Goal: Task Accomplishment & Management: Complete application form

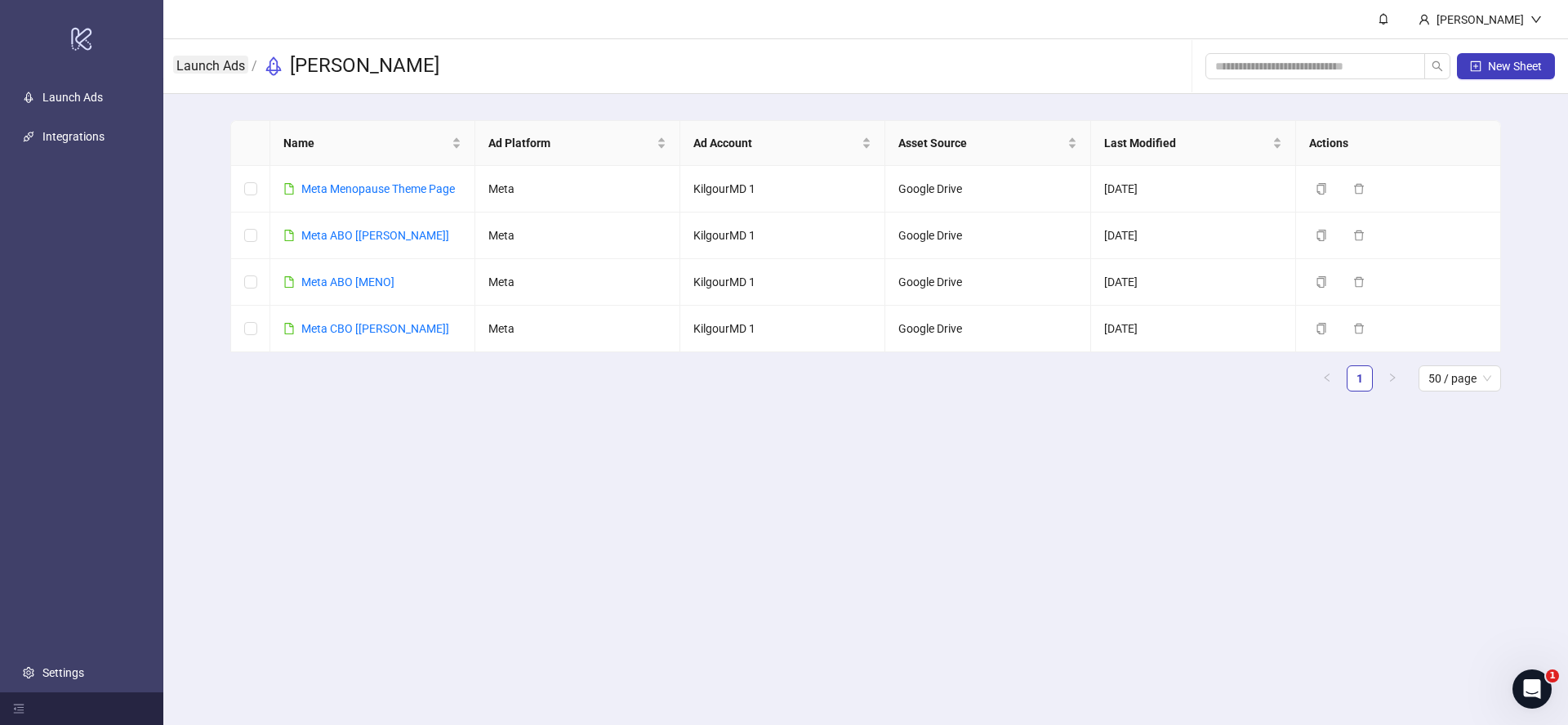
click at [219, 66] on link "Launch Ads" at bounding box center [210, 64] width 75 height 17
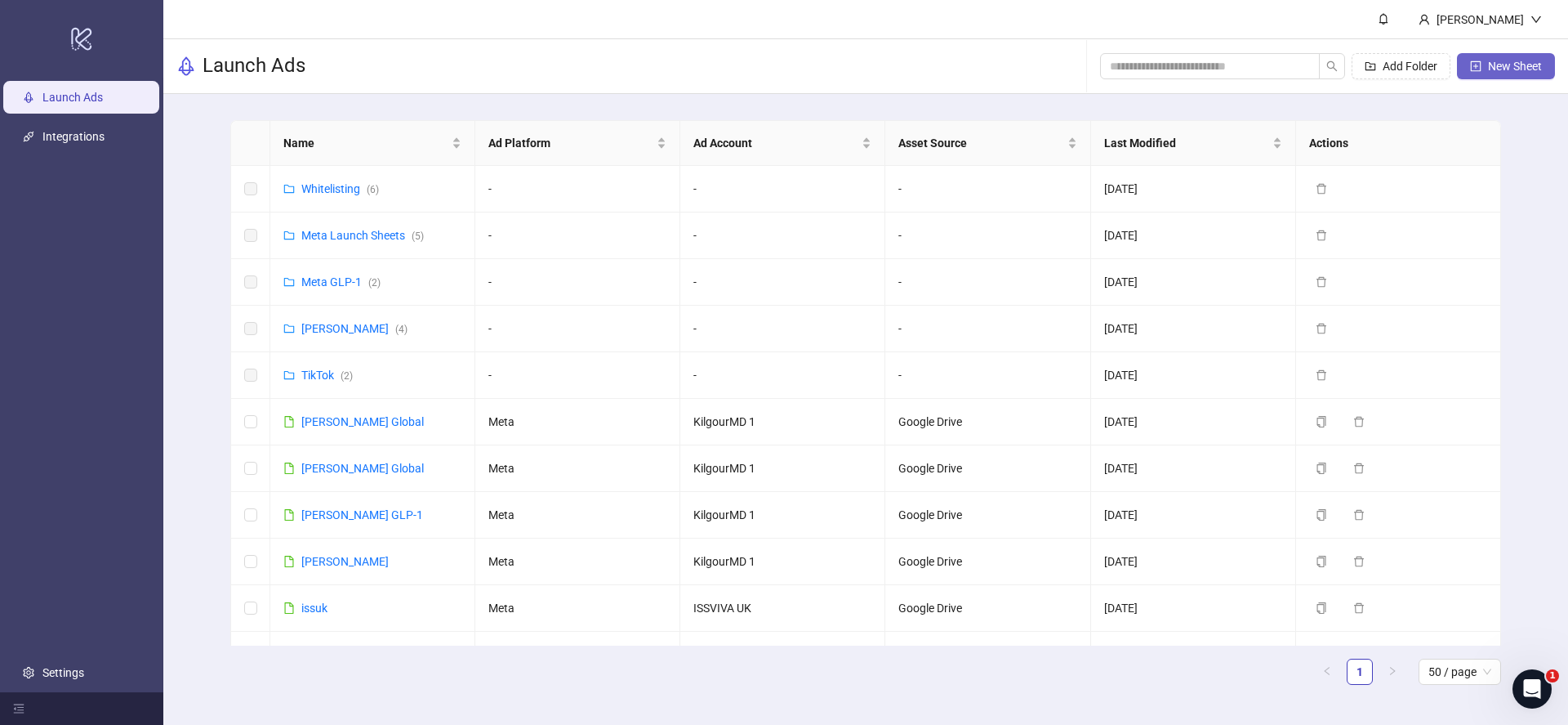
click at [1495, 76] on button "New Sheet" at bounding box center [1505, 66] width 98 height 26
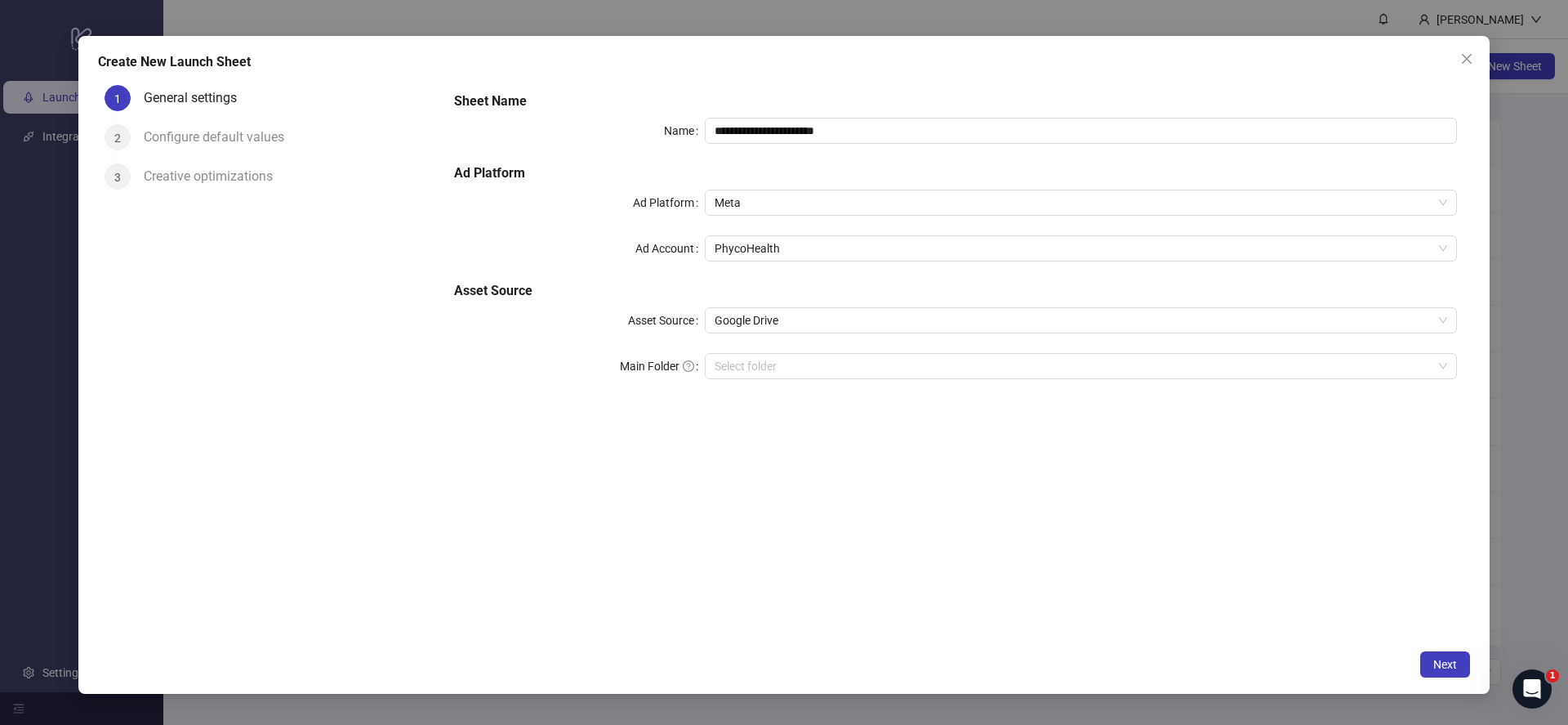
click at [867, 145] on div "**********" at bounding box center [956, 244] width 1016 height 320
click at [870, 139] on input "**********" at bounding box center [1080, 130] width 752 height 26
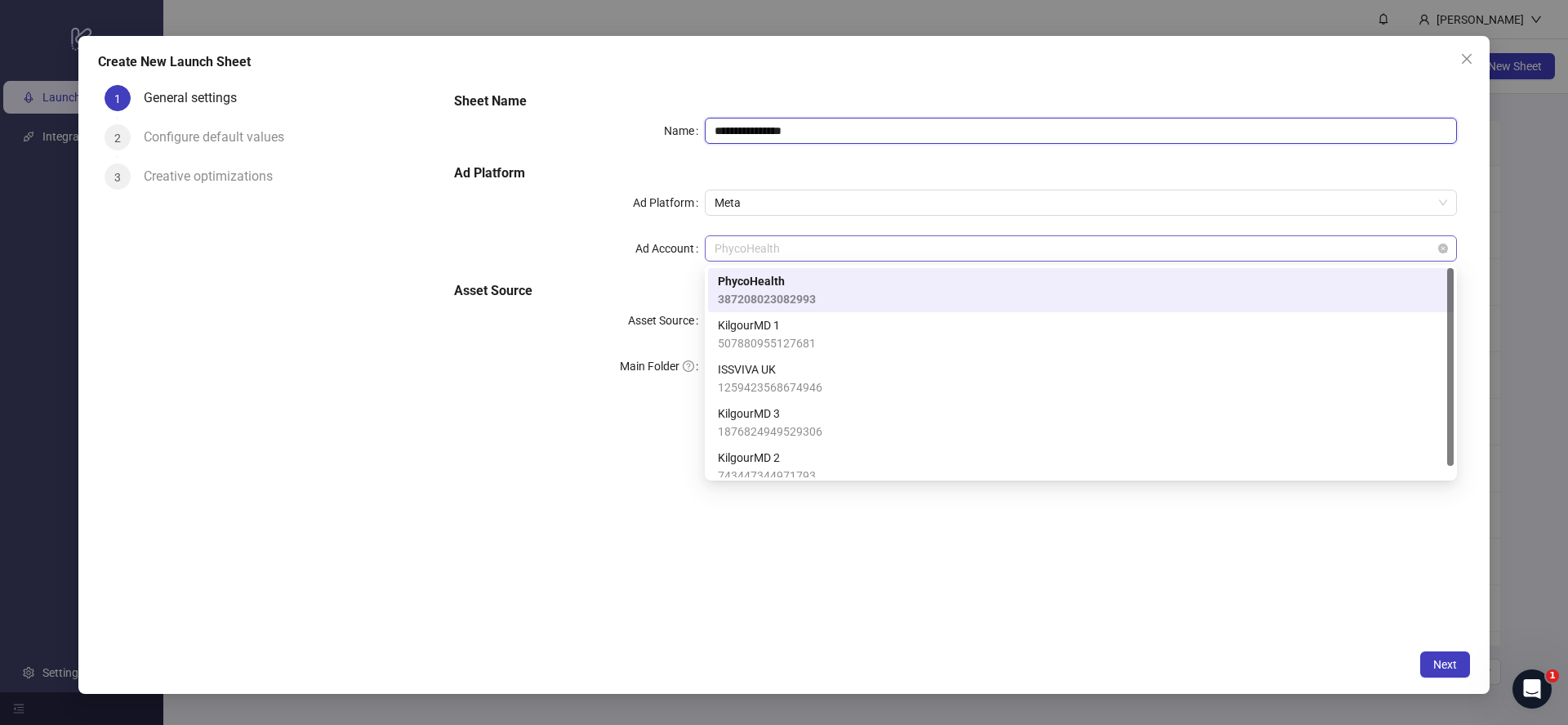
click at [944, 256] on span "PhycoHealth" at bounding box center [1080, 248] width 733 height 24
type input "**********"
click at [929, 202] on span "Meta" at bounding box center [1080, 202] width 733 height 24
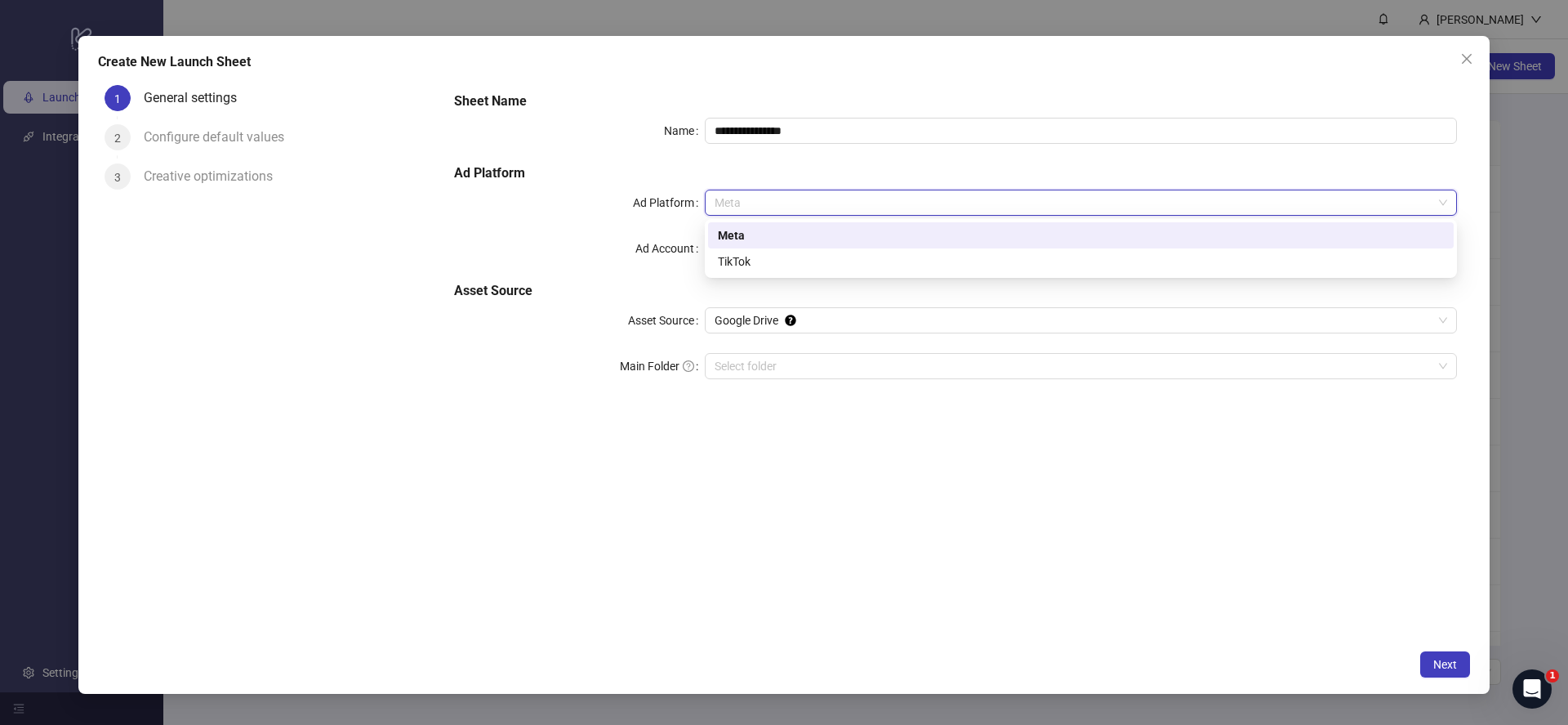
click at [895, 245] on div "Meta" at bounding box center [1080, 235] width 745 height 26
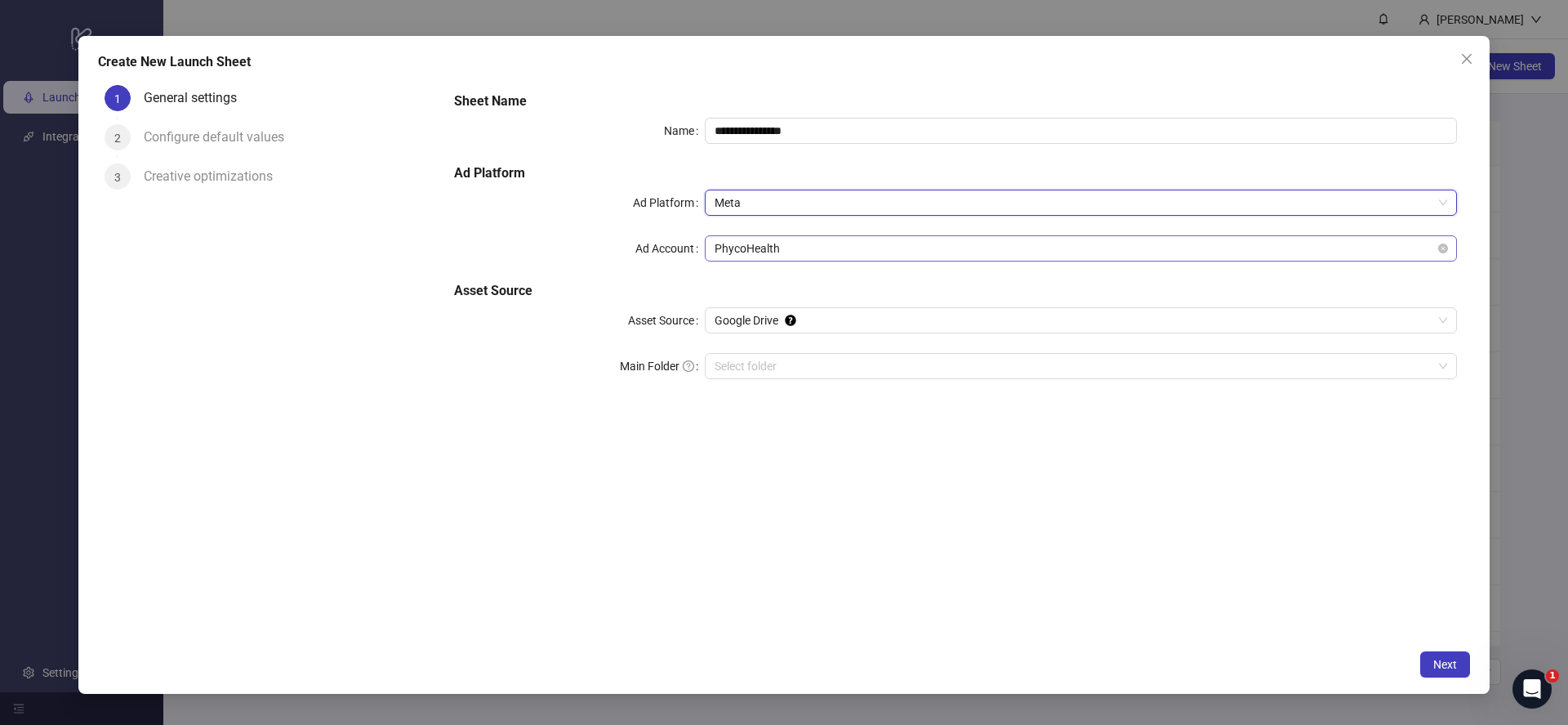
click at [882, 259] on span "PhycoHealth" at bounding box center [1080, 248] width 733 height 24
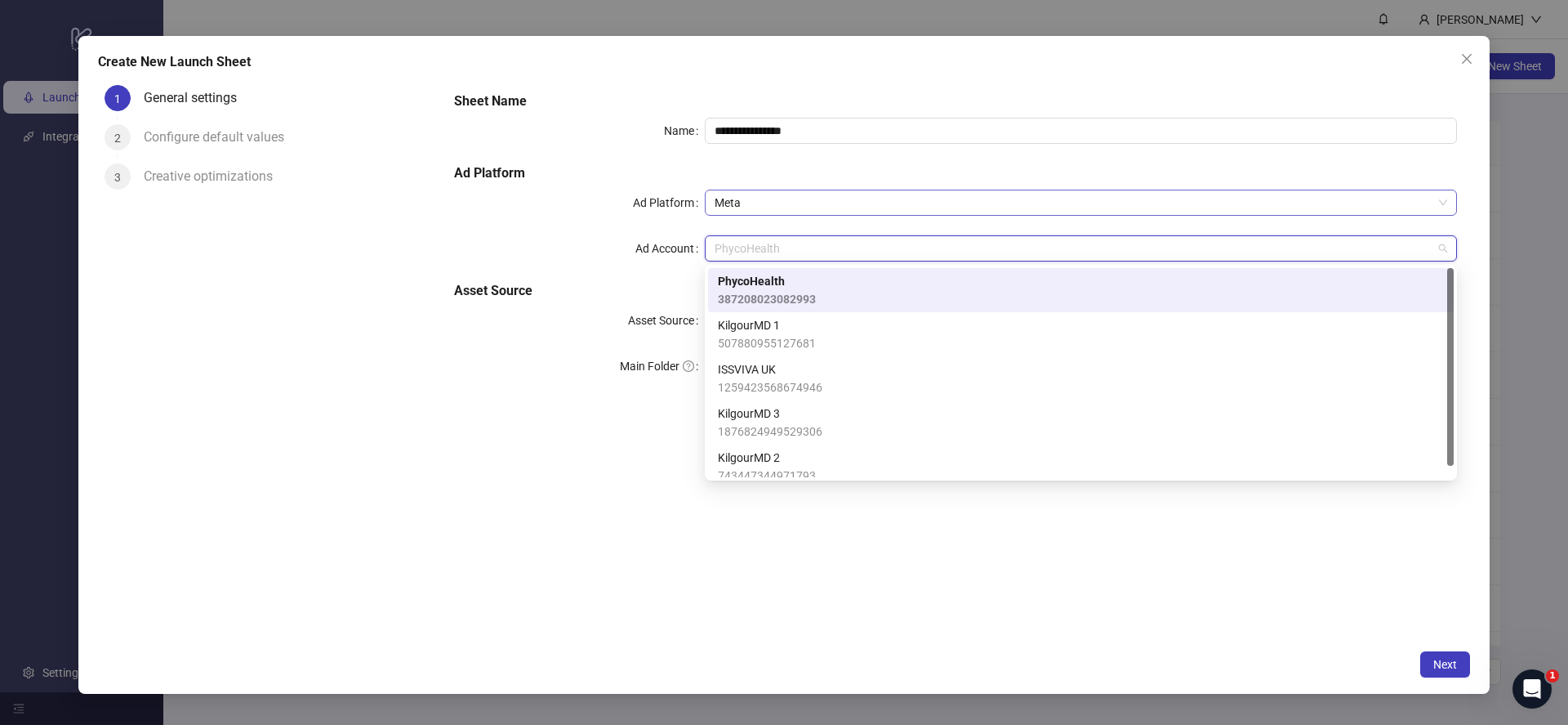
click at [886, 213] on span "Meta" at bounding box center [1080, 202] width 733 height 24
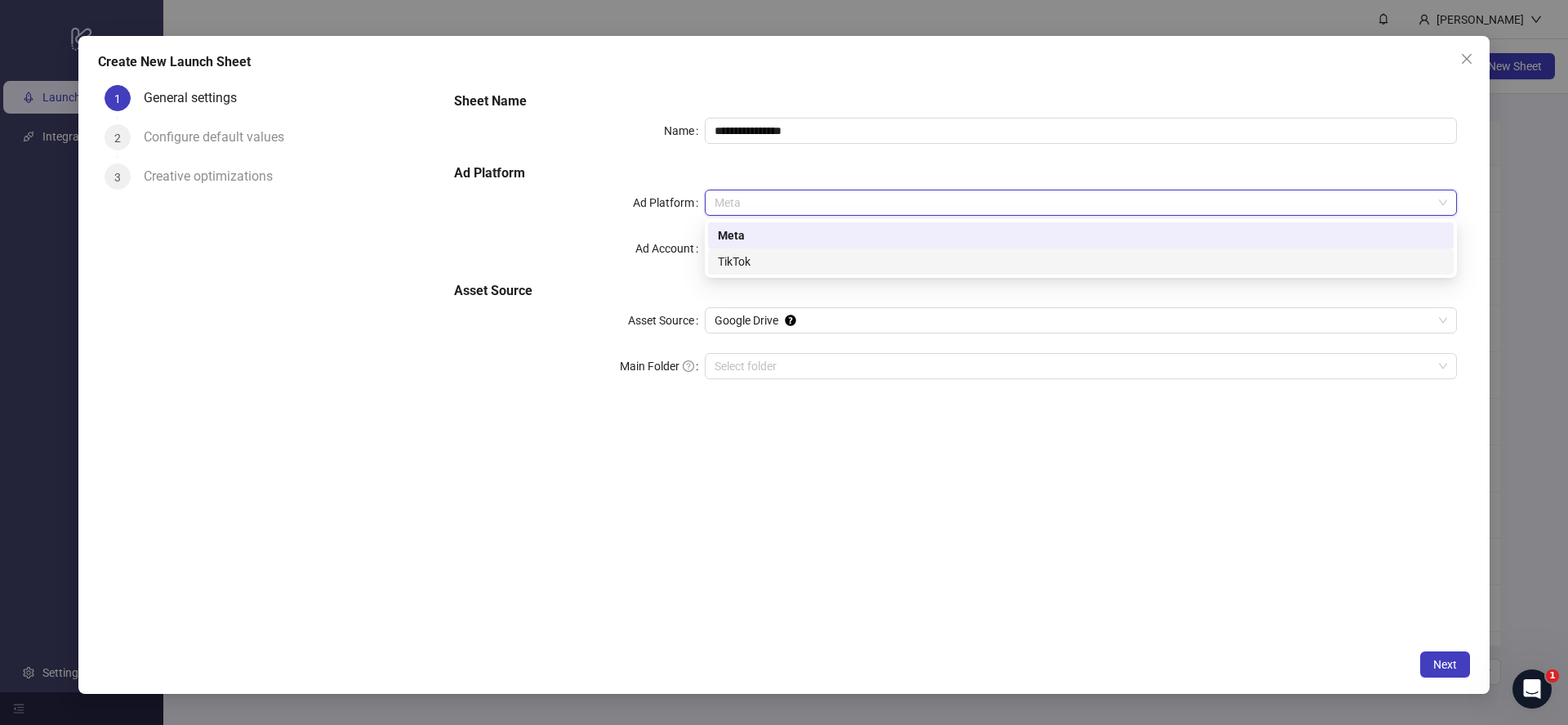
click at [844, 262] on div "TikTok" at bounding box center [1080, 261] width 726 height 17
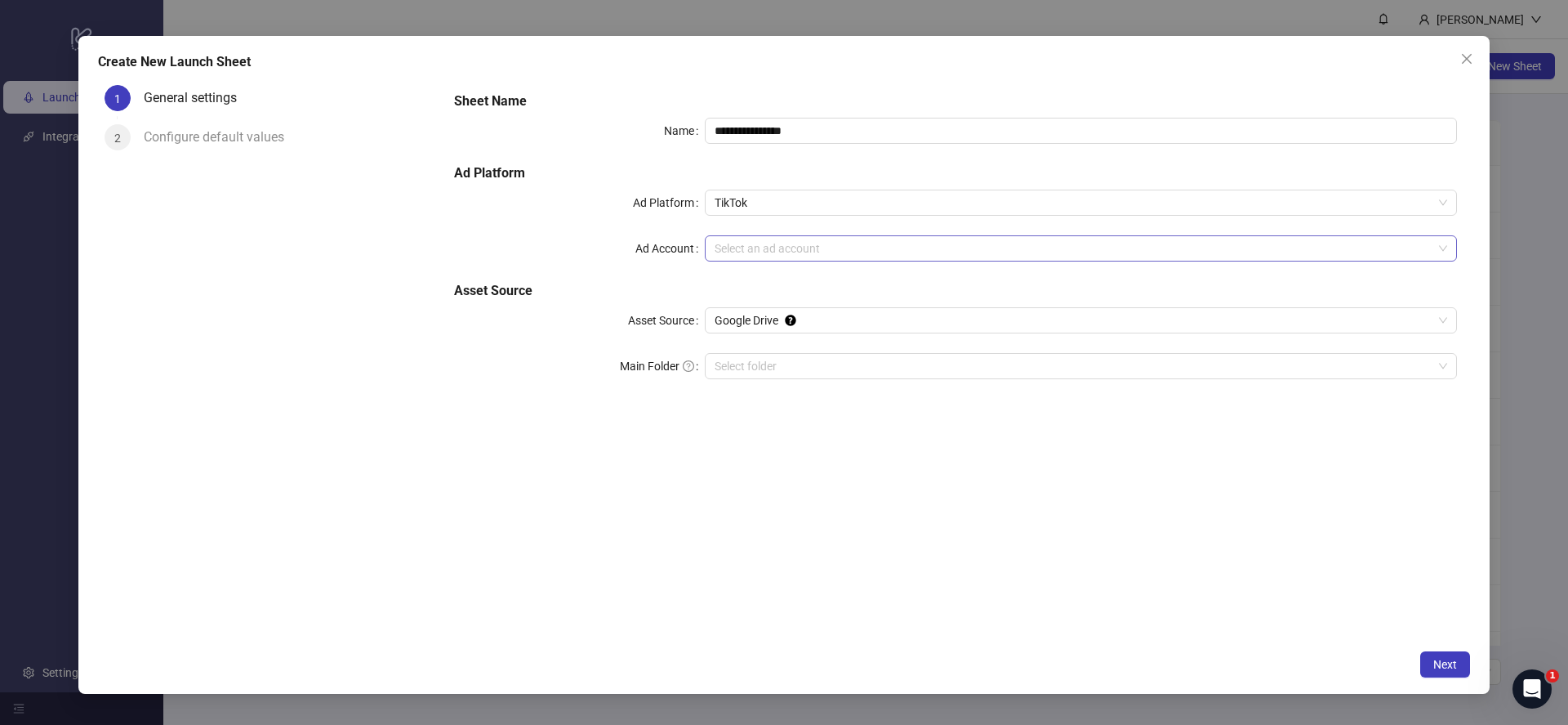
click at [837, 233] on div "**********" at bounding box center [956, 244] width 1016 height 320
click at [827, 248] on input "Ad Account" at bounding box center [1073, 248] width 718 height 24
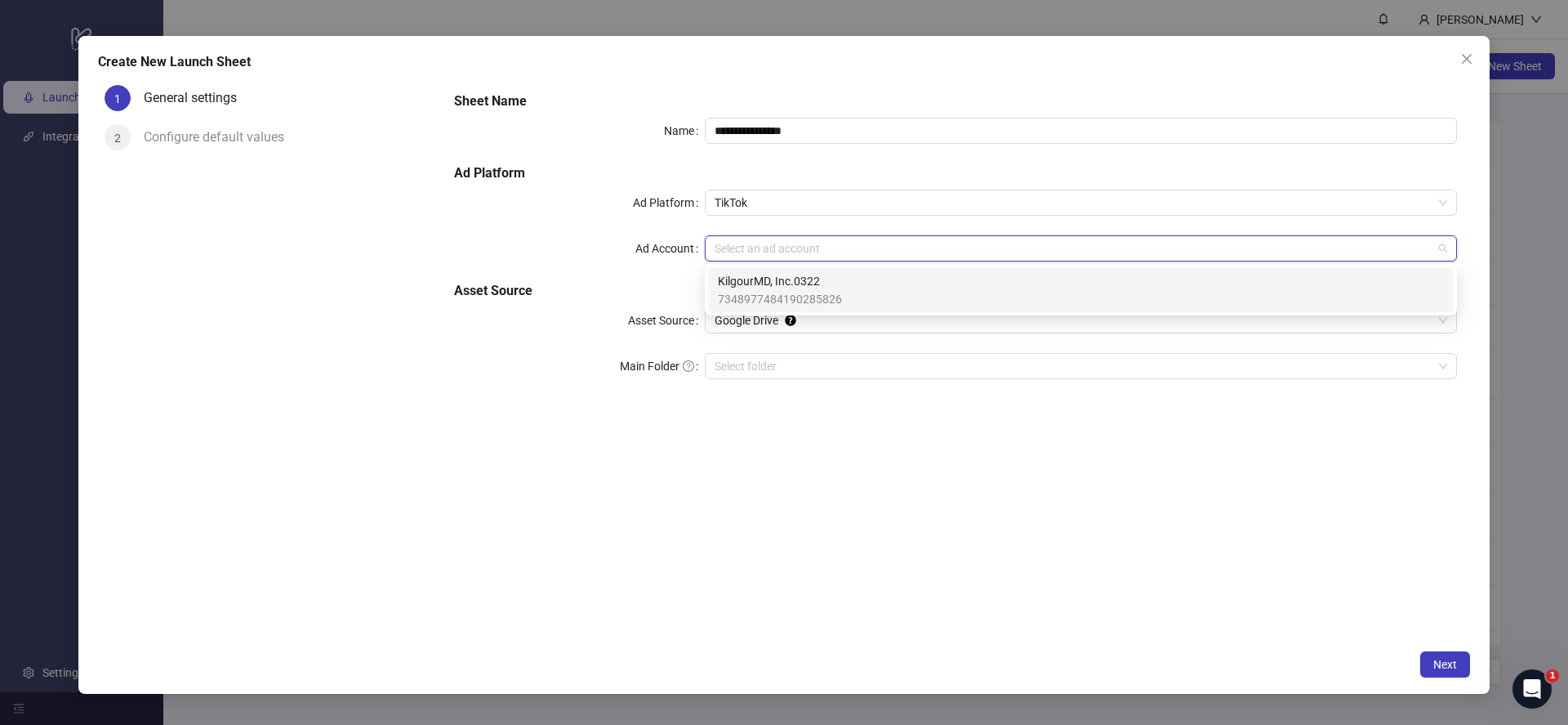
click at [787, 284] on span "KilgourMD, Inc.0322" at bounding box center [780, 281] width 124 height 17
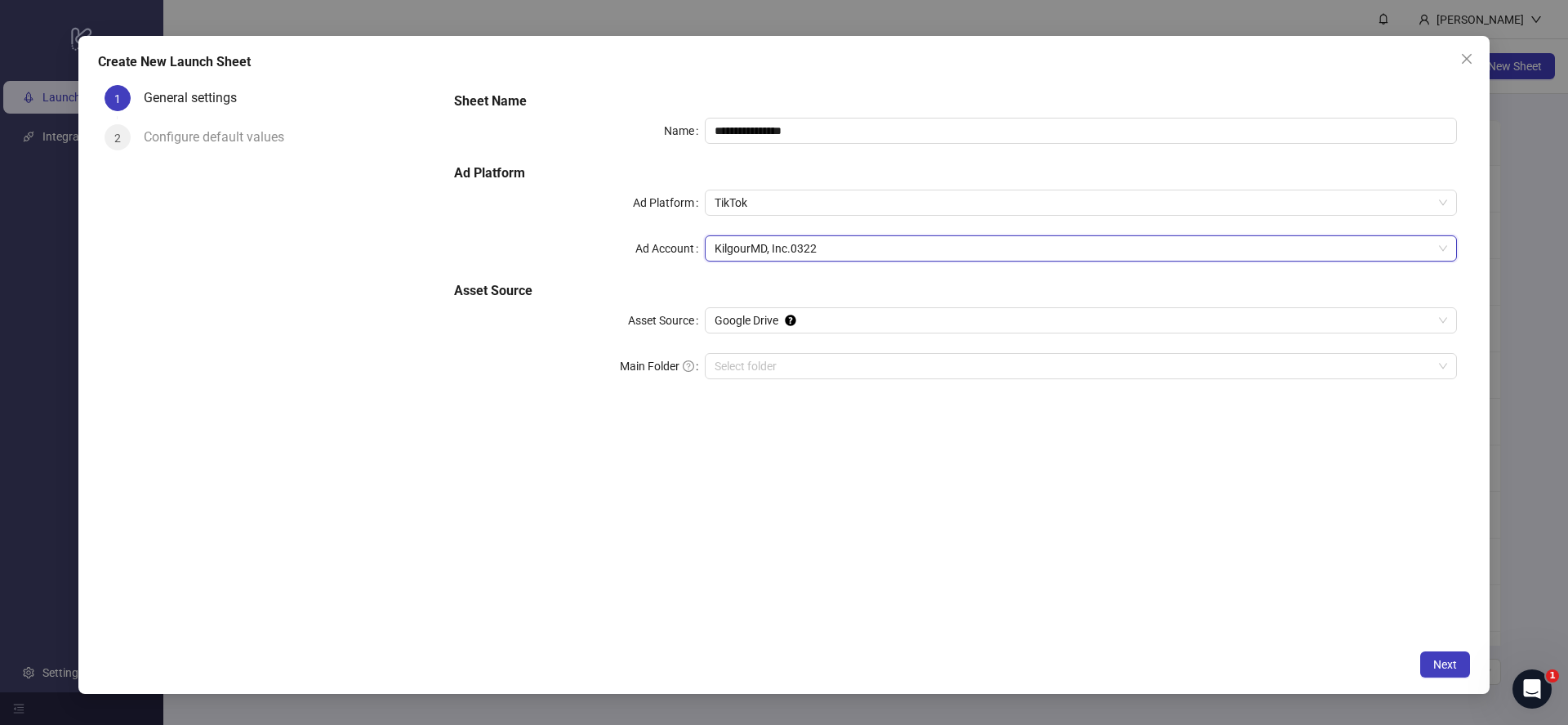
click at [884, 464] on div "**********" at bounding box center [955, 360] width 1029 height 562
click at [1435, 666] on span "Next" at bounding box center [1445, 664] width 23 height 13
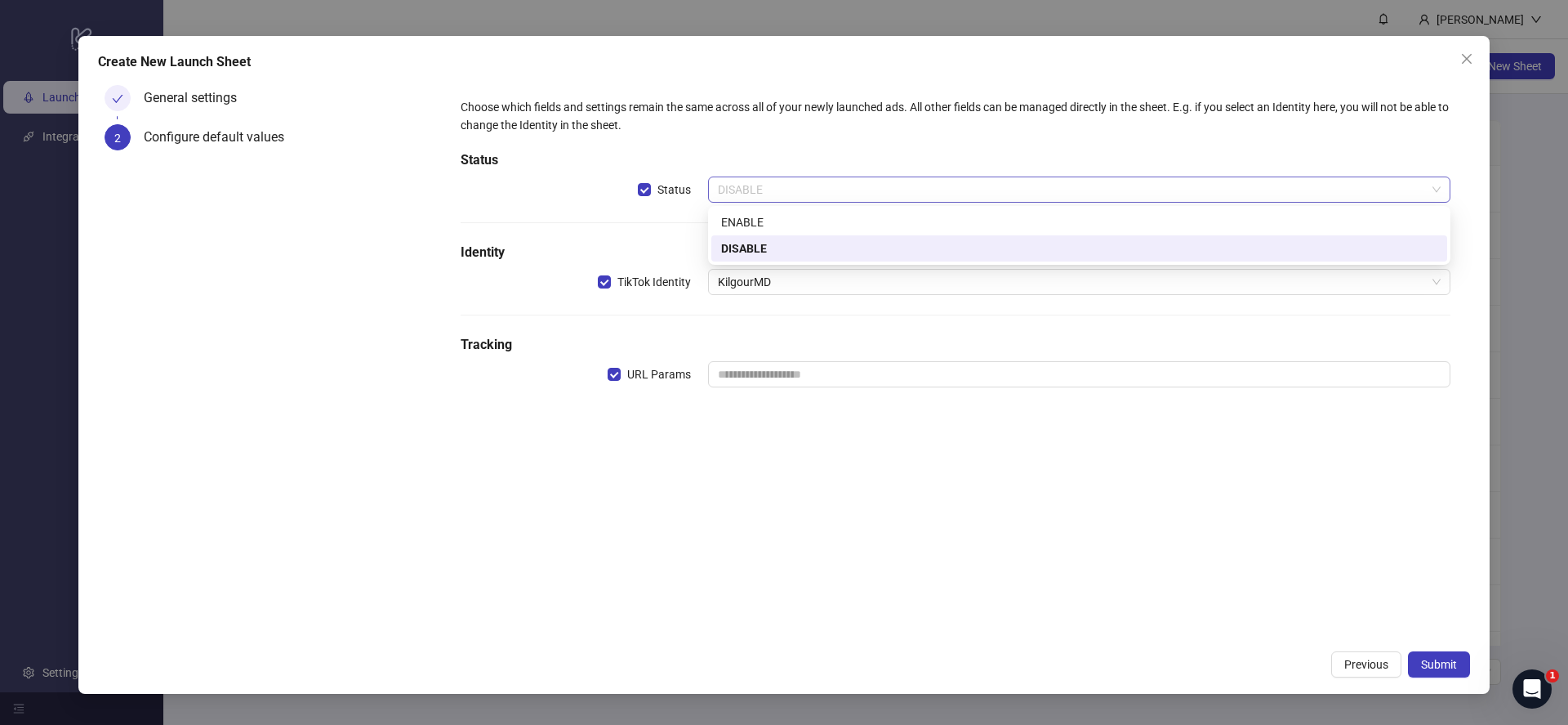
click at [788, 186] on span "DISABLE" at bounding box center [1079, 189] width 723 height 24
click at [787, 221] on div "ENABLE" at bounding box center [1078, 222] width 716 height 17
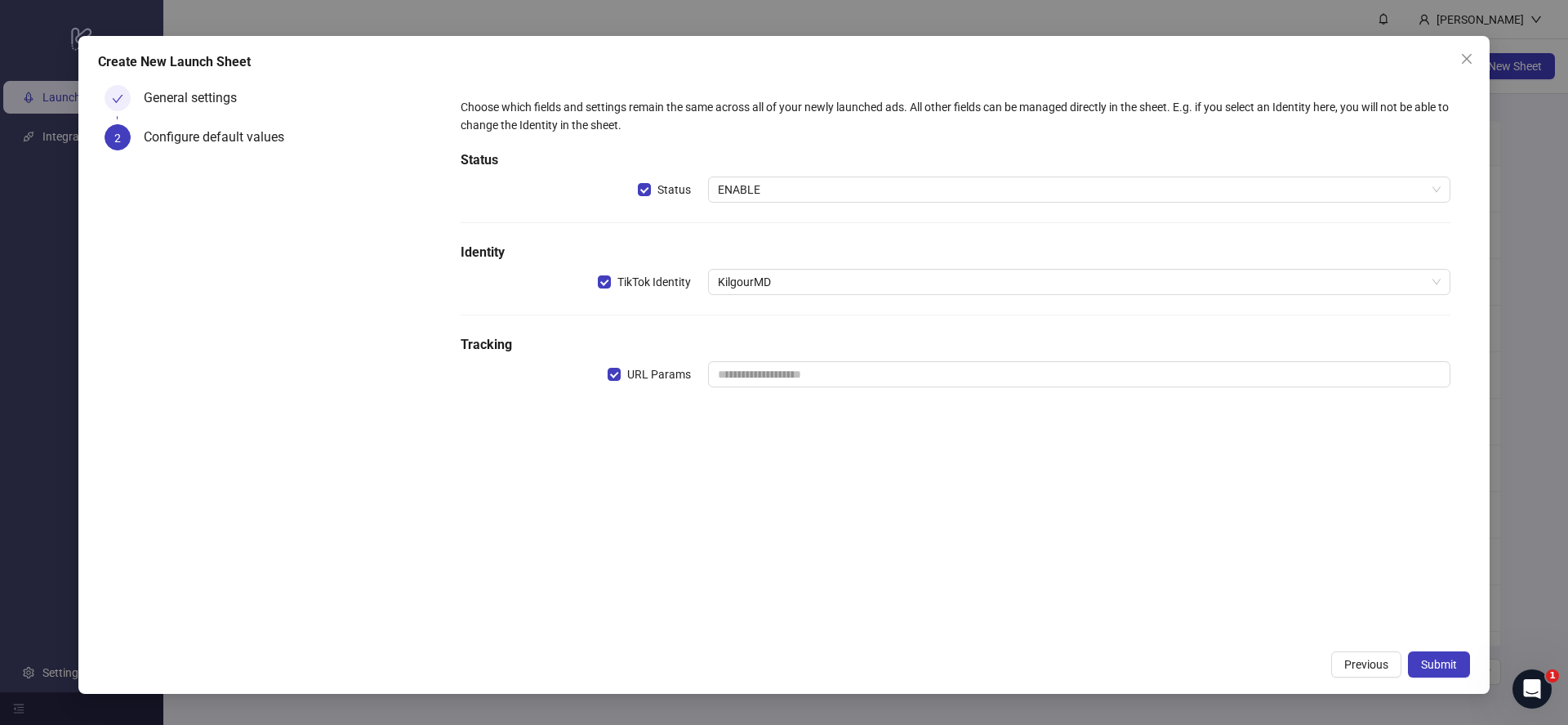
drag, startPoint x: 820, startPoint y: 475, endPoint x: 808, endPoint y: 425, distance: 51.4
click at [819, 471] on div "Choose which fields and settings remain the same across all of your newly launc…" at bounding box center [955, 360] width 1029 height 562
click at [807, 375] on input "text" at bounding box center [1079, 374] width 742 height 26
type input "**********"
click at [1415, 658] on button "Submit" at bounding box center [1439, 664] width 62 height 26
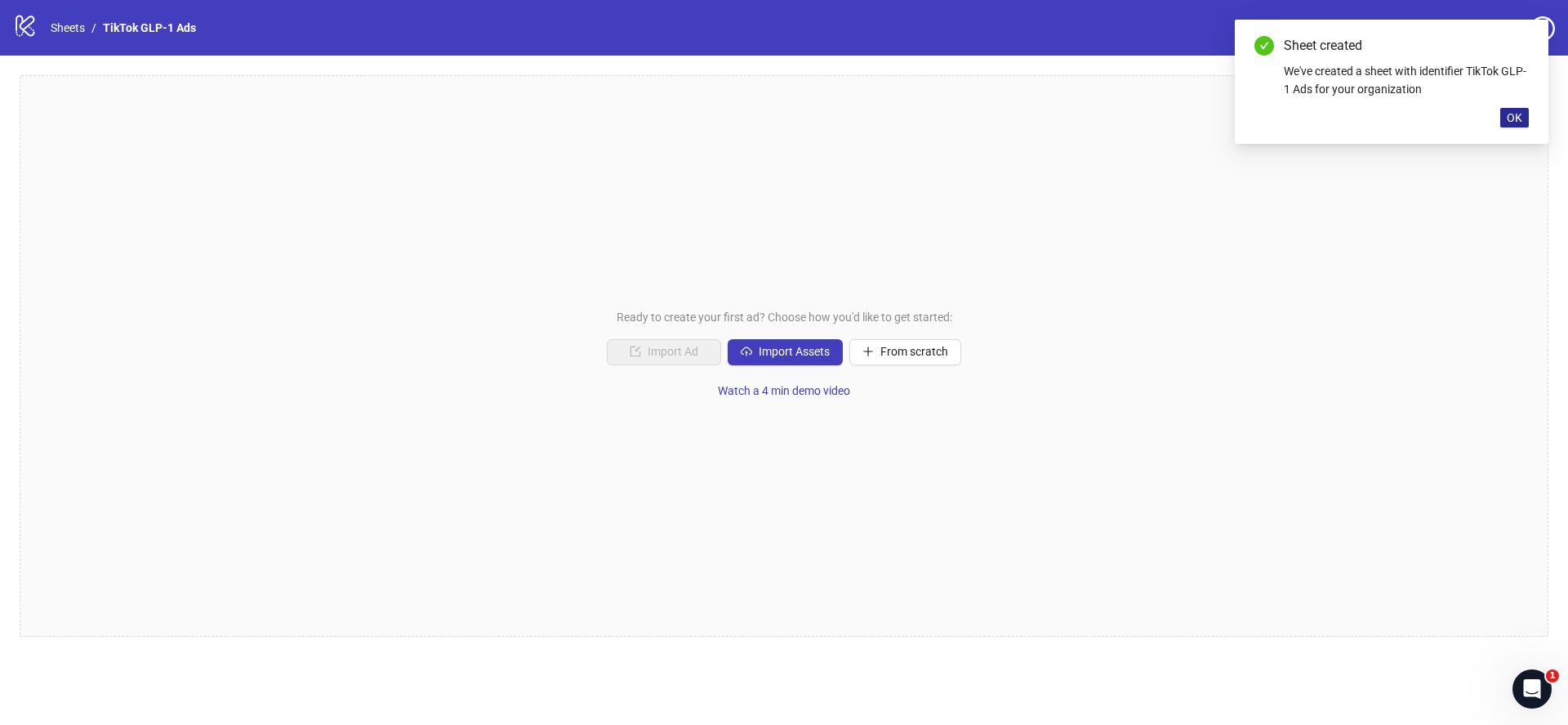
click at [1515, 117] on span "OK" at bounding box center [1515, 117] width 16 height 13
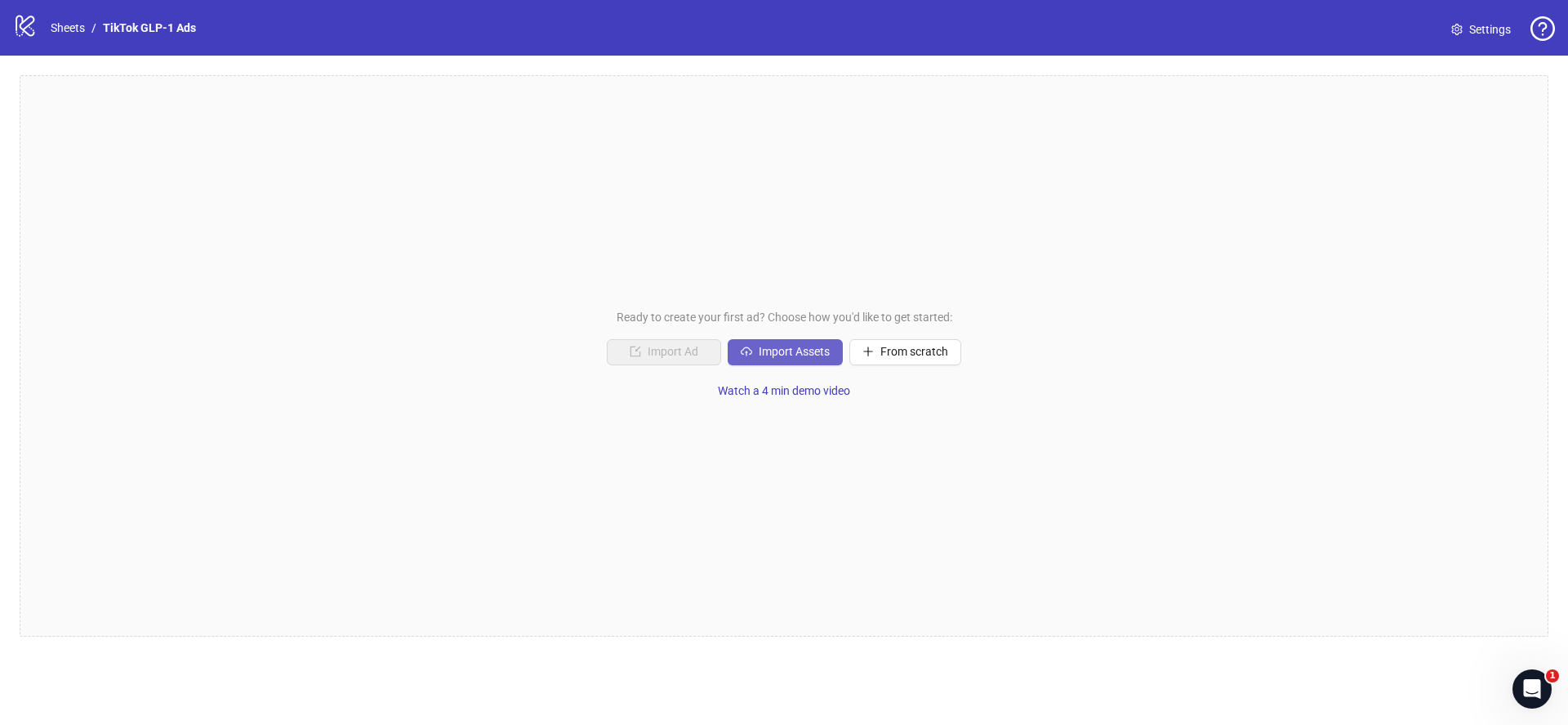
click at [767, 361] on button "Import Assets" at bounding box center [785, 352] width 116 height 26
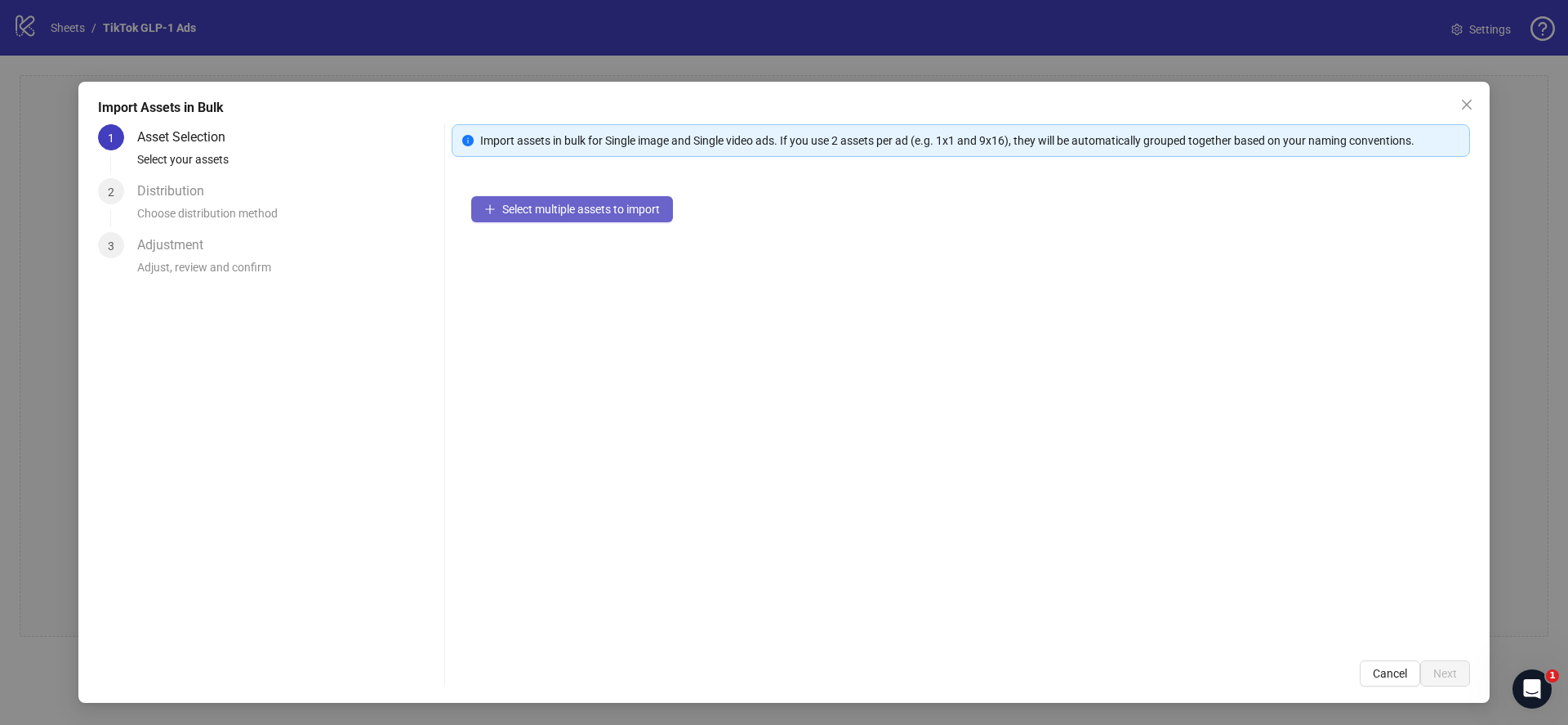
click at [579, 207] on span "Select multiple assets to import" at bounding box center [581, 208] width 157 height 13
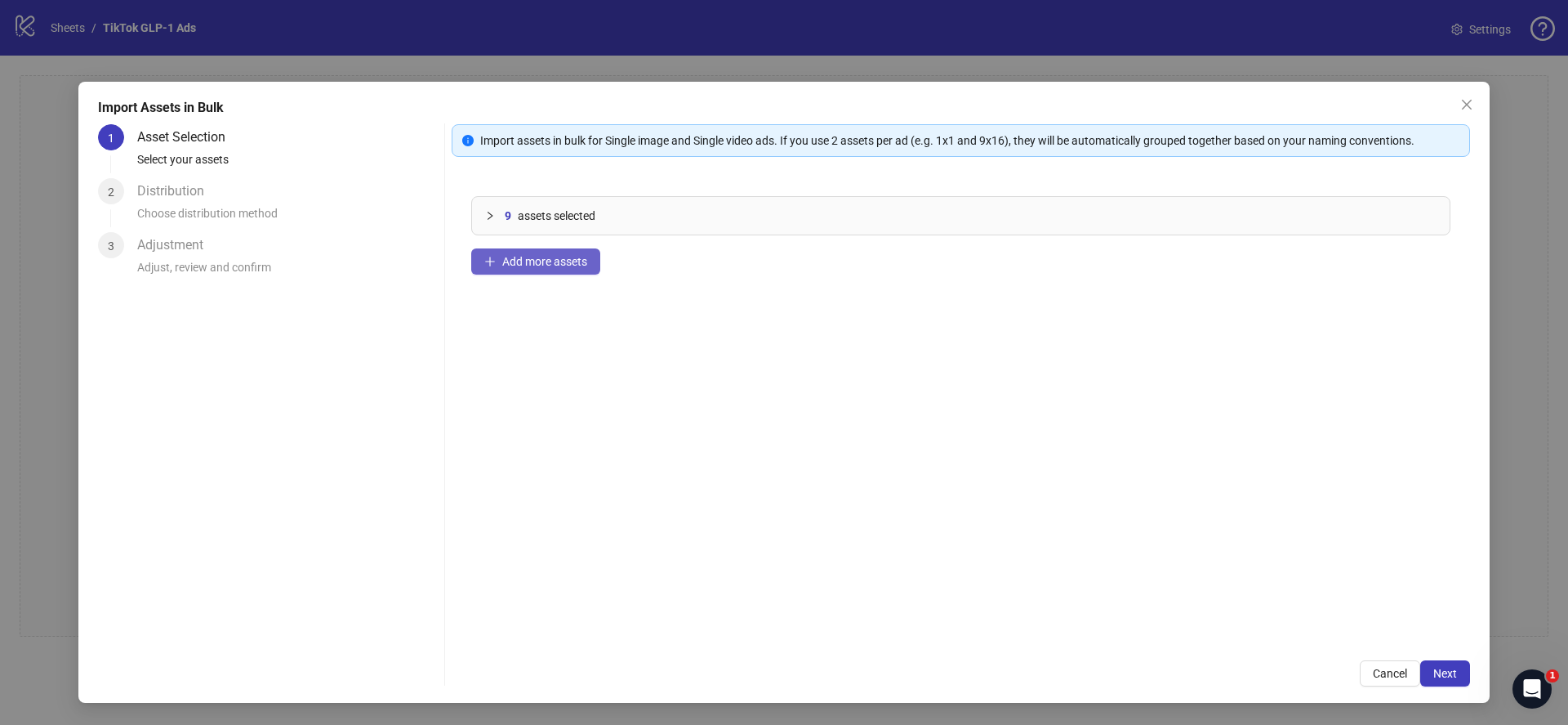
click at [586, 263] on span "Add more assets" at bounding box center [544, 260] width 85 height 13
click at [543, 254] on button "Add more assets" at bounding box center [535, 261] width 129 height 26
click at [1448, 674] on span "Next" at bounding box center [1445, 673] width 23 height 13
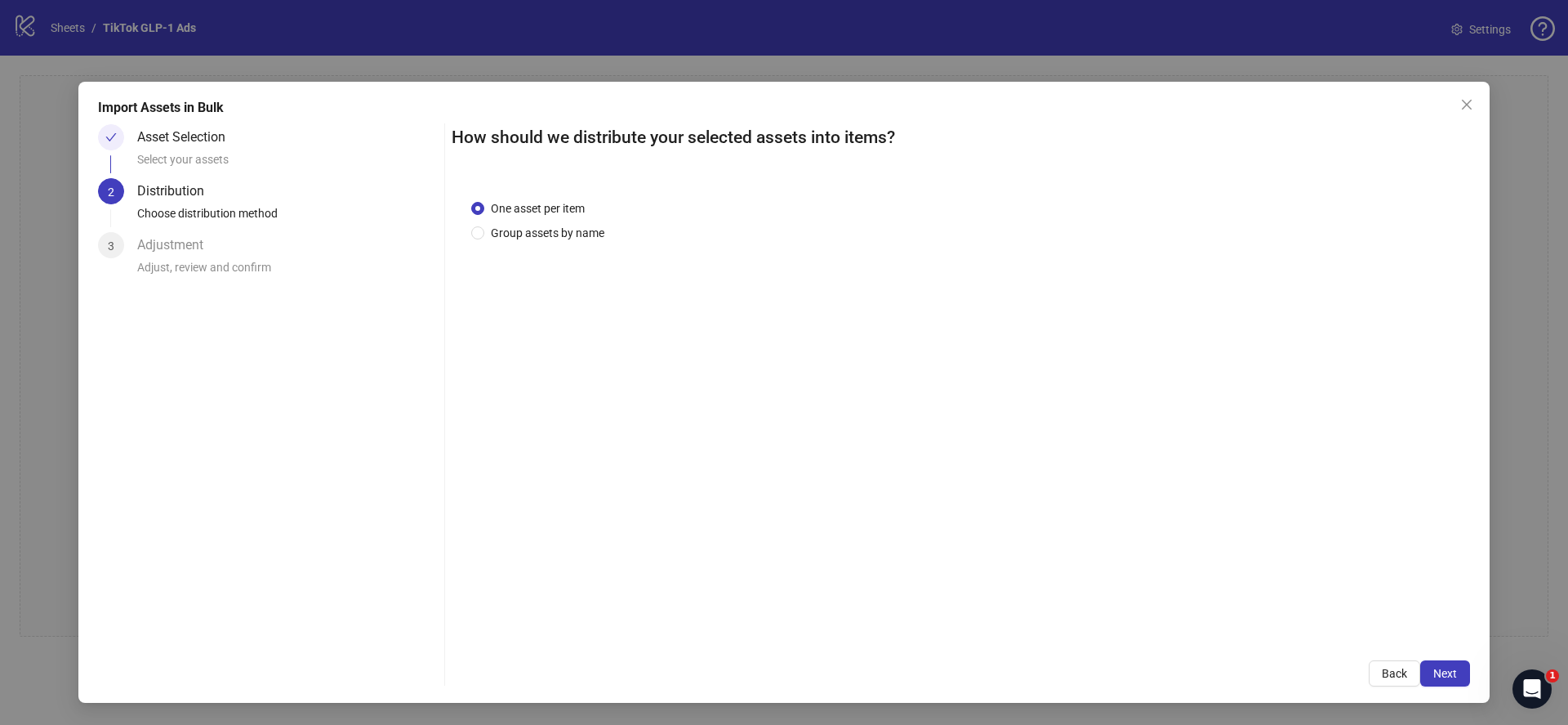
click at [1445, 677] on span "Next" at bounding box center [1445, 673] width 23 height 13
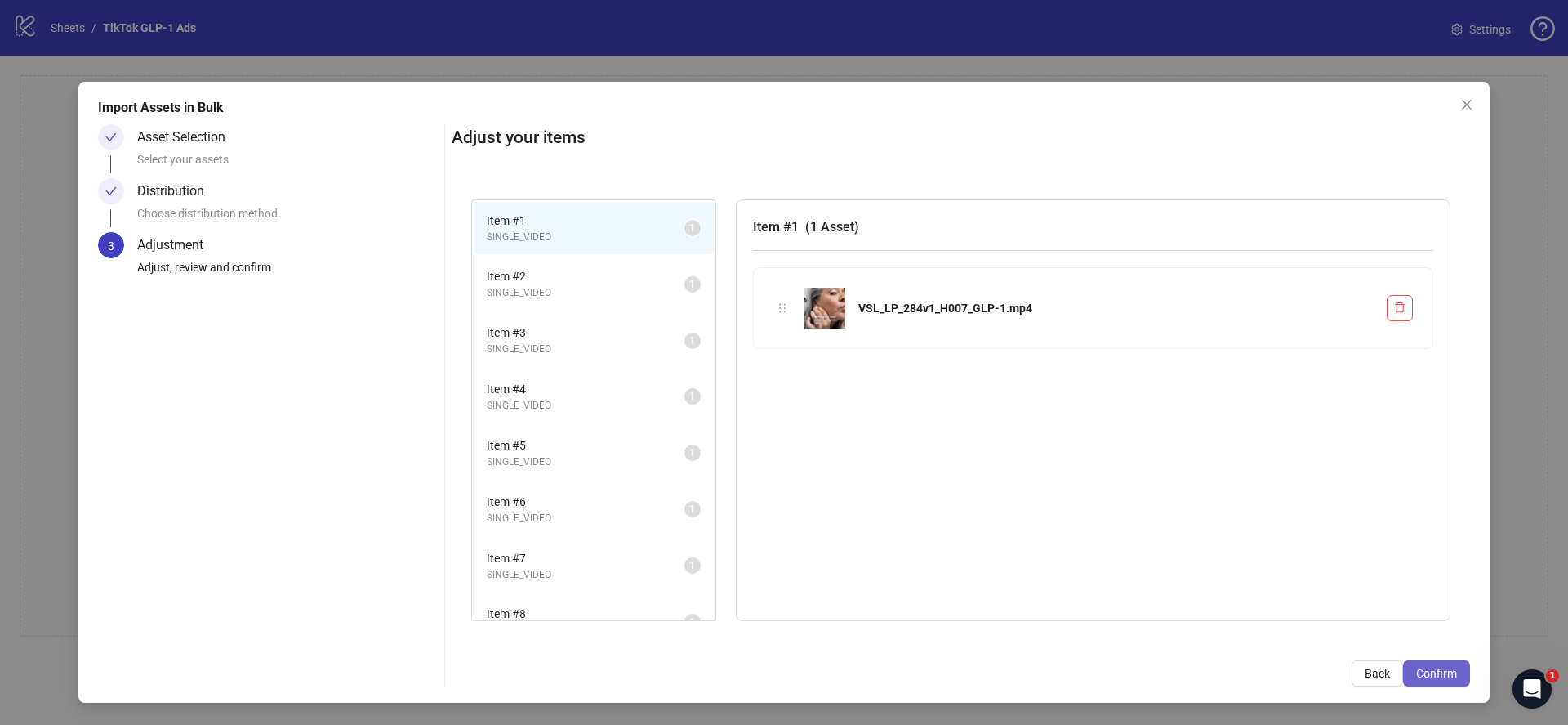
click at [1439, 677] on span "Confirm" at bounding box center [1436, 673] width 41 height 13
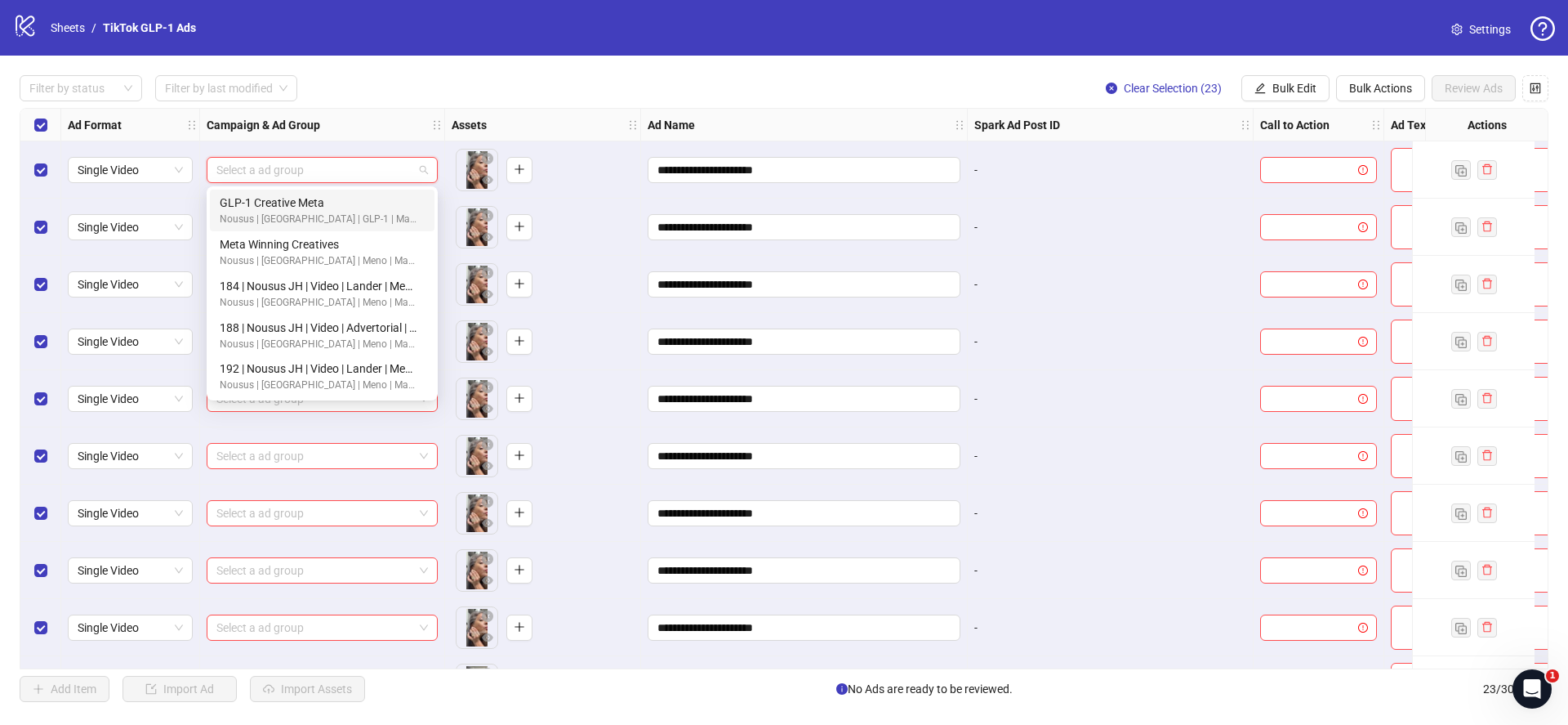
click at [399, 176] on input "search" at bounding box center [315, 169] width 197 height 24
click at [1291, 89] on span "Bulk Edit" at bounding box center [1294, 87] width 44 height 13
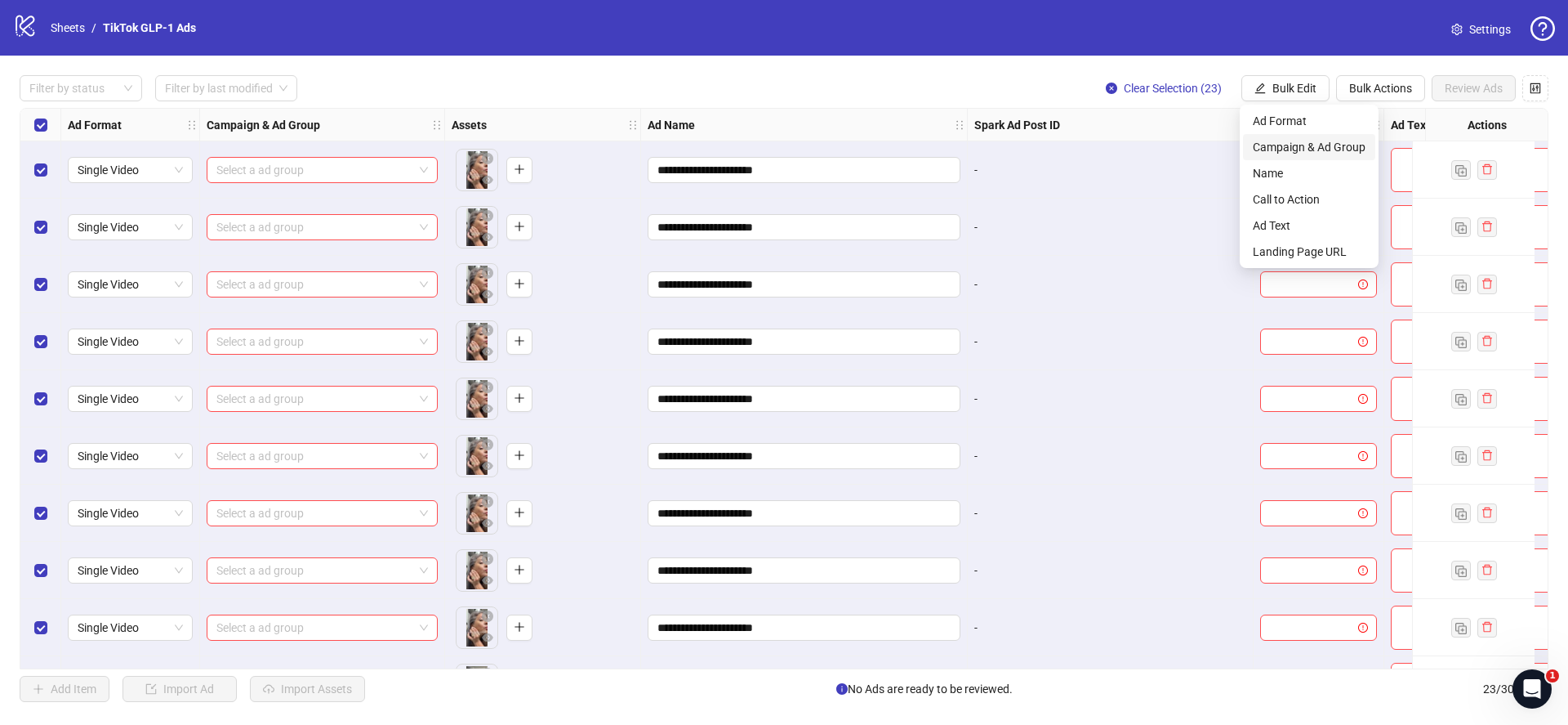
click at [1283, 146] on span "Campaign & Ad Group" at bounding box center [1309, 147] width 113 height 17
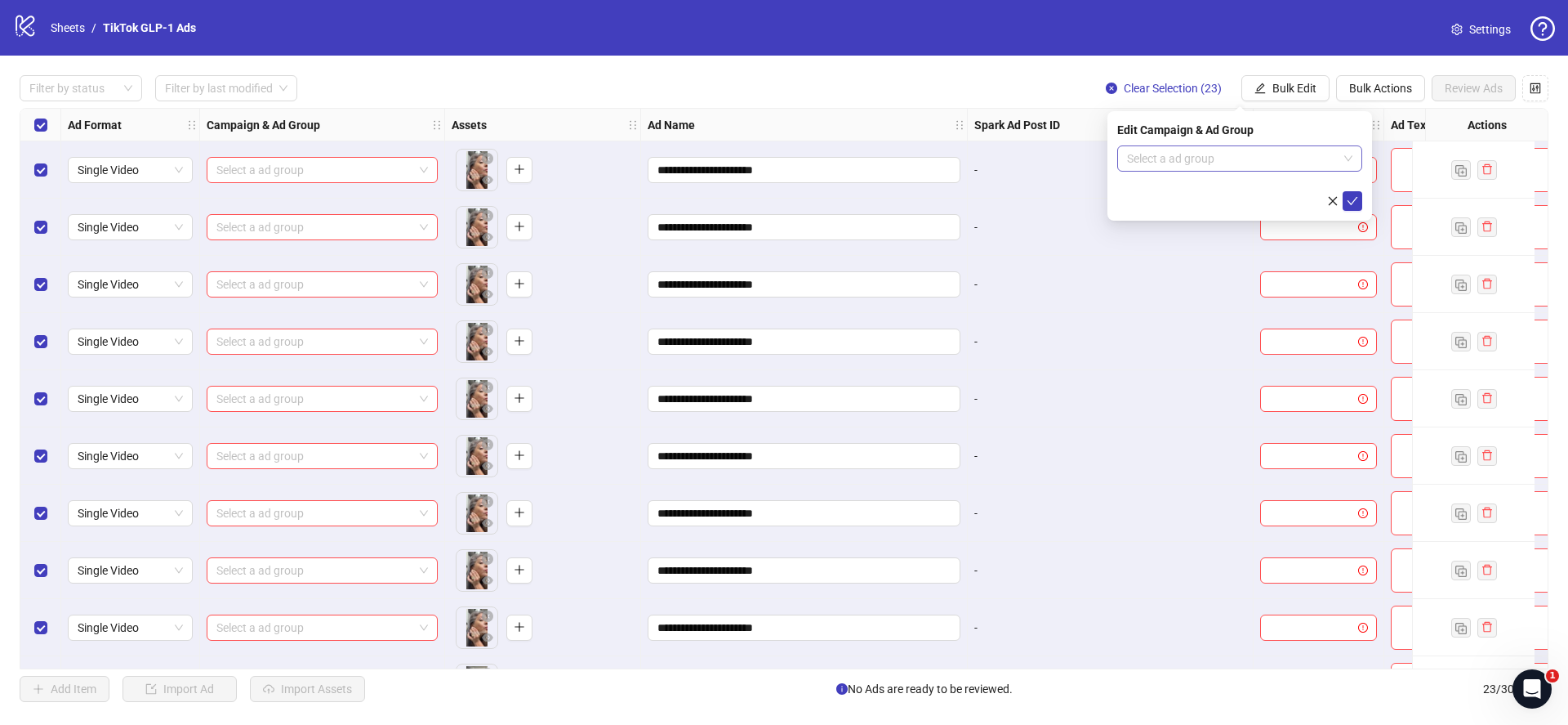
click at [1251, 159] on input "search" at bounding box center [1232, 157] width 211 height 24
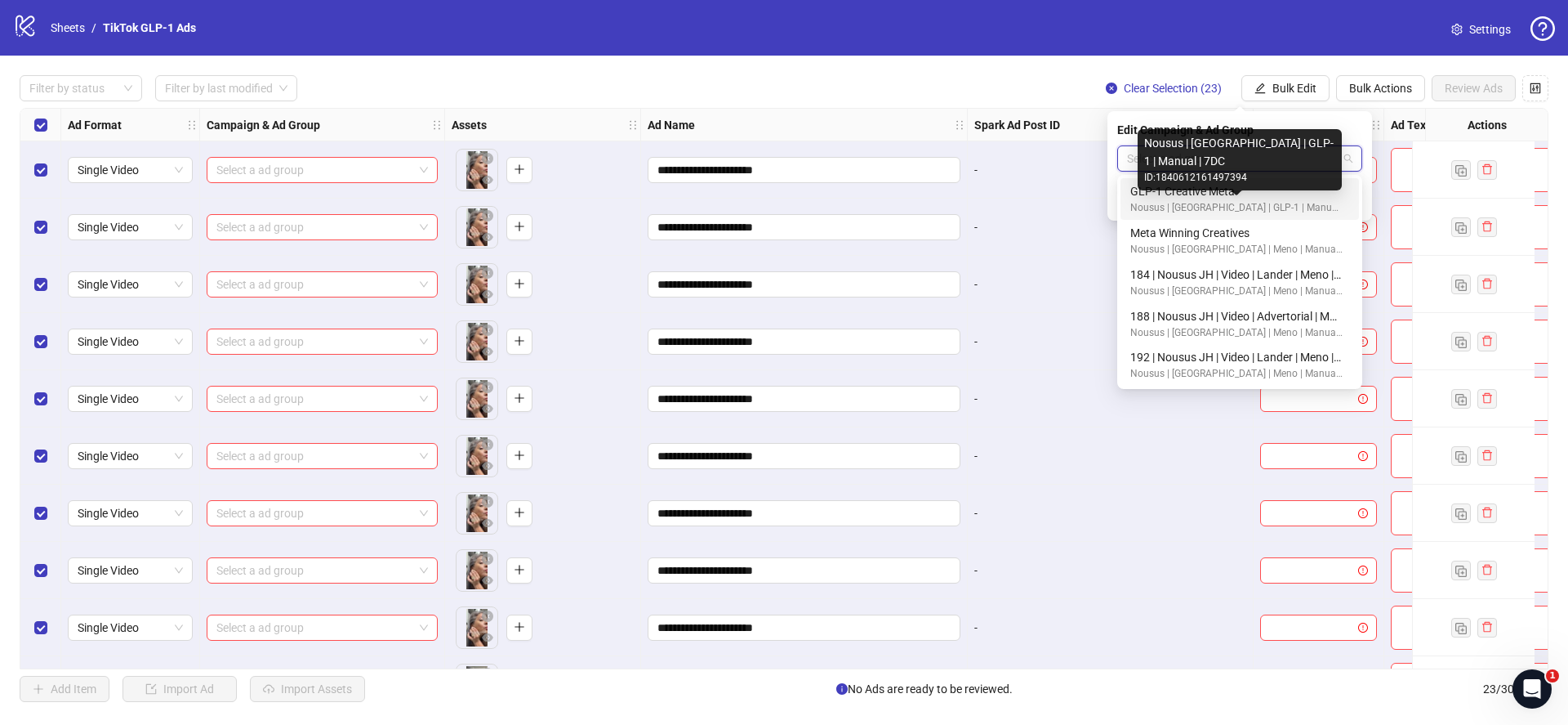
click at [1191, 200] on div "Nousus | [GEOGRAPHIC_DATA] | GLP-1 | Manual | 7DC" at bounding box center [1236, 208] width 213 height 16
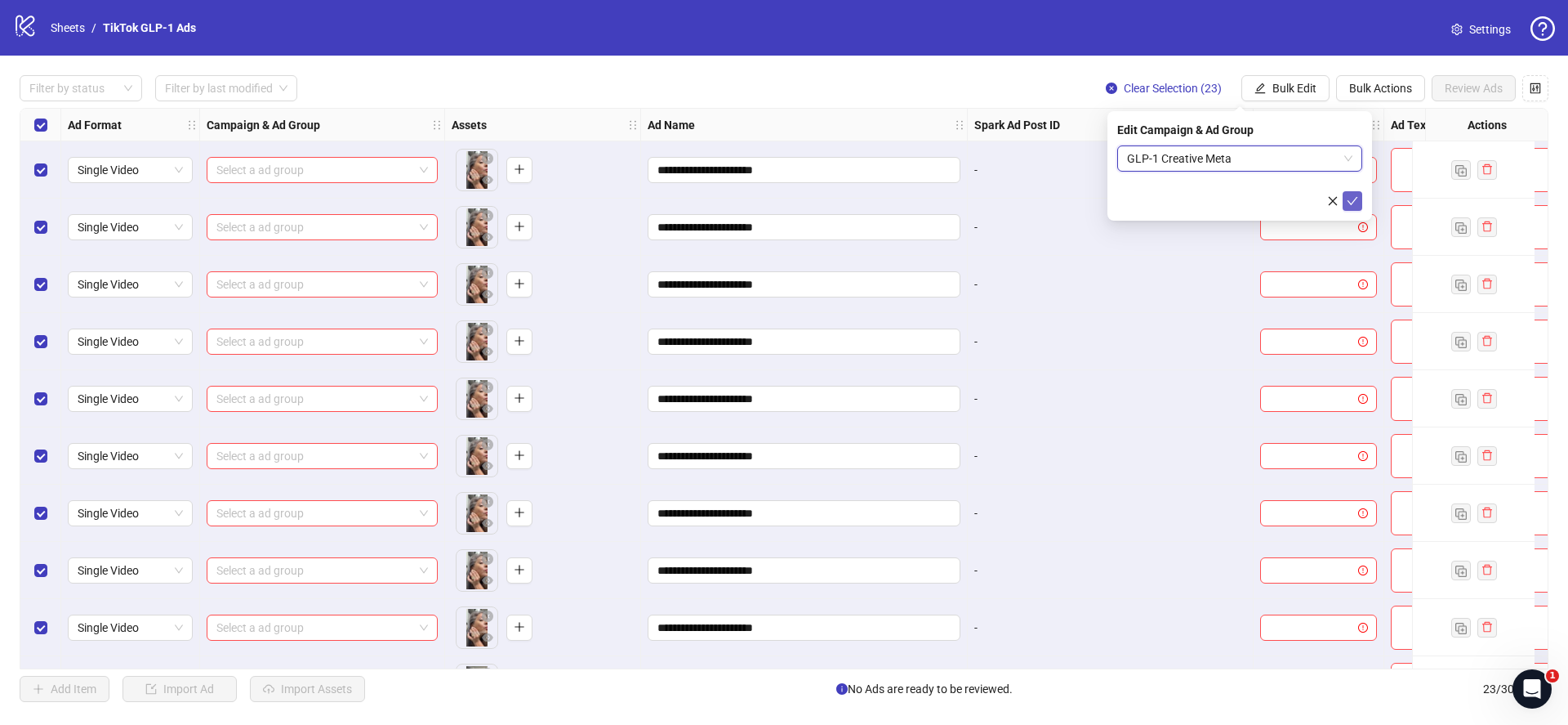
click at [1353, 202] on icon "check" at bounding box center [1352, 201] width 12 height 12
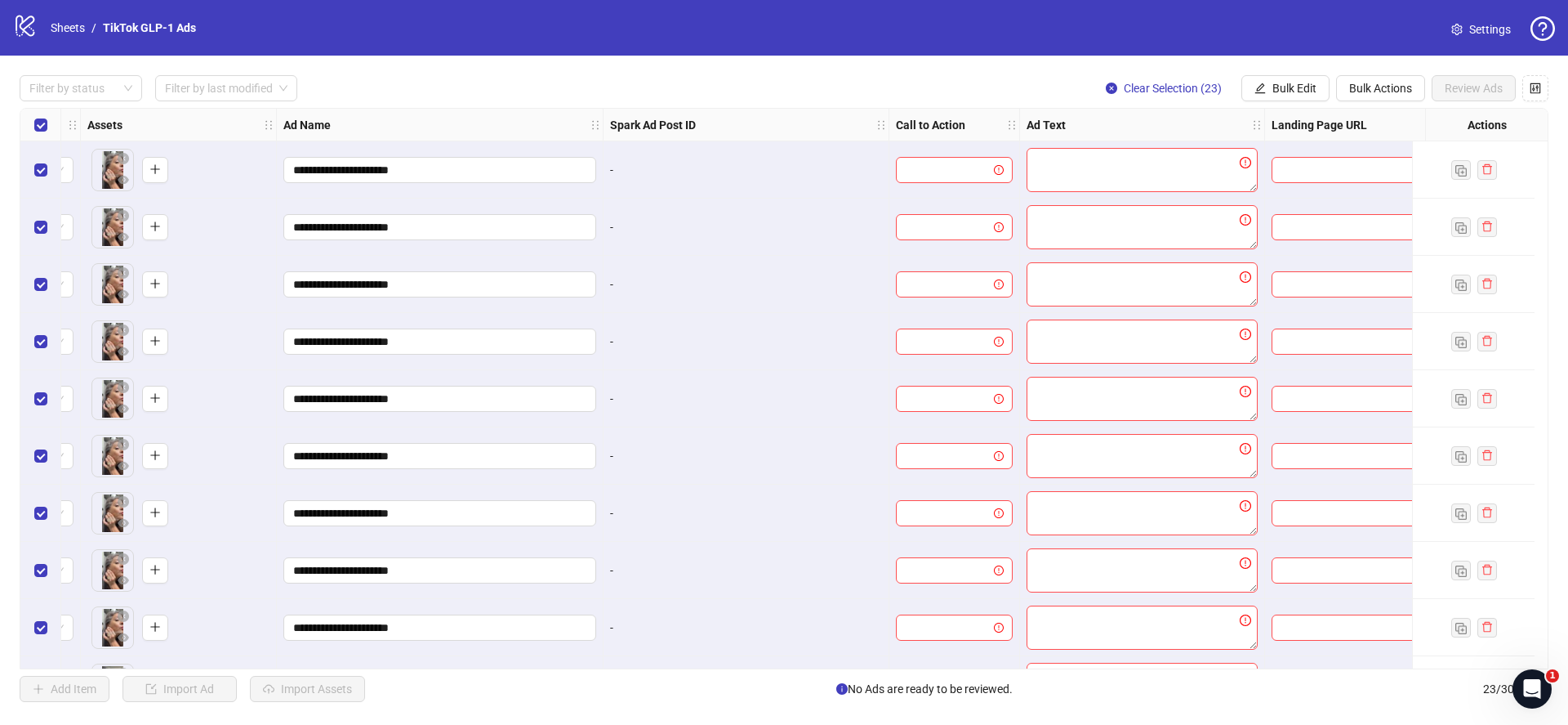
scroll to position [0, 462]
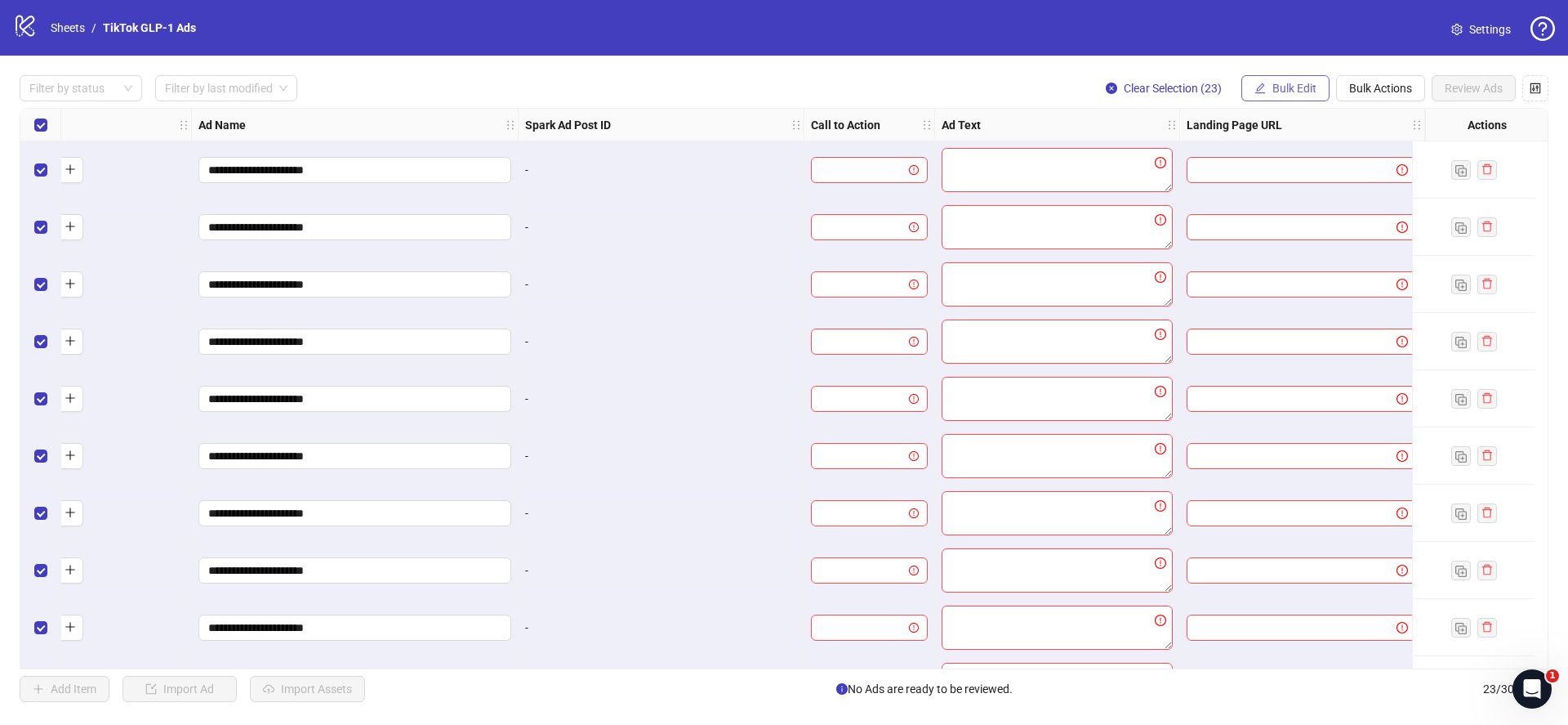
click at [1283, 95] on button "Bulk Edit" at bounding box center [1285, 87] width 88 height 26
click at [1278, 177] on span "Name" at bounding box center [1309, 173] width 113 height 17
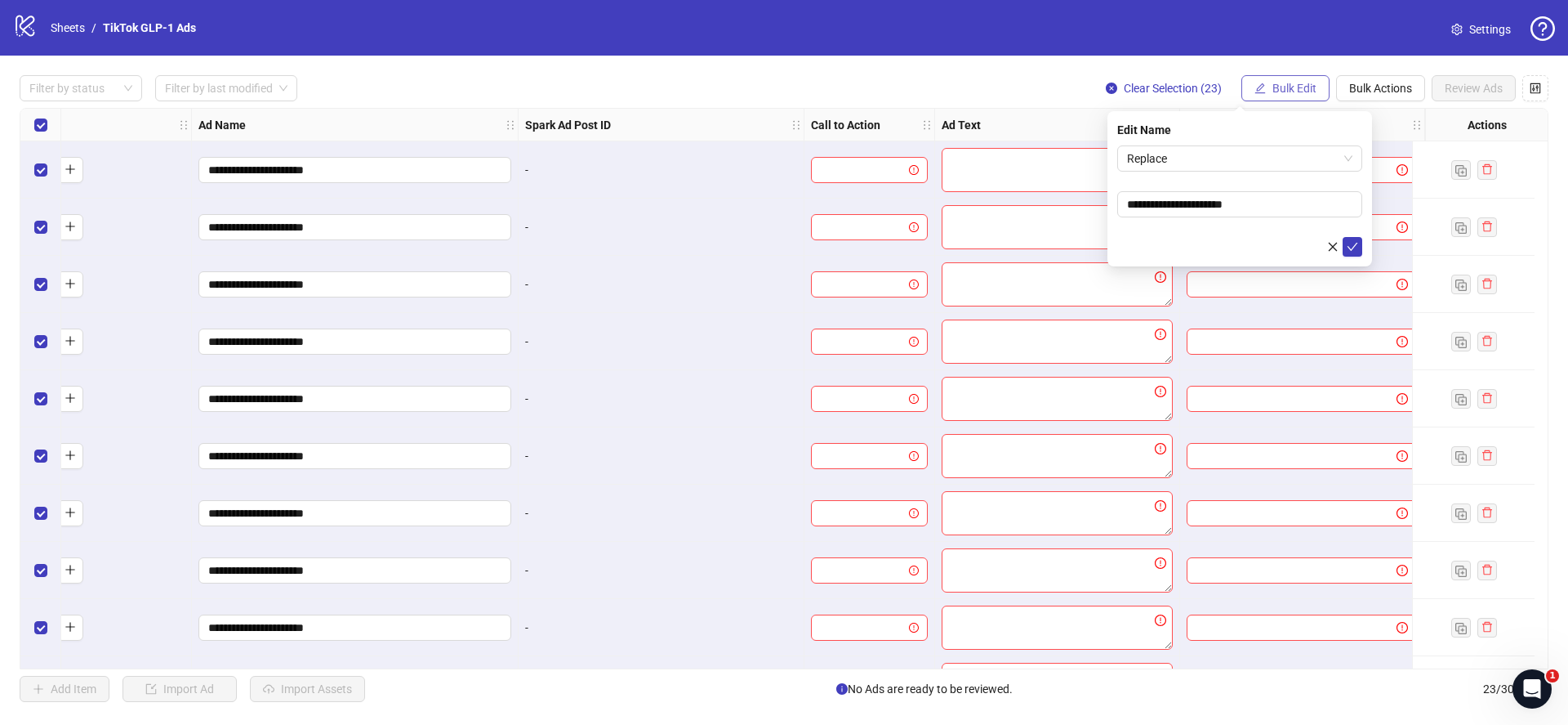
click at [1288, 94] on span "Bulk Edit" at bounding box center [1294, 87] width 44 height 13
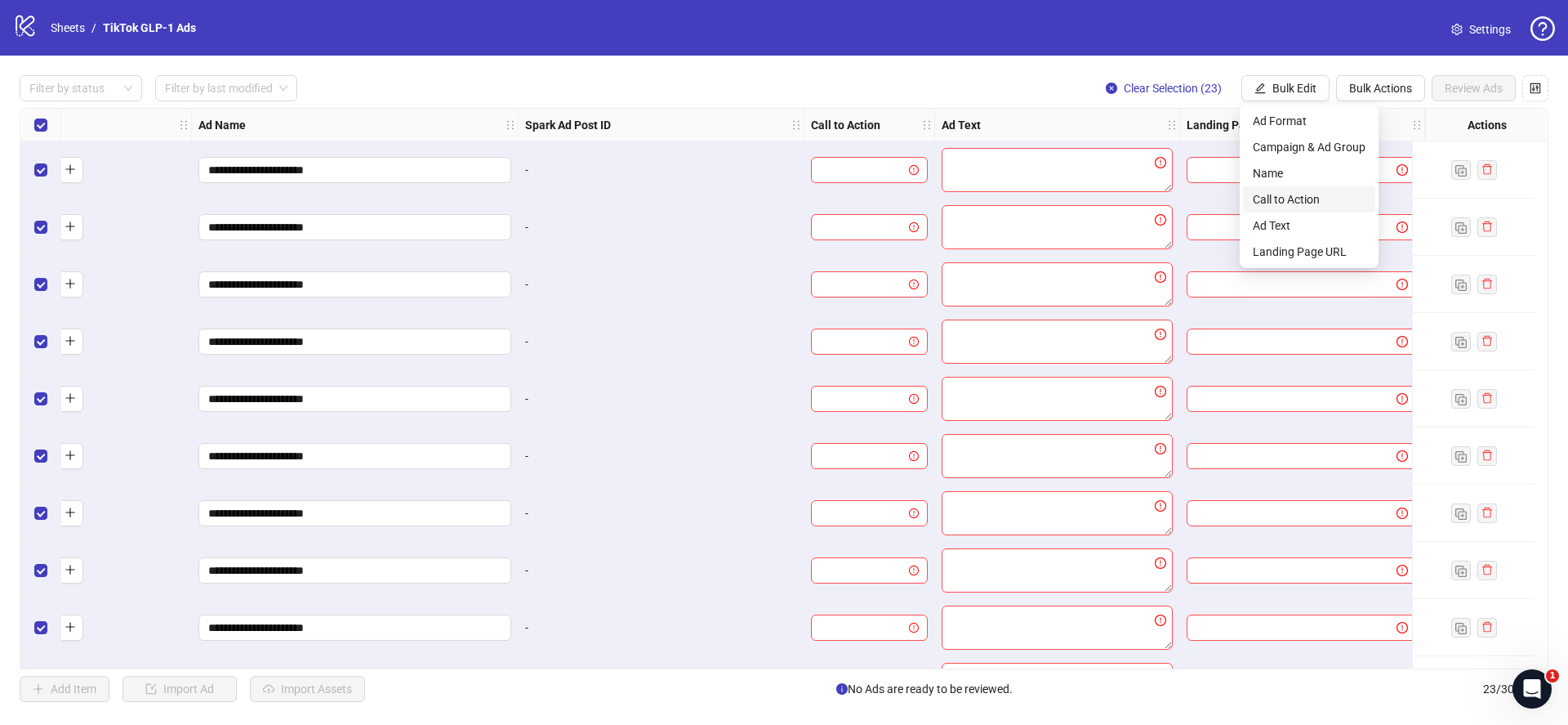
click at [1288, 195] on span "Call to Action" at bounding box center [1309, 199] width 113 height 17
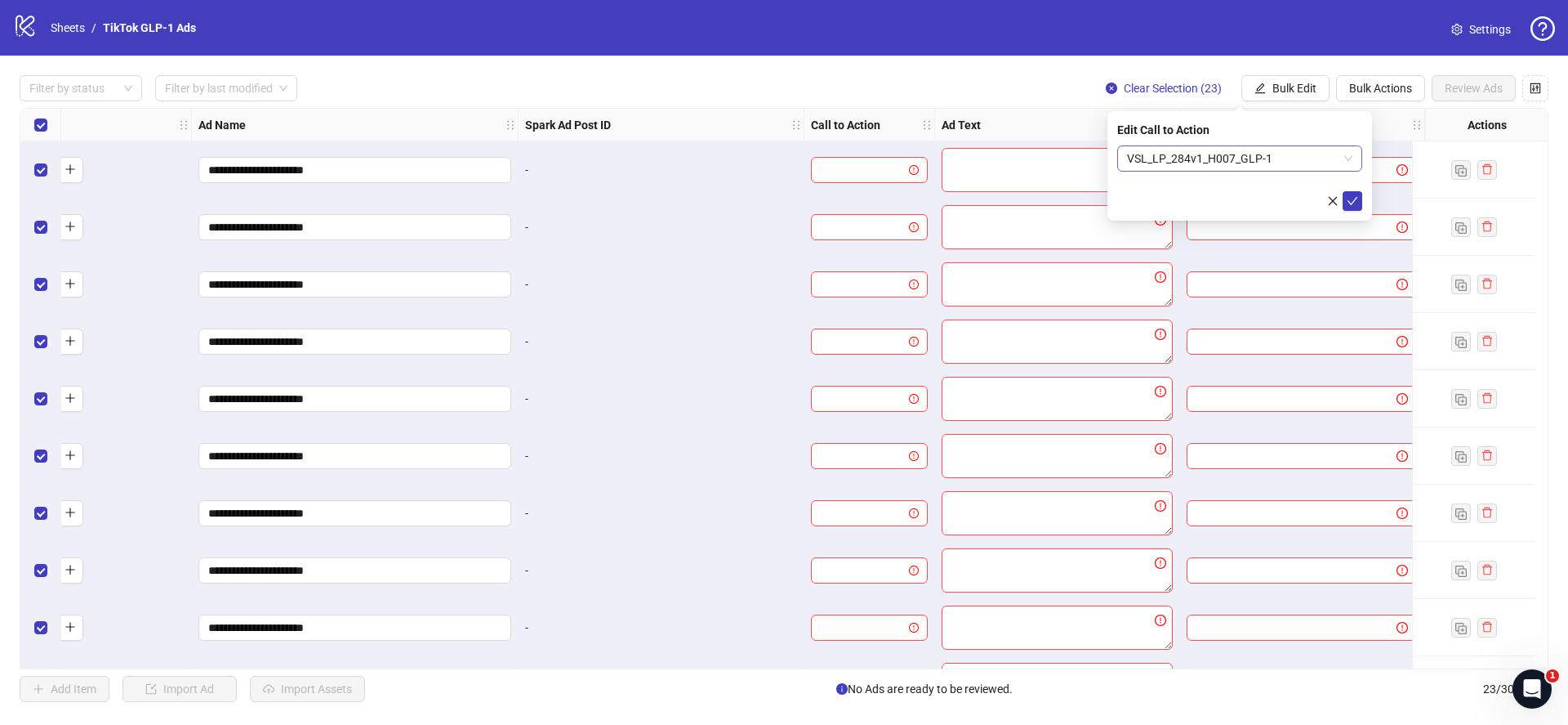
click at [1240, 166] on span "VSL_LP_284v1_H007_GLP-1" at bounding box center [1240, 157] width 225 height 24
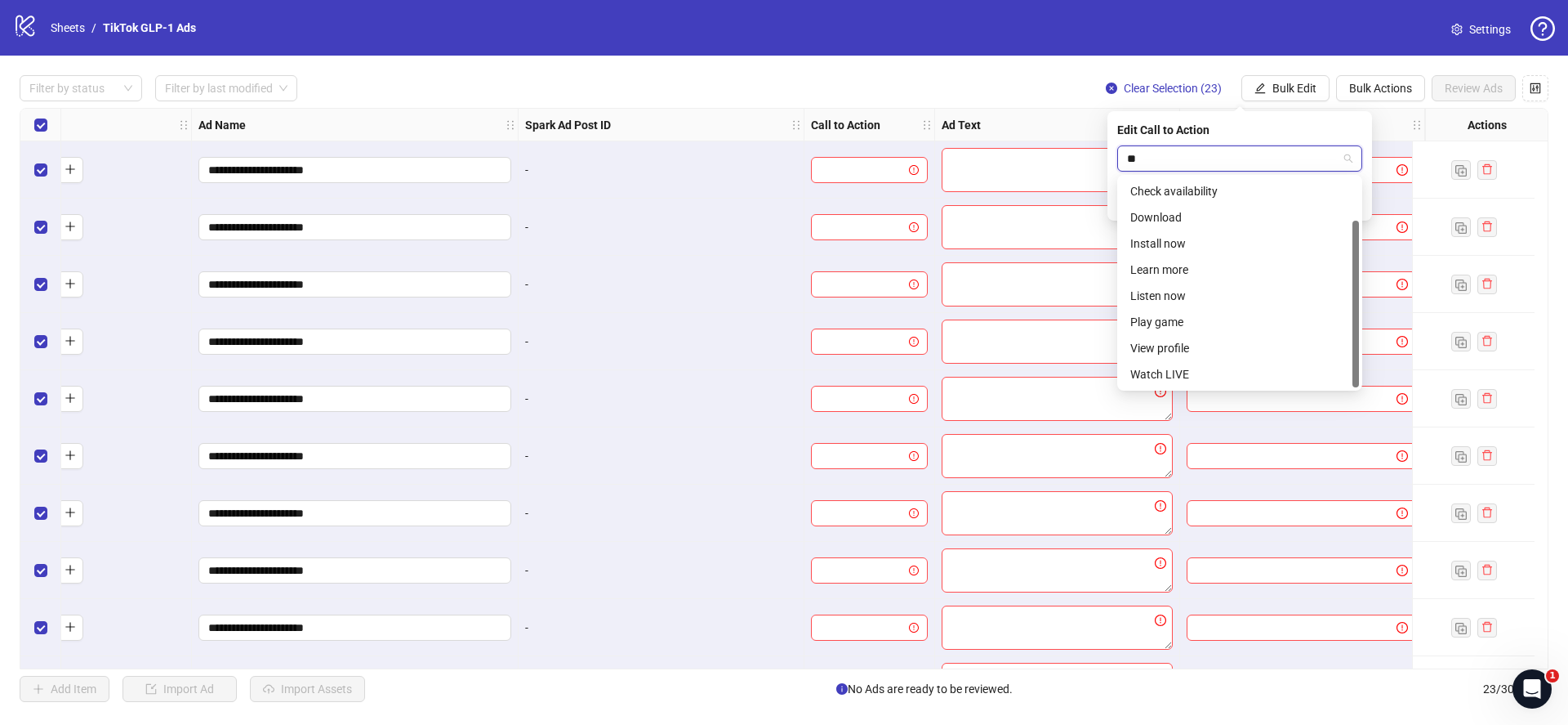
scroll to position [0, 0]
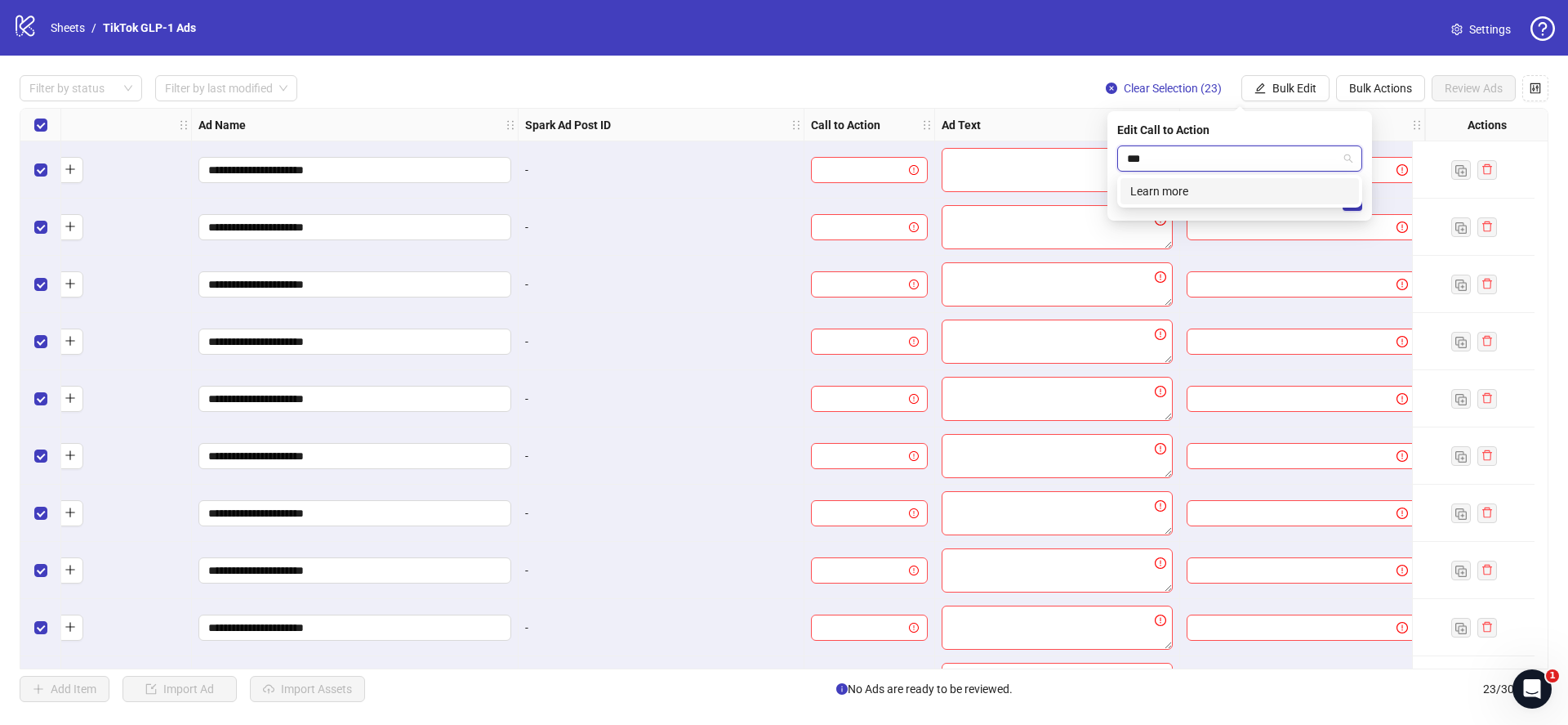
type input "****"
click at [1191, 186] on div "Learn more" at bounding box center [1239, 190] width 219 height 17
click at [1359, 197] on button "submit" at bounding box center [1352, 201] width 19 height 19
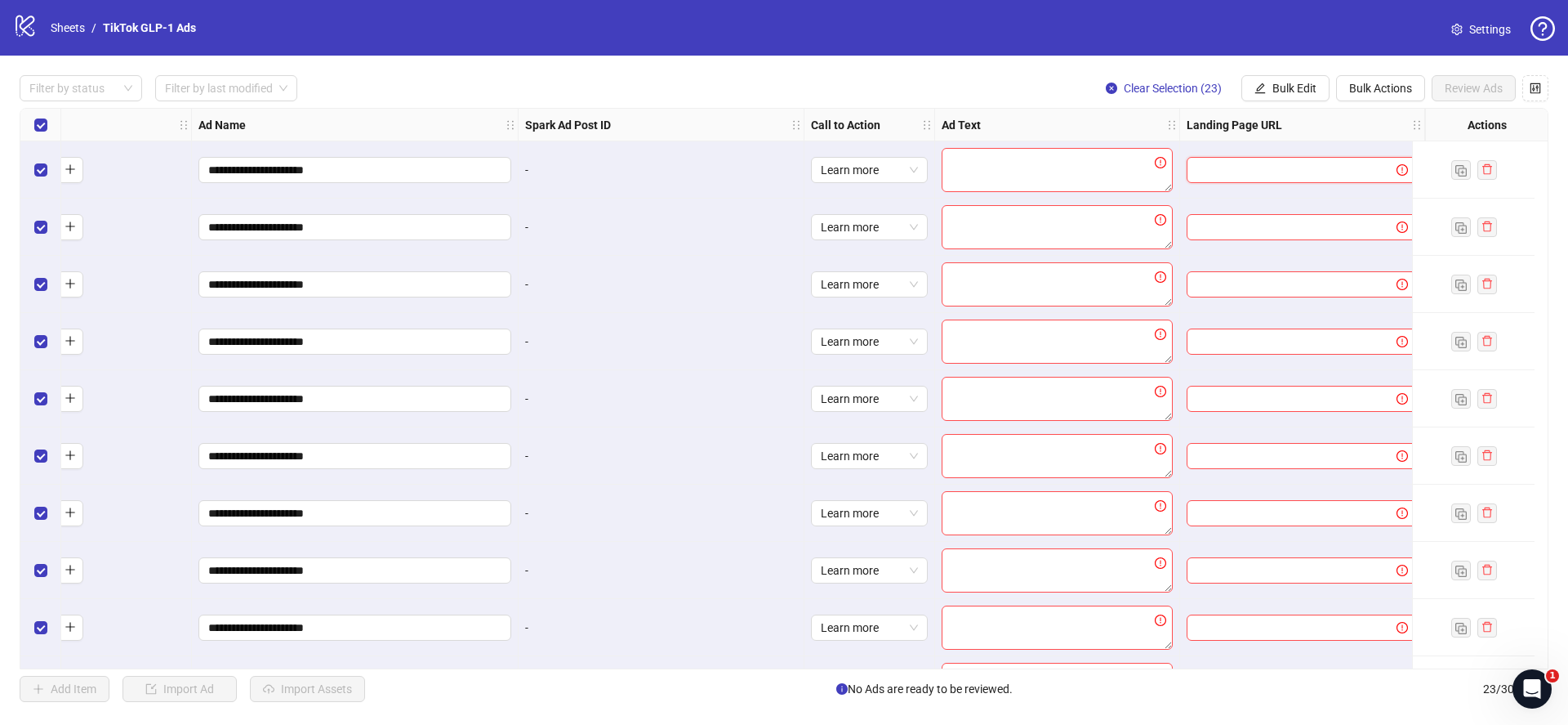
click at [1301, 165] on input "text" at bounding box center [1284, 170] width 177 height 17
click at [1313, 76] on button "Bulk Edit" at bounding box center [1285, 87] width 88 height 26
click at [1287, 249] on span "Landing Page URL" at bounding box center [1309, 252] width 113 height 17
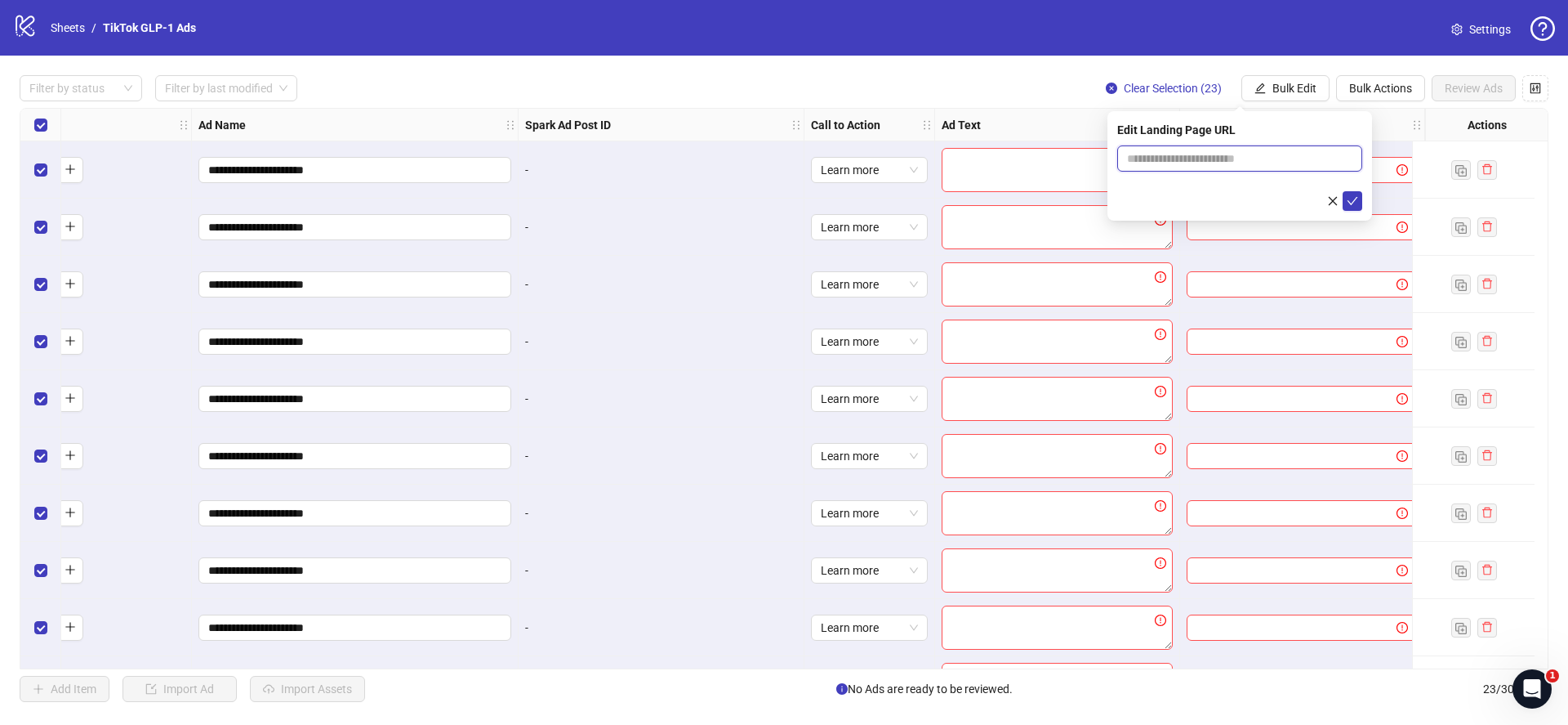
click at [1174, 169] on input "text" at bounding box center [1240, 158] width 245 height 26
paste input "**********"
type input "**********"
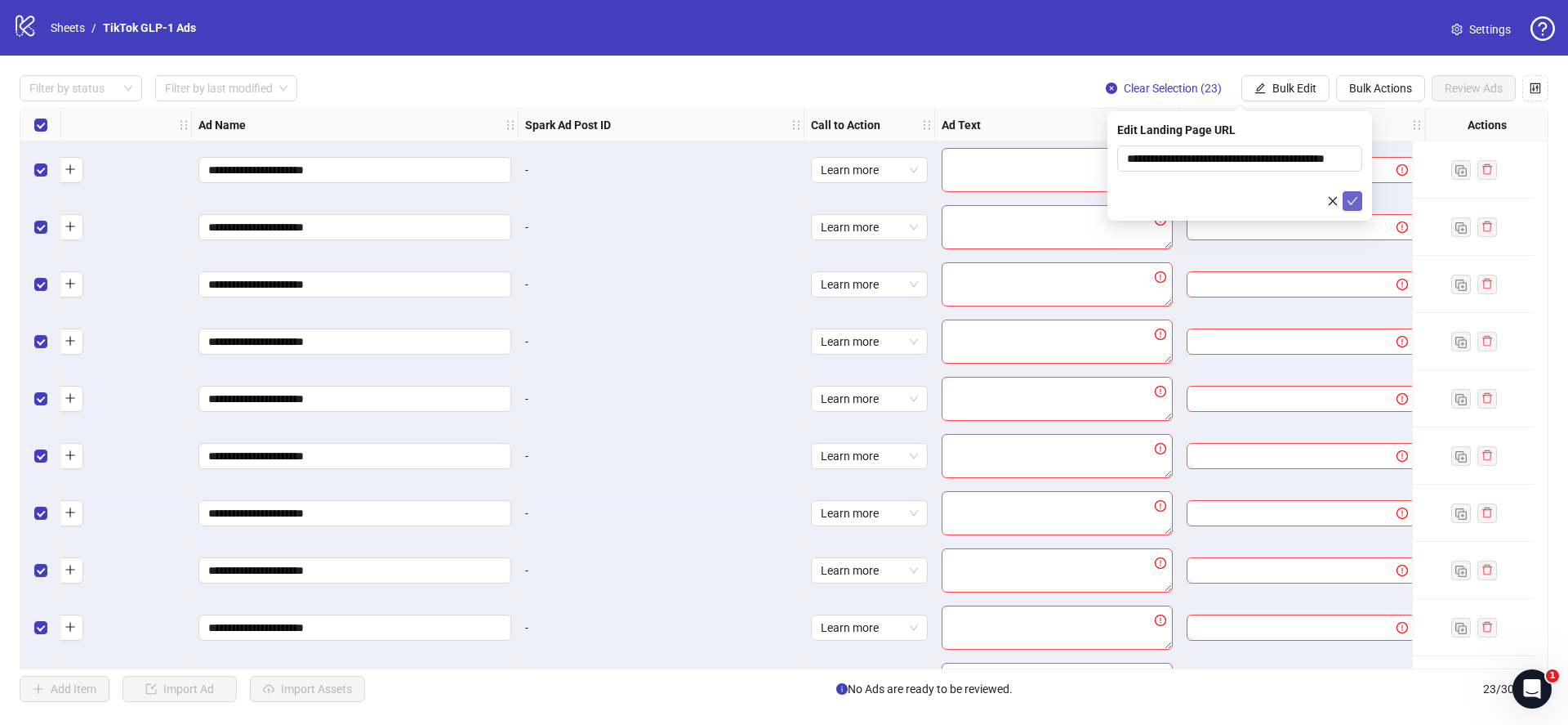
click at [1344, 198] on button "submit" at bounding box center [1352, 201] width 19 height 19
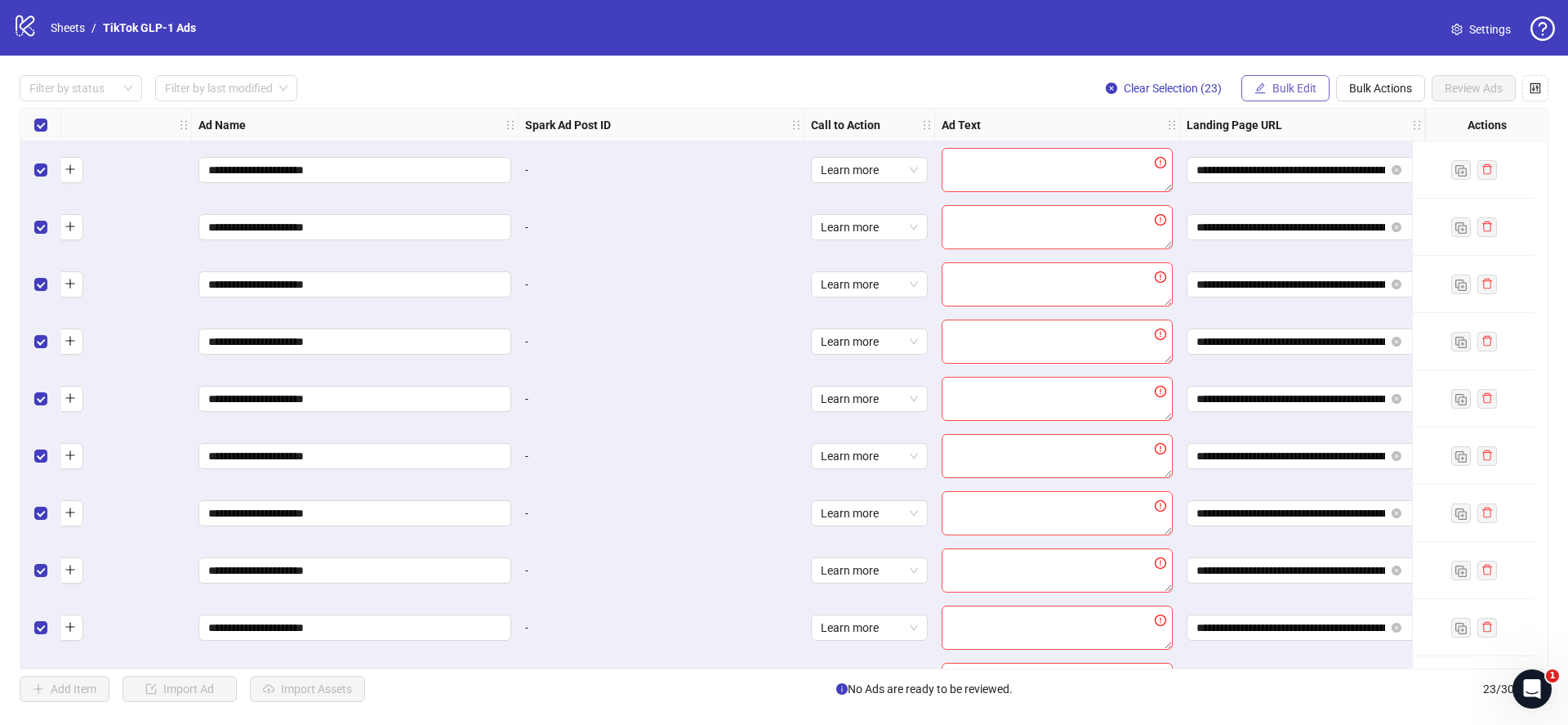
click at [1275, 91] on span "Bulk Edit" at bounding box center [1294, 87] width 44 height 13
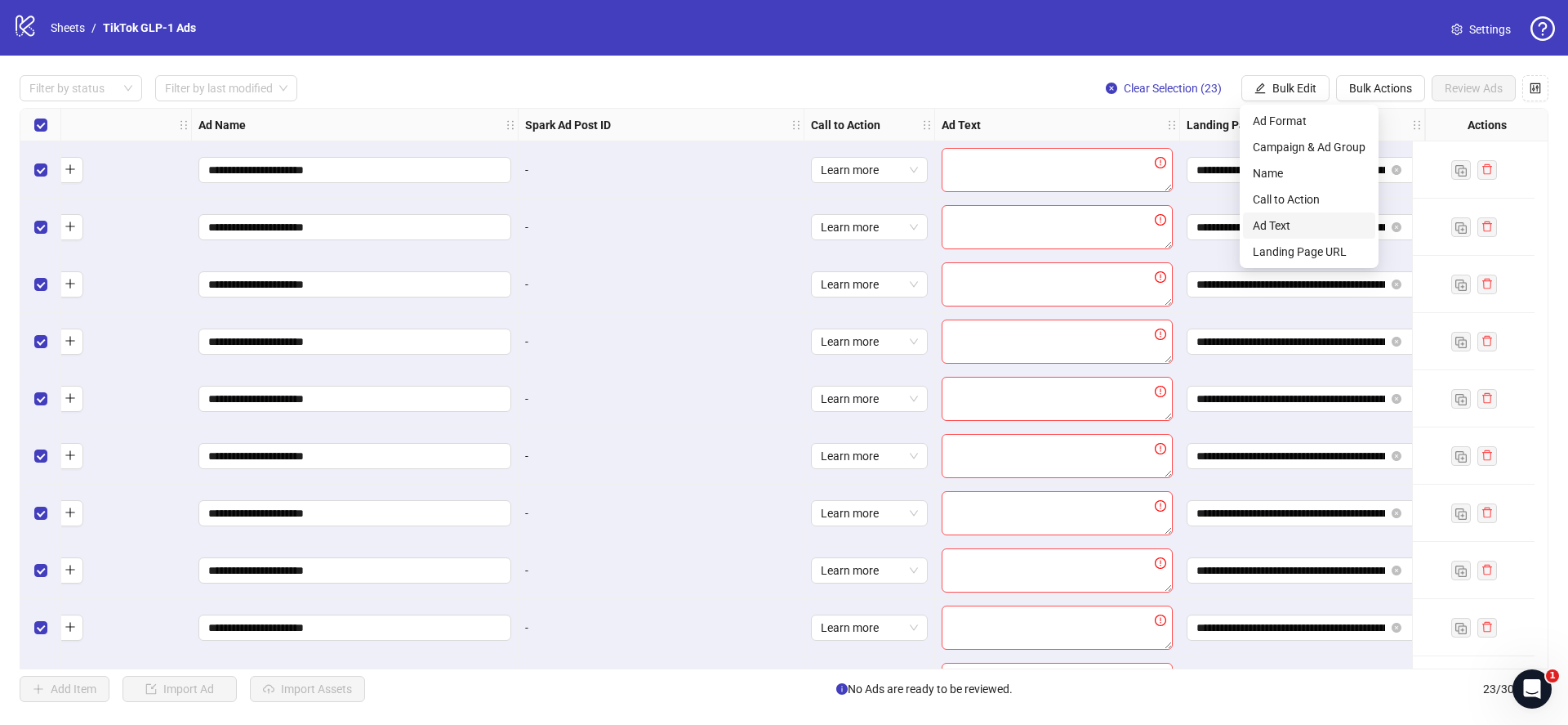
click at [1289, 223] on span "Ad Text" at bounding box center [1309, 225] width 113 height 17
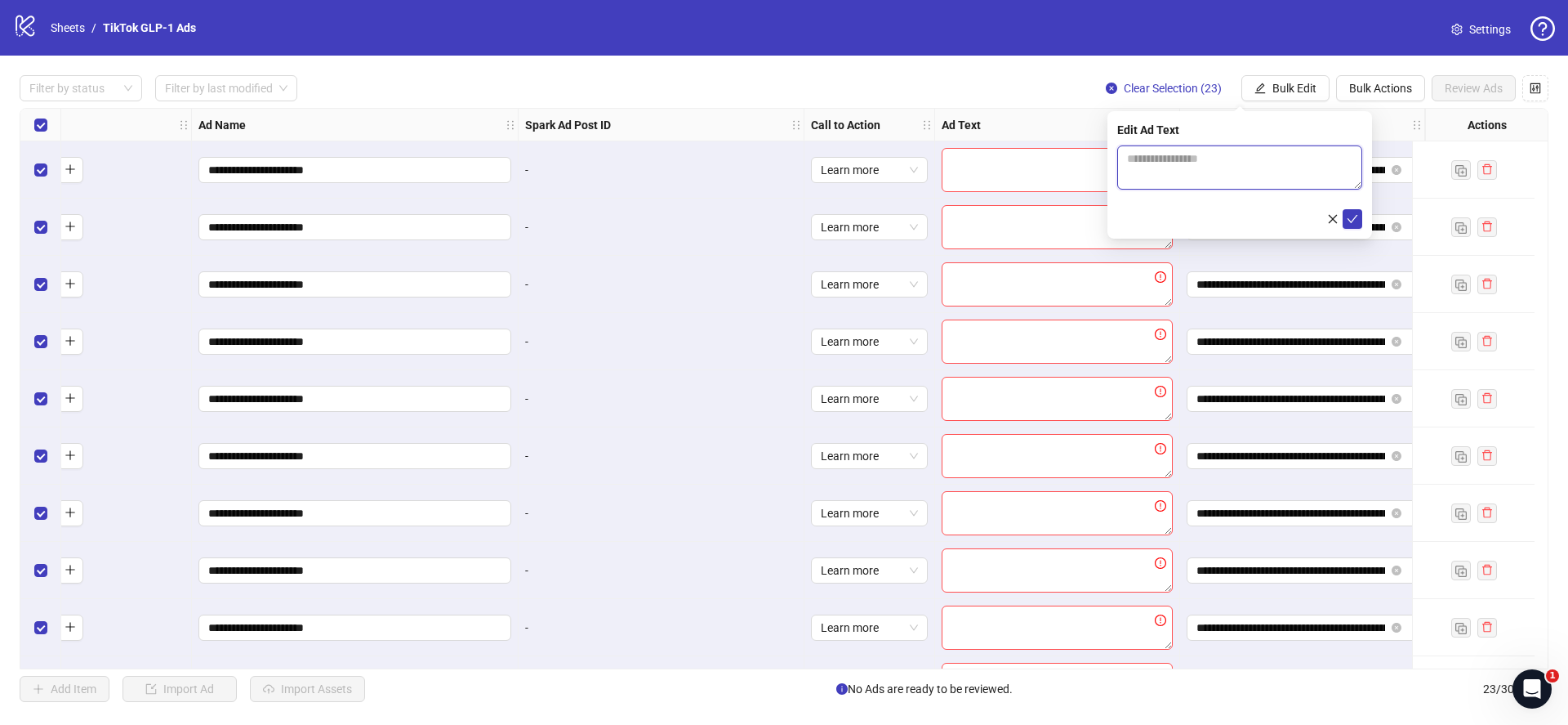
click at [1216, 173] on textarea at bounding box center [1240, 167] width 245 height 44
paste textarea "**********"
type textarea "**********"
click at [1347, 215] on icon "check" at bounding box center [1352, 219] width 12 height 12
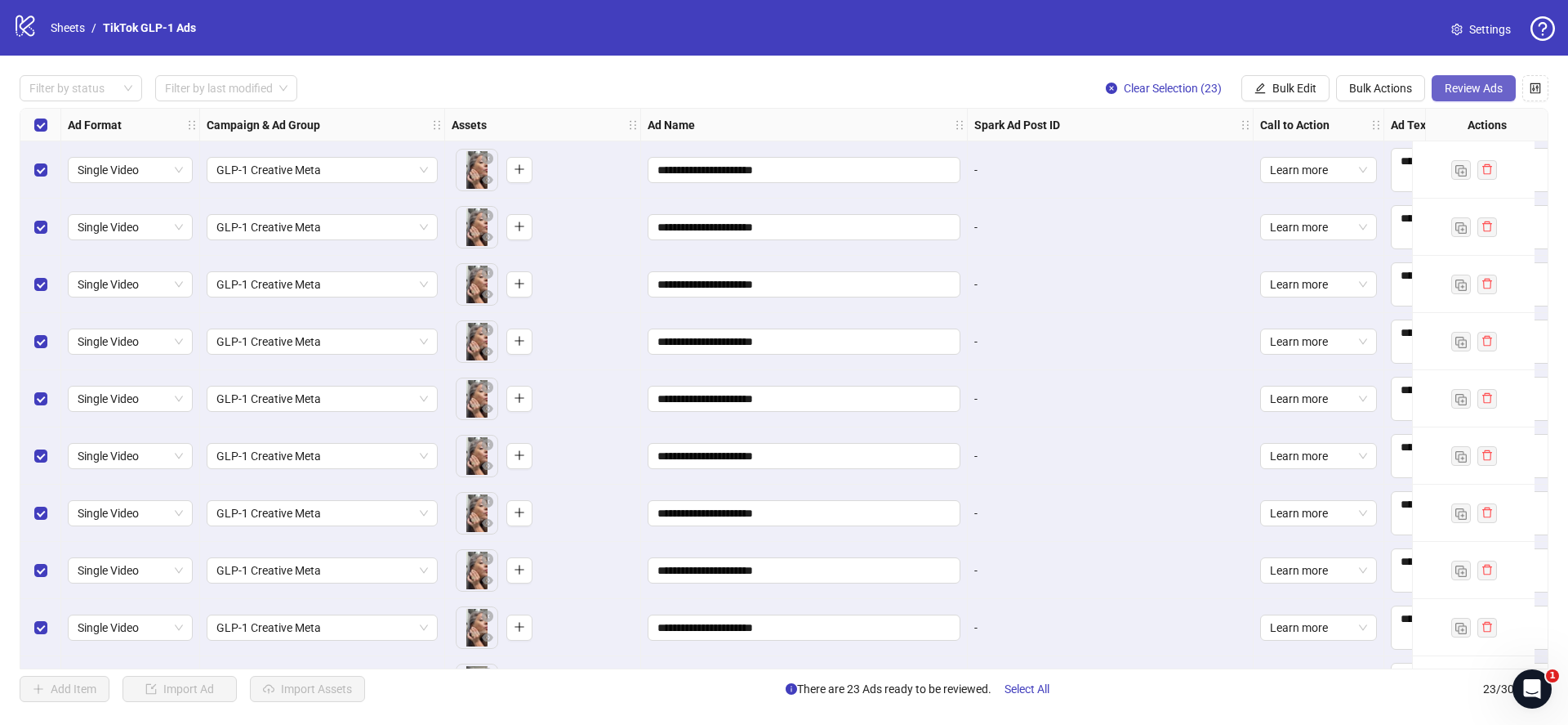
click at [1472, 85] on span "Review Ads" at bounding box center [1474, 87] width 58 height 13
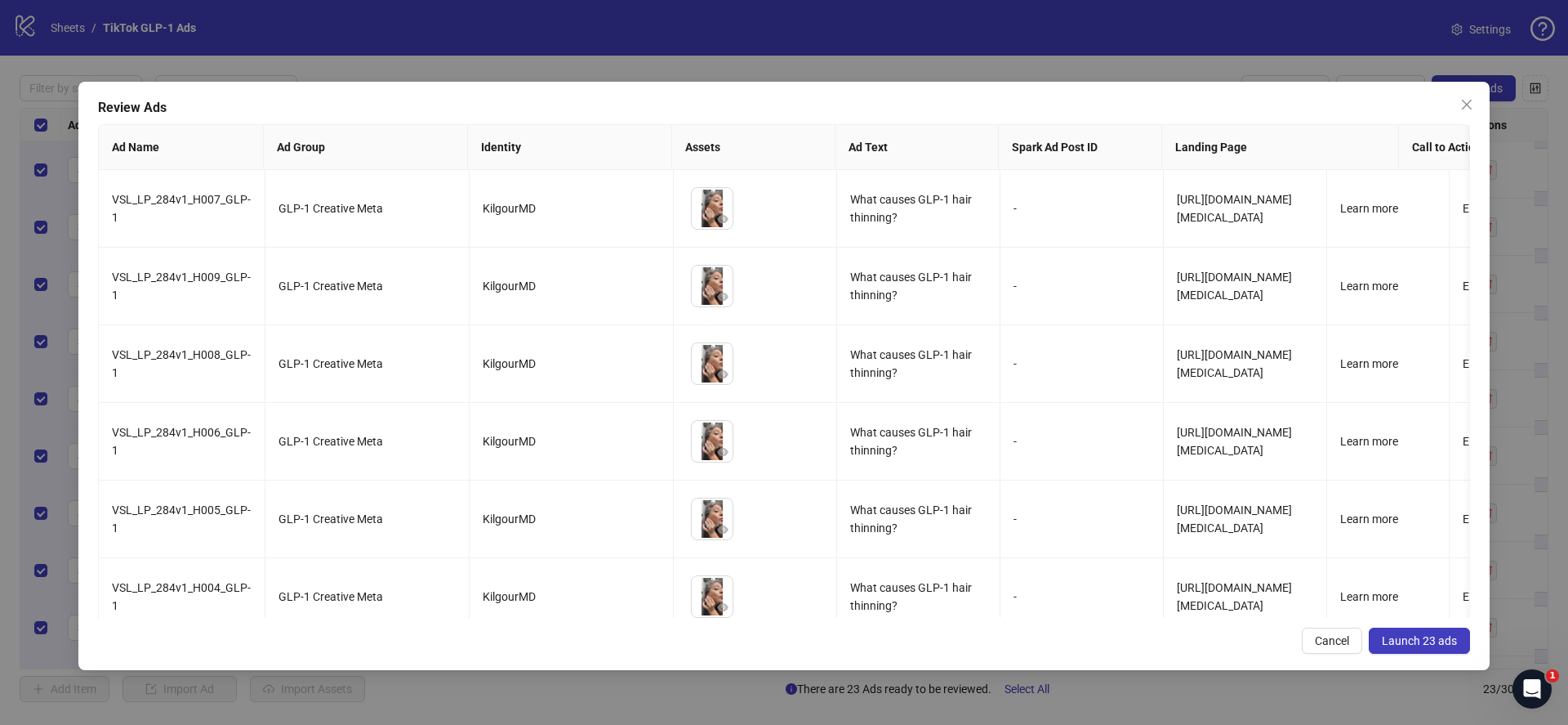
click at [1413, 638] on span "Launch 23 ads" at bounding box center [1418, 639] width 75 height 13
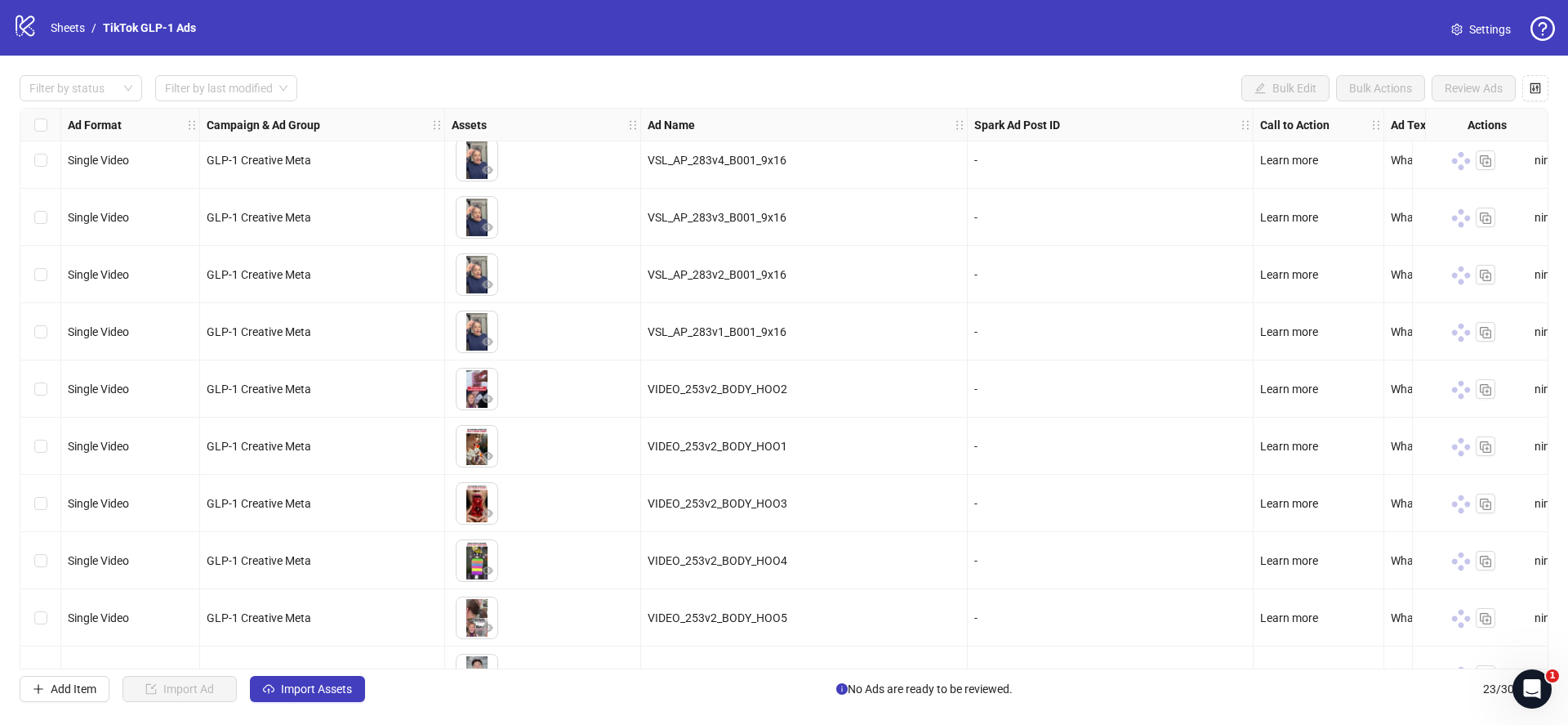
scroll to position [795, 0]
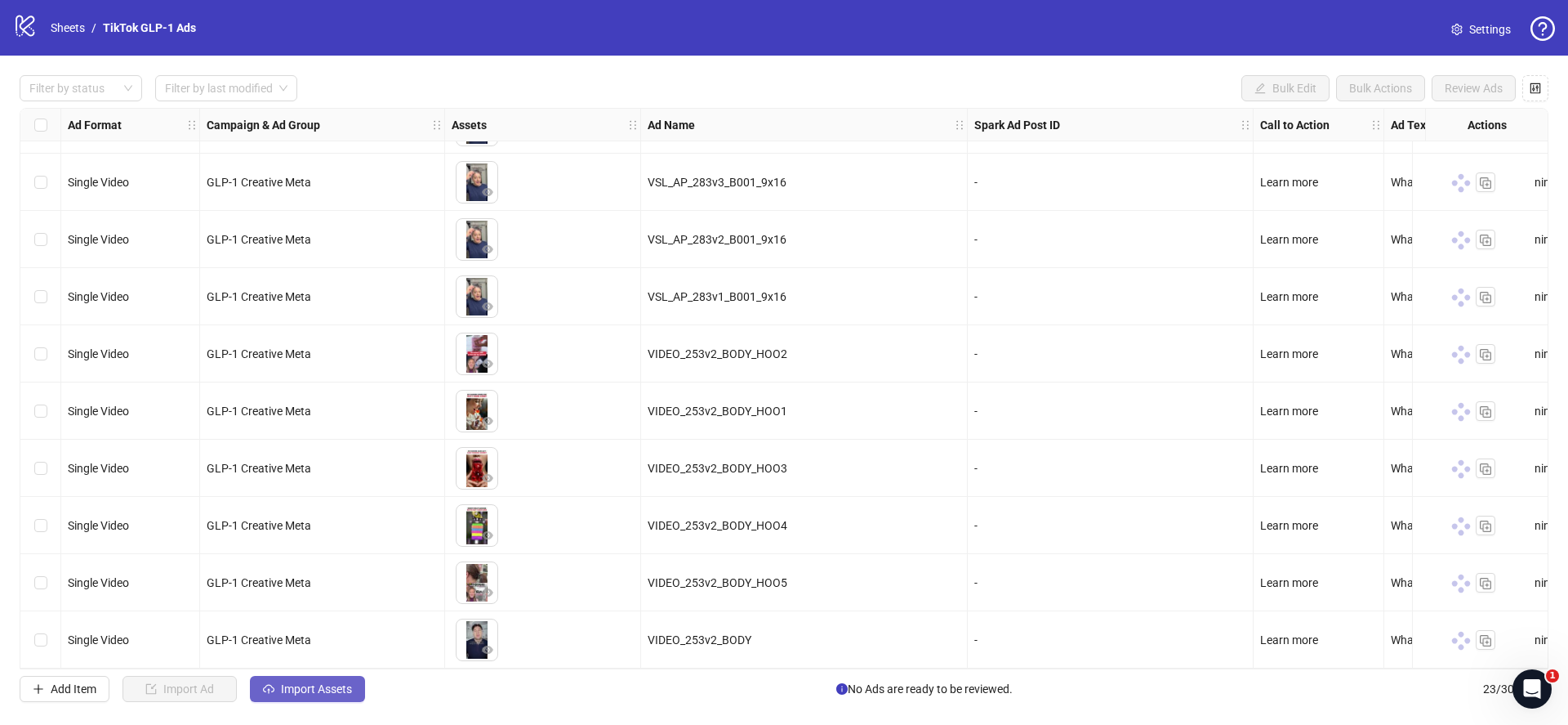
click at [311, 686] on span "Import Assets" at bounding box center [316, 688] width 71 height 13
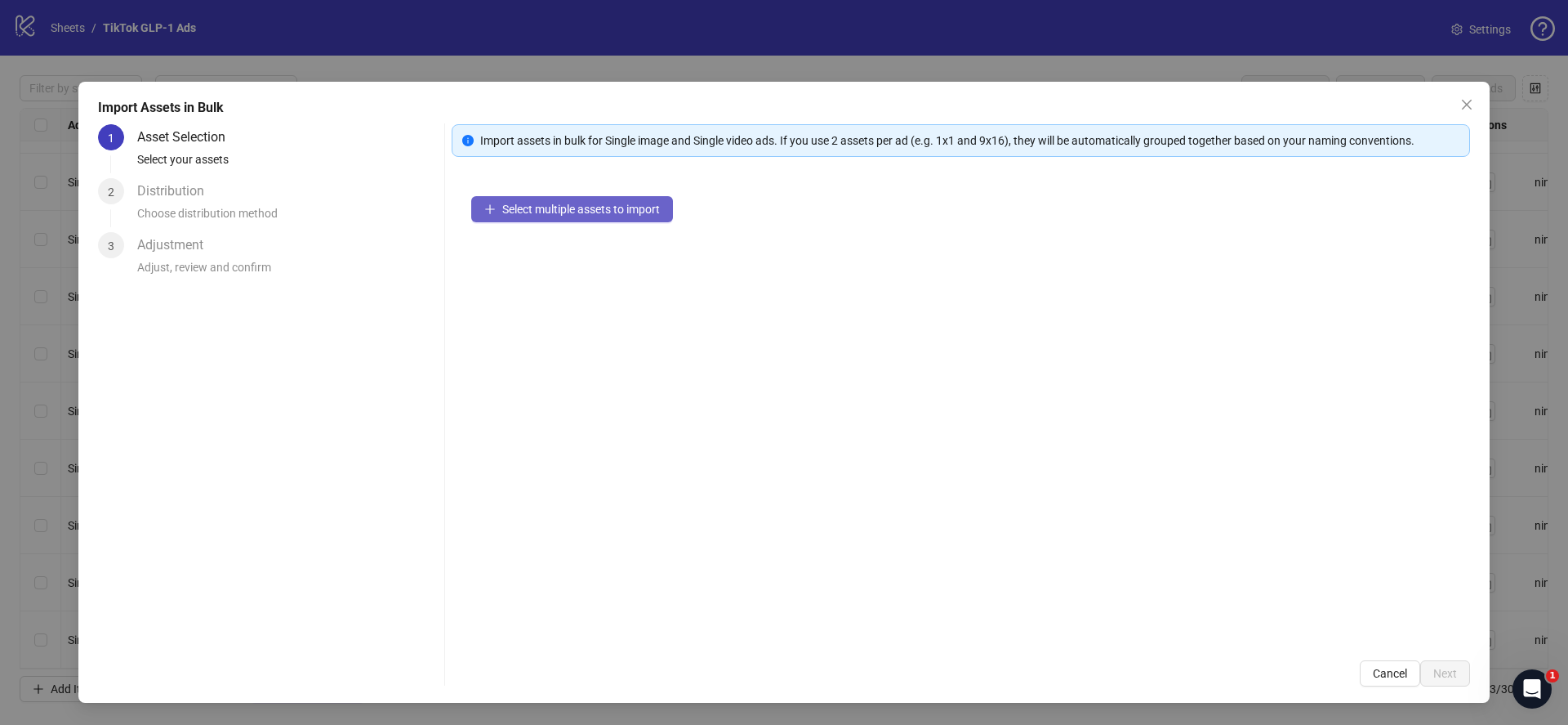
click at [531, 214] on span "Select multiple assets to import" at bounding box center [581, 208] width 157 height 13
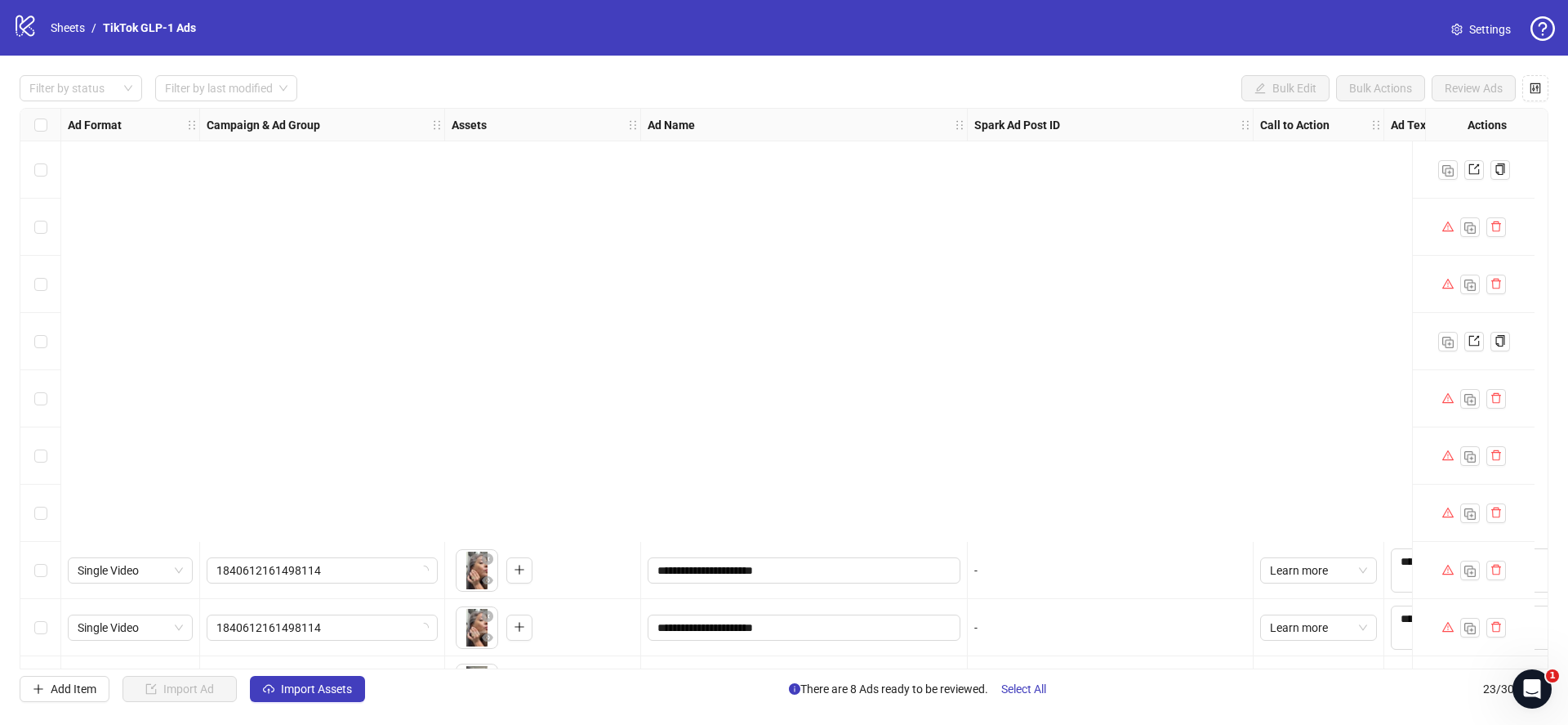
scroll to position [795, 0]
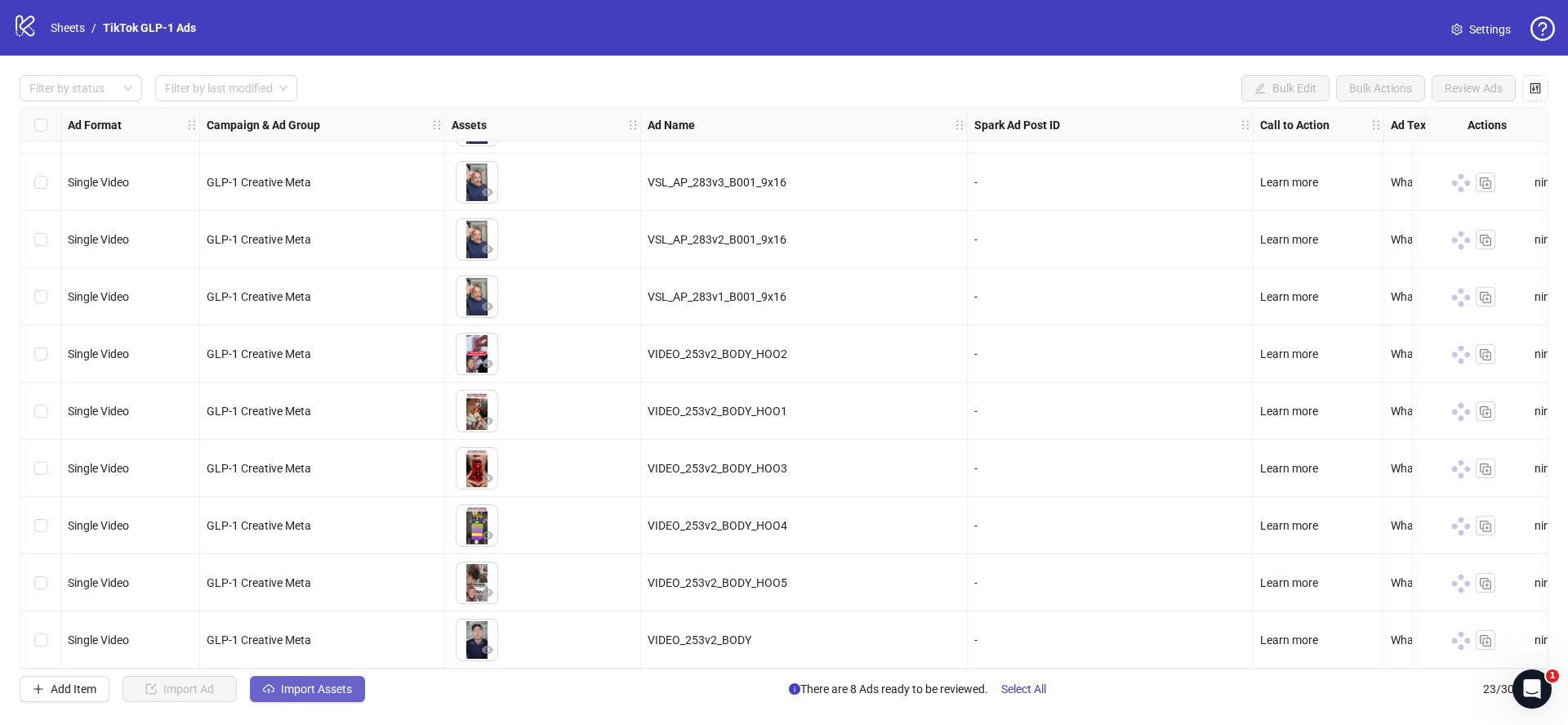
click at [320, 690] on span "Import Assets" at bounding box center [316, 688] width 71 height 13
click at [1044, 688] on span "Select All" at bounding box center [1023, 688] width 45 height 13
click at [1032, 695] on button "Select All" at bounding box center [1023, 688] width 71 height 26
click at [1028, 692] on span "Select All" at bounding box center [1023, 688] width 45 height 13
click at [1487, 86] on span "Review Ads" at bounding box center [1474, 87] width 58 height 13
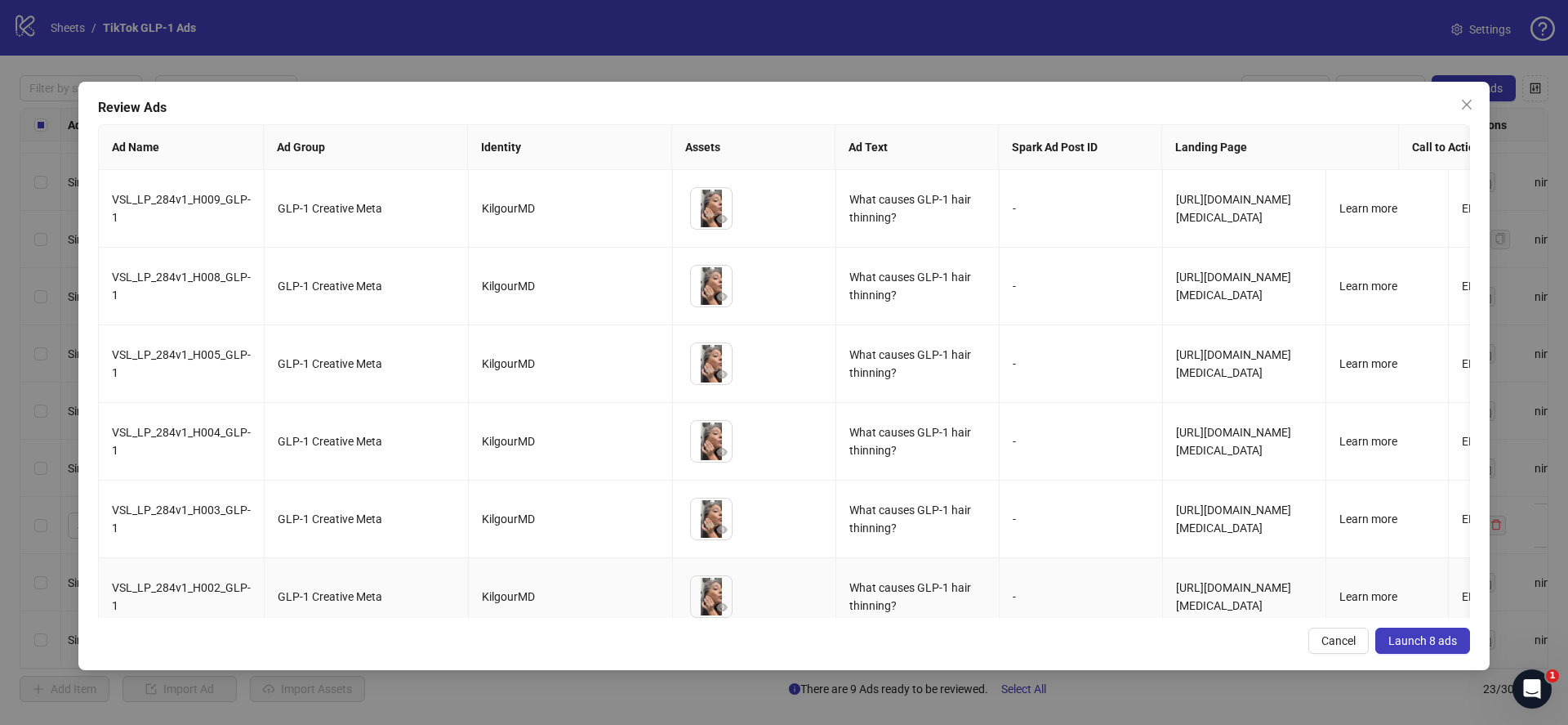
click at [1425, 632] on div "Review Ads Ad Name Ad Group Identity Assets Ad Text Spark Ad Post ID Landing Pa…" at bounding box center [784, 375] width 1411 height 588
click at [1433, 639] on span "Launch 8 ads" at bounding box center [1422, 639] width 69 height 13
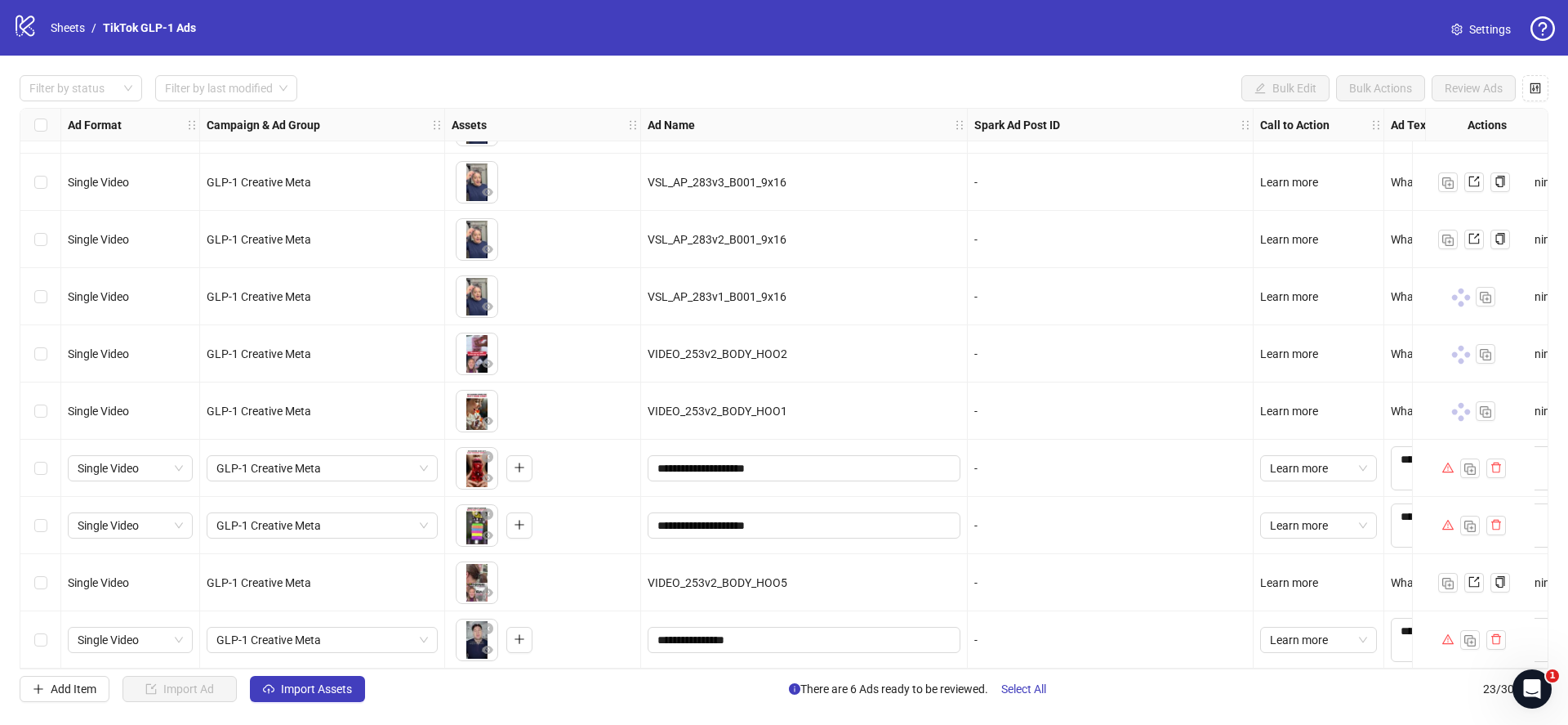
click at [621, 675] on div "Add Item Import Ad Import Assets There are 6 Ads ready to be reviewed. Select A…" at bounding box center [783, 688] width 1528 height 26
click at [1028, 688] on span "Select All" at bounding box center [1023, 688] width 45 height 13
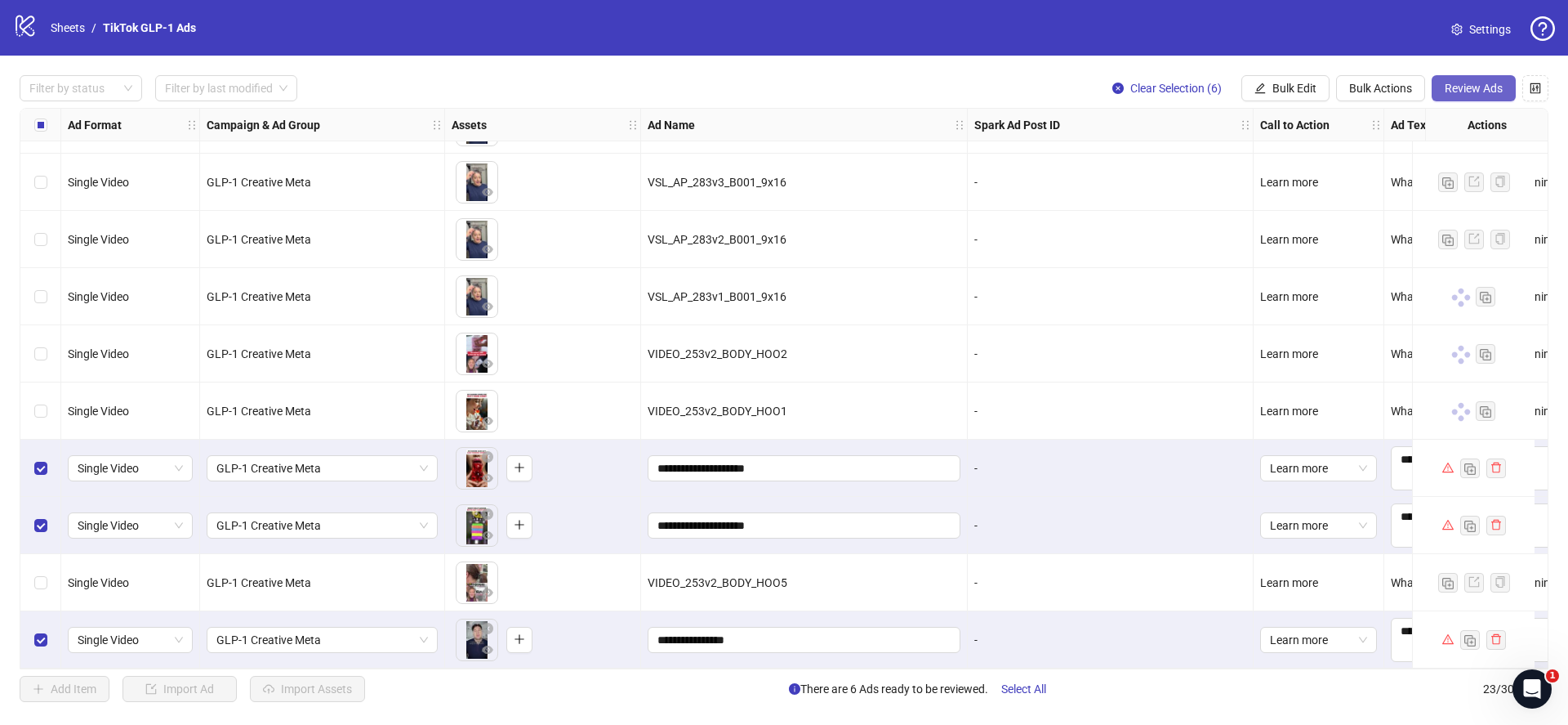
click at [1488, 75] on button "Review Ads" at bounding box center [1473, 87] width 85 height 26
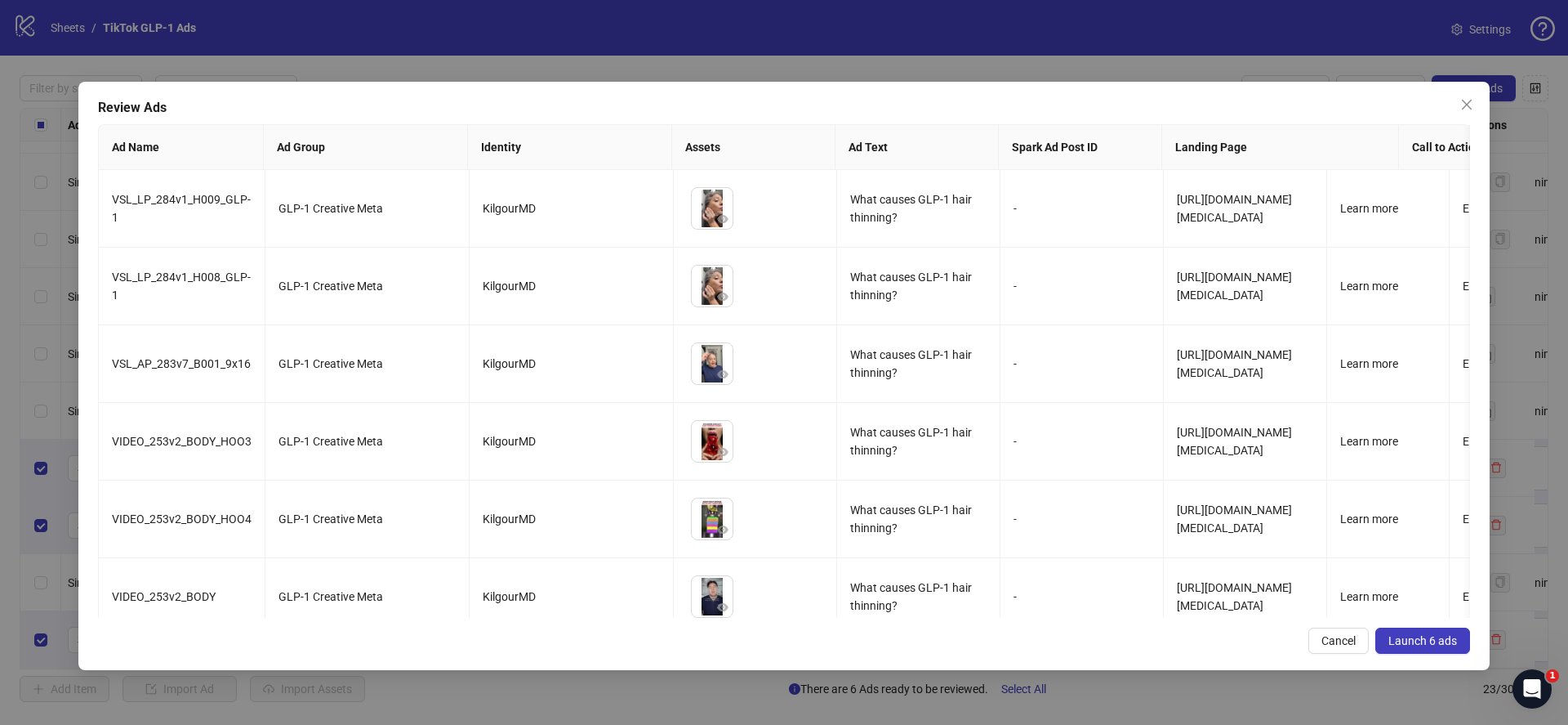
click at [1480, 86] on div "Review Ads Ad Name Ad Group Identity Assets Ad Text Spark Ad Post ID Landing Pa…" at bounding box center [784, 375] width 1411 height 588
click at [1429, 641] on span "Launch 6 ads" at bounding box center [1422, 639] width 69 height 13
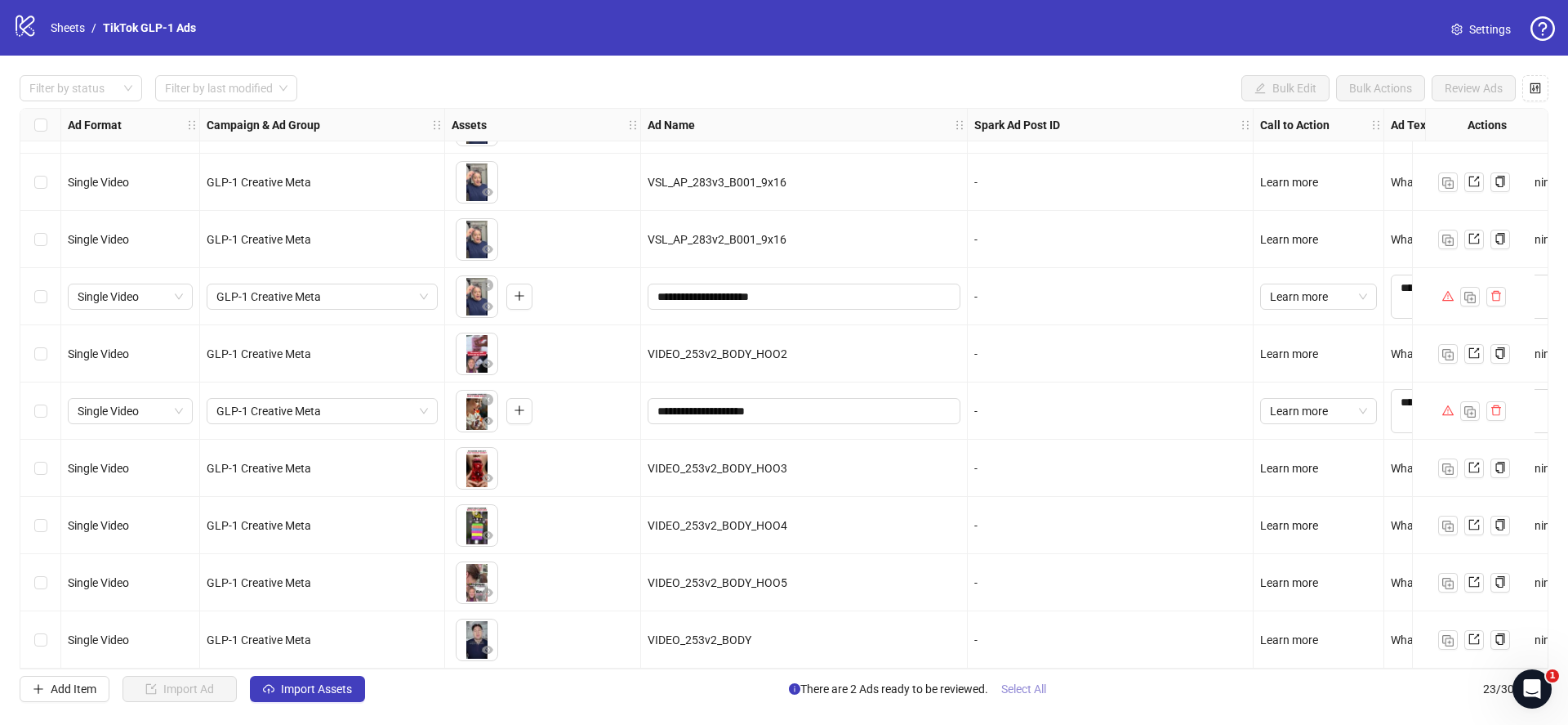
click at [1024, 693] on span "Select All" at bounding box center [1023, 688] width 45 height 13
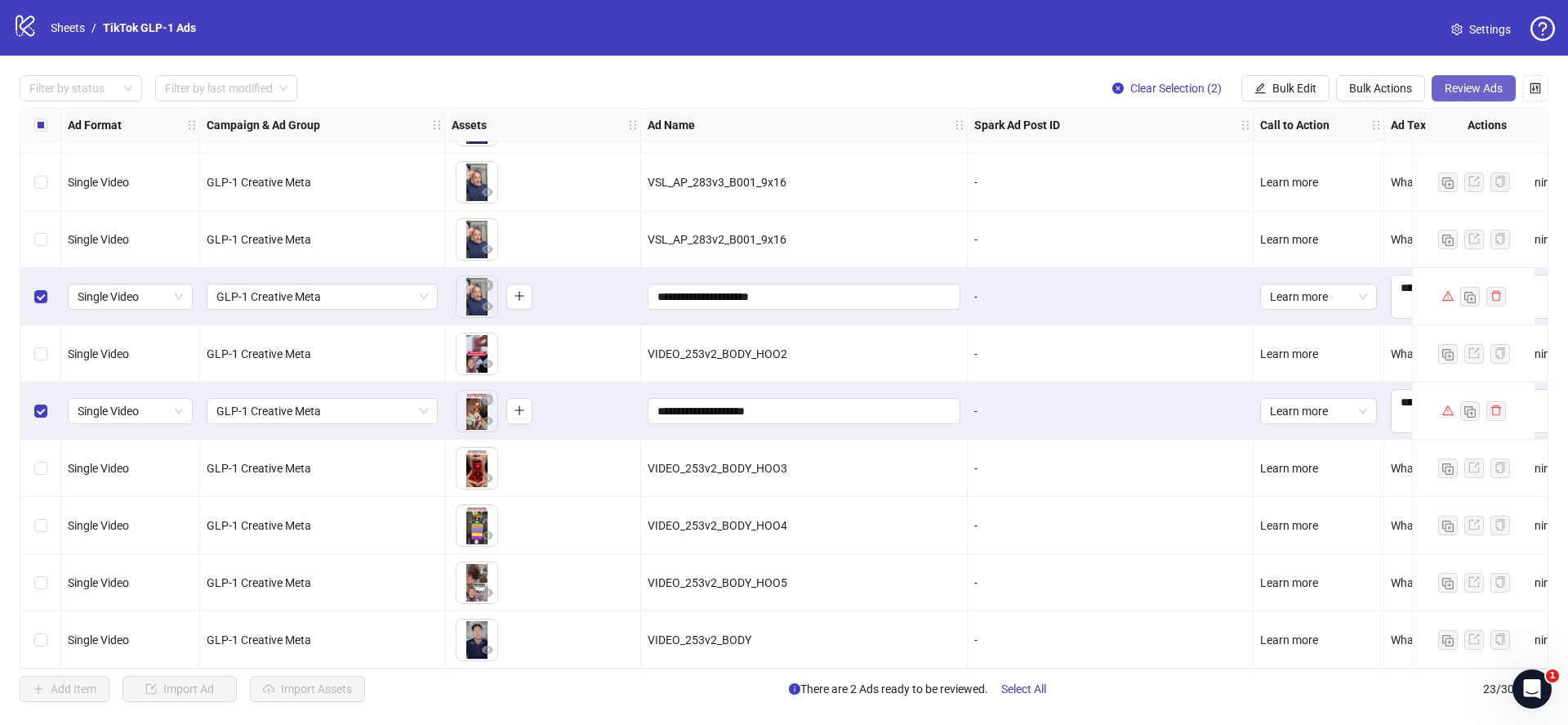
click at [1452, 100] on div "Filter by status Filter by last modified Clear Selection (2) Bulk Edit Bulk Act…" at bounding box center [784, 388] width 1568 height 666
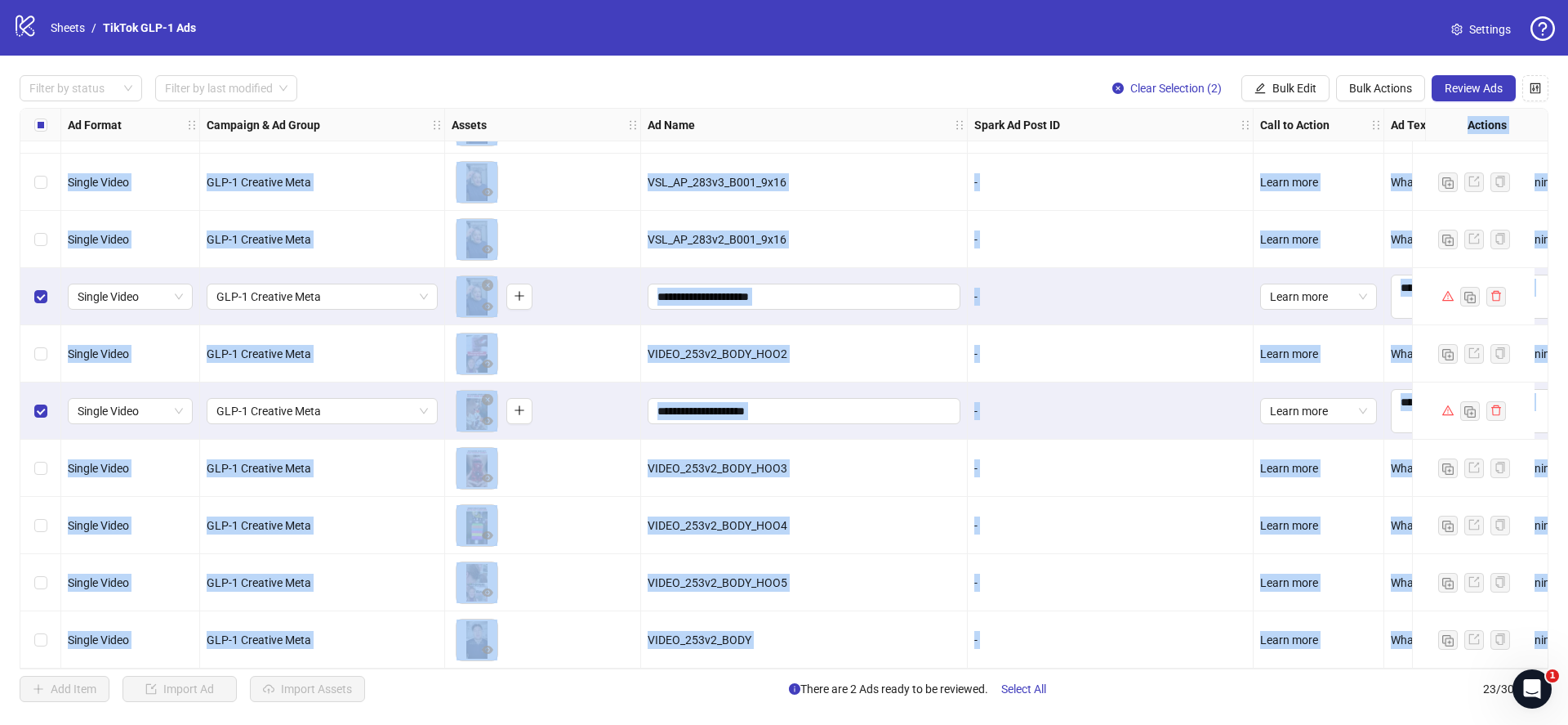
click at [1455, 91] on span "Review Ads" at bounding box center [1474, 87] width 58 height 13
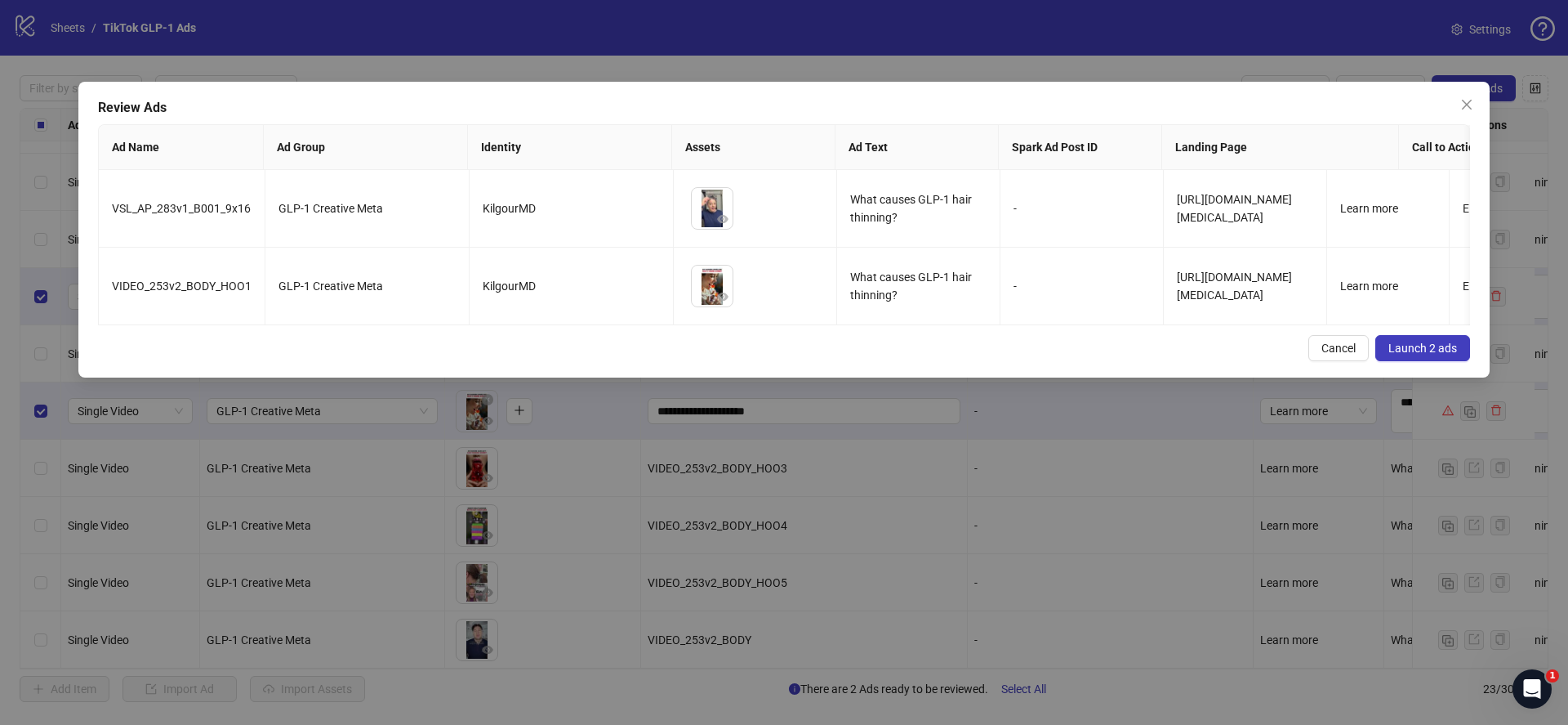
click at [1409, 333] on div "Review Ads Ad Name Ad Group Identity Assets Ad Text Spark Ad Post ID Landing Pa…" at bounding box center [784, 229] width 1411 height 295
click at [1413, 356] on button "Launch 2 ads" at bounding box center [1421, 348] width 94 height 26
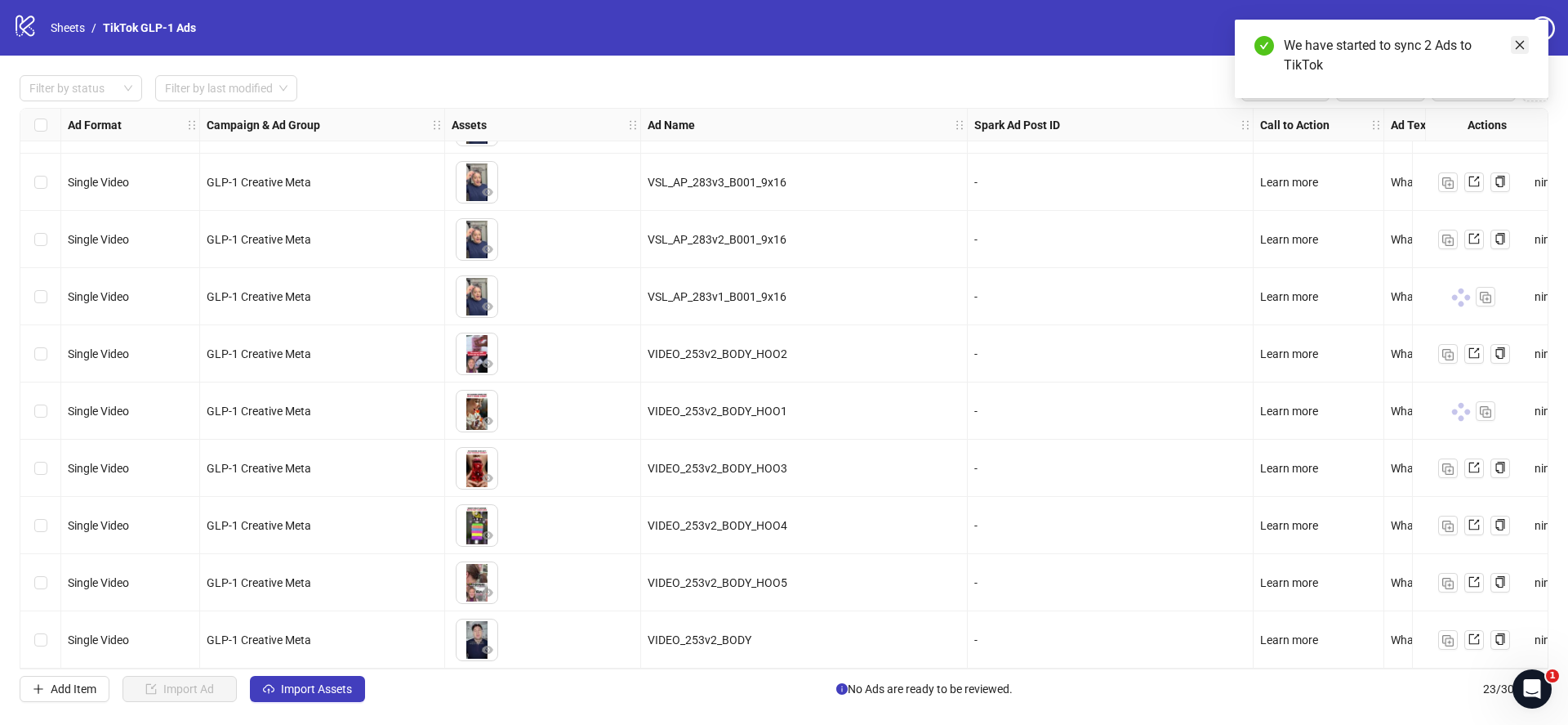
click at [1523, 44] on icon "close" at bounding box center [1519, 45] width 12 height 12
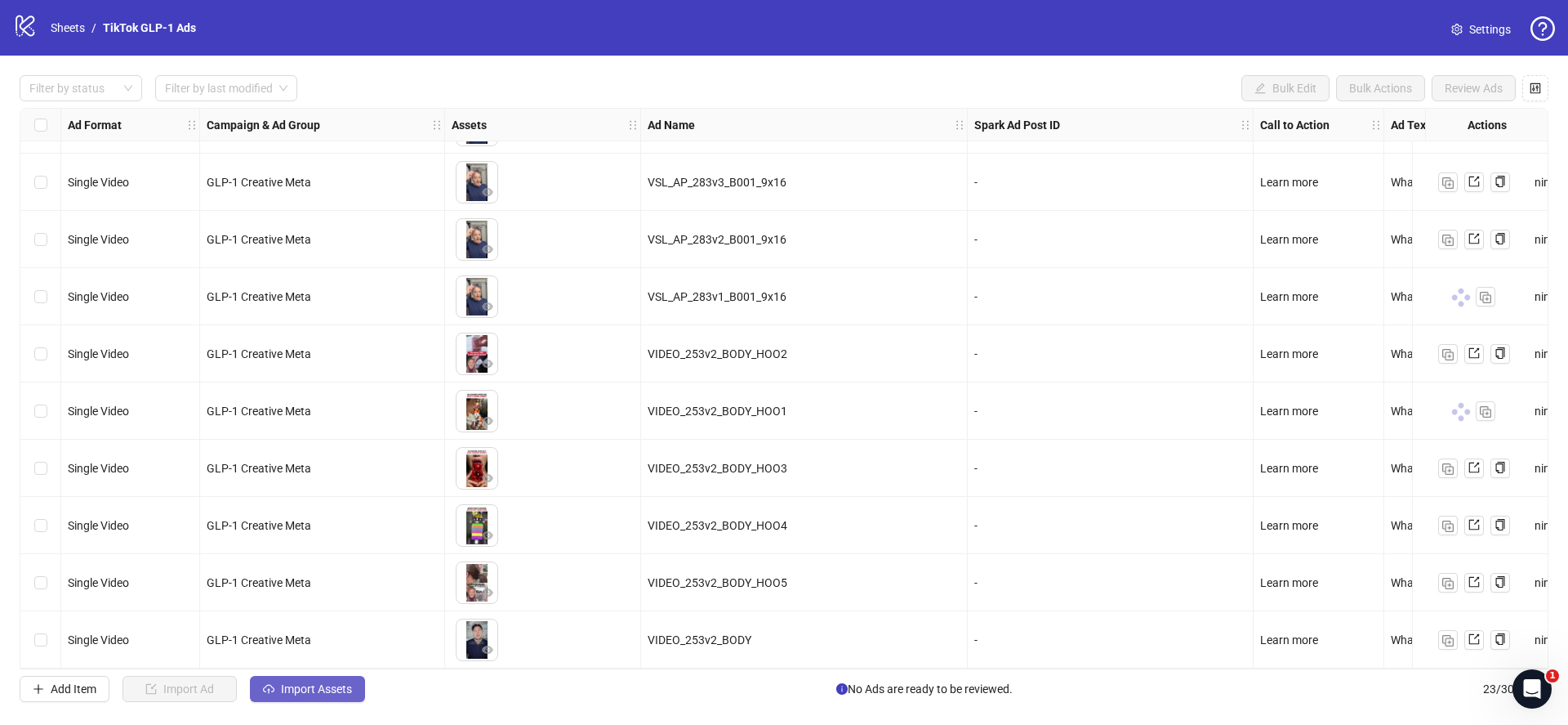
click at [308, 680] on button "Import Assets" at bounding box center [307, 688] width 116 height 26
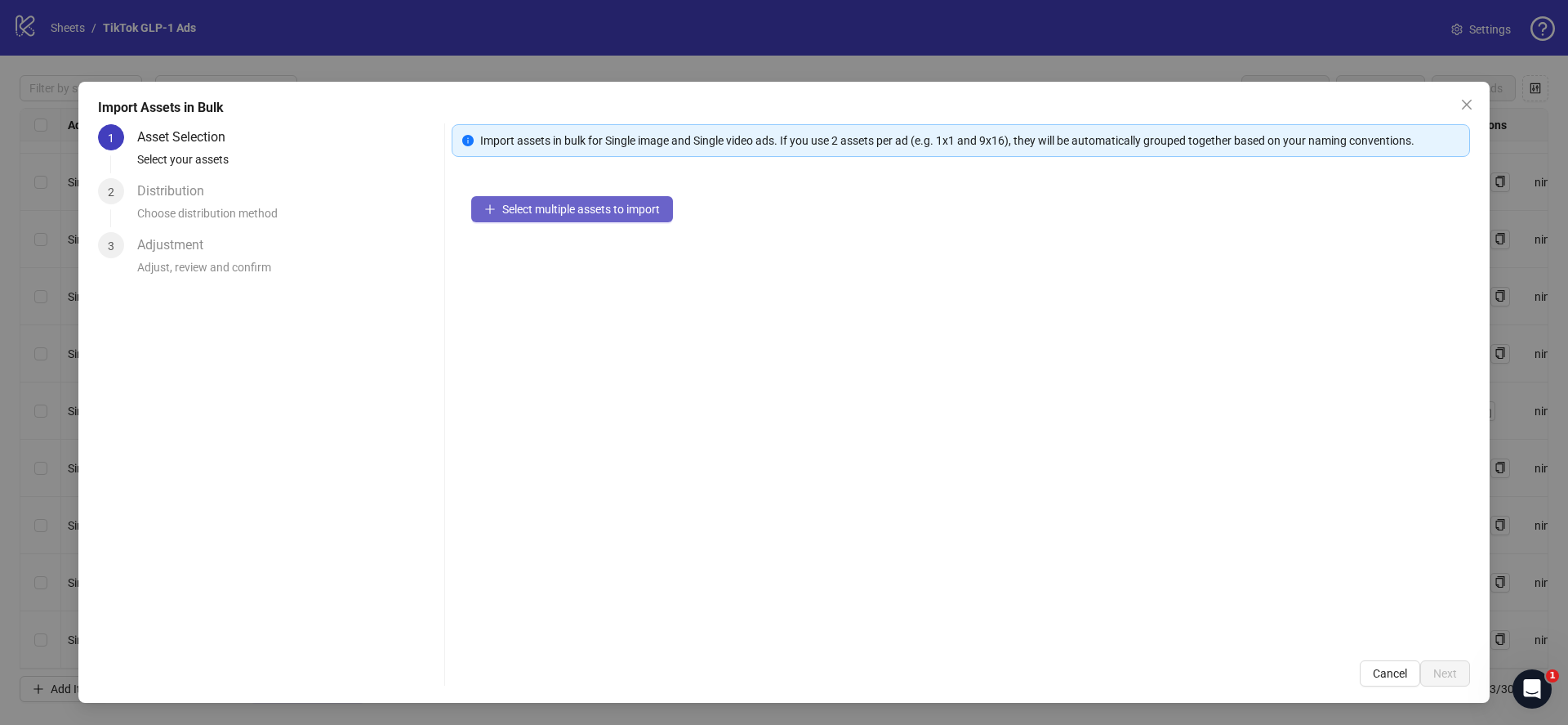
click at [551, 208] on span "Select multiple assets to import" at bounding box center [581, 208] width 157 height 13
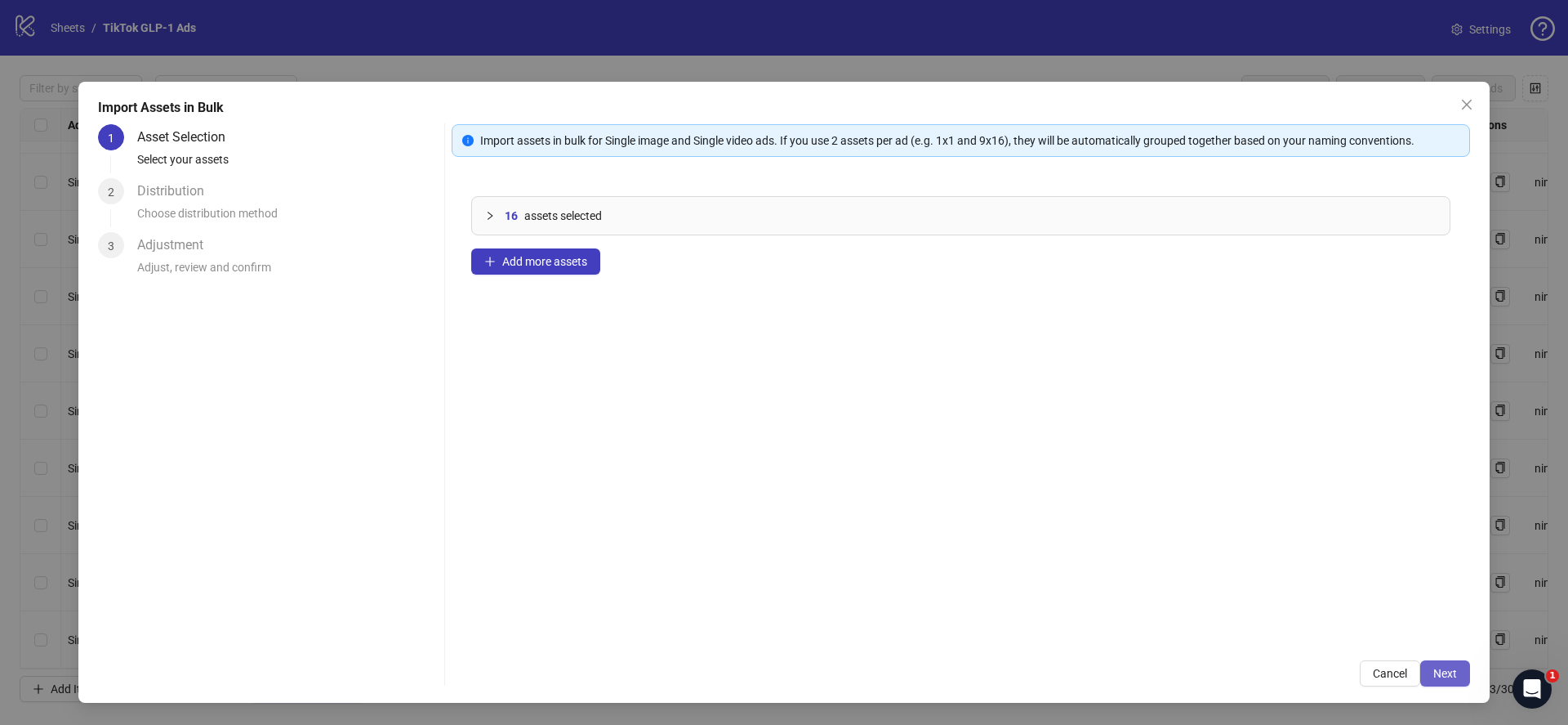
click at [1462, 669] on button "Next" at bounding box center [1445, 673] width 50 height 26
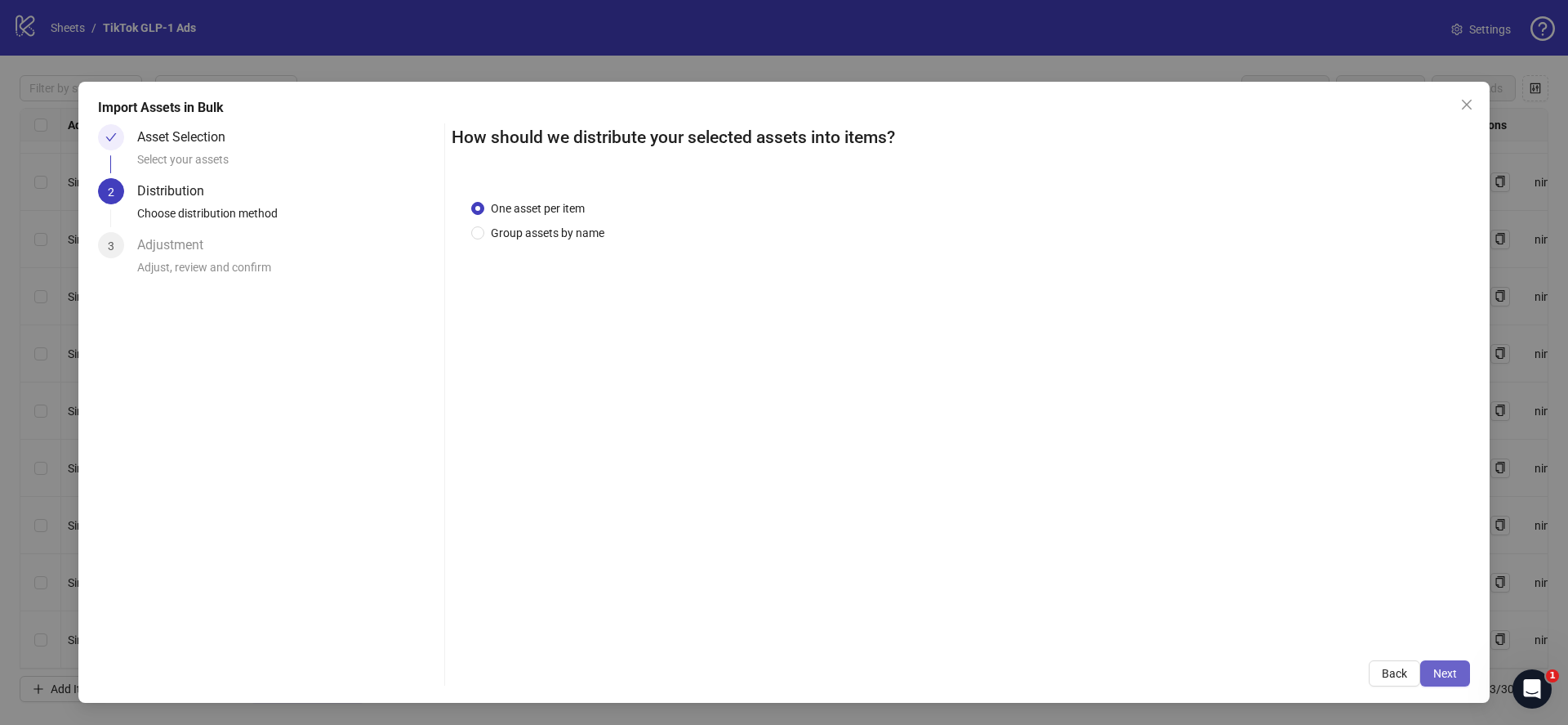
click at [1451, 674] on span "Next" at bounding box center [1445, 673] width 23 height 13
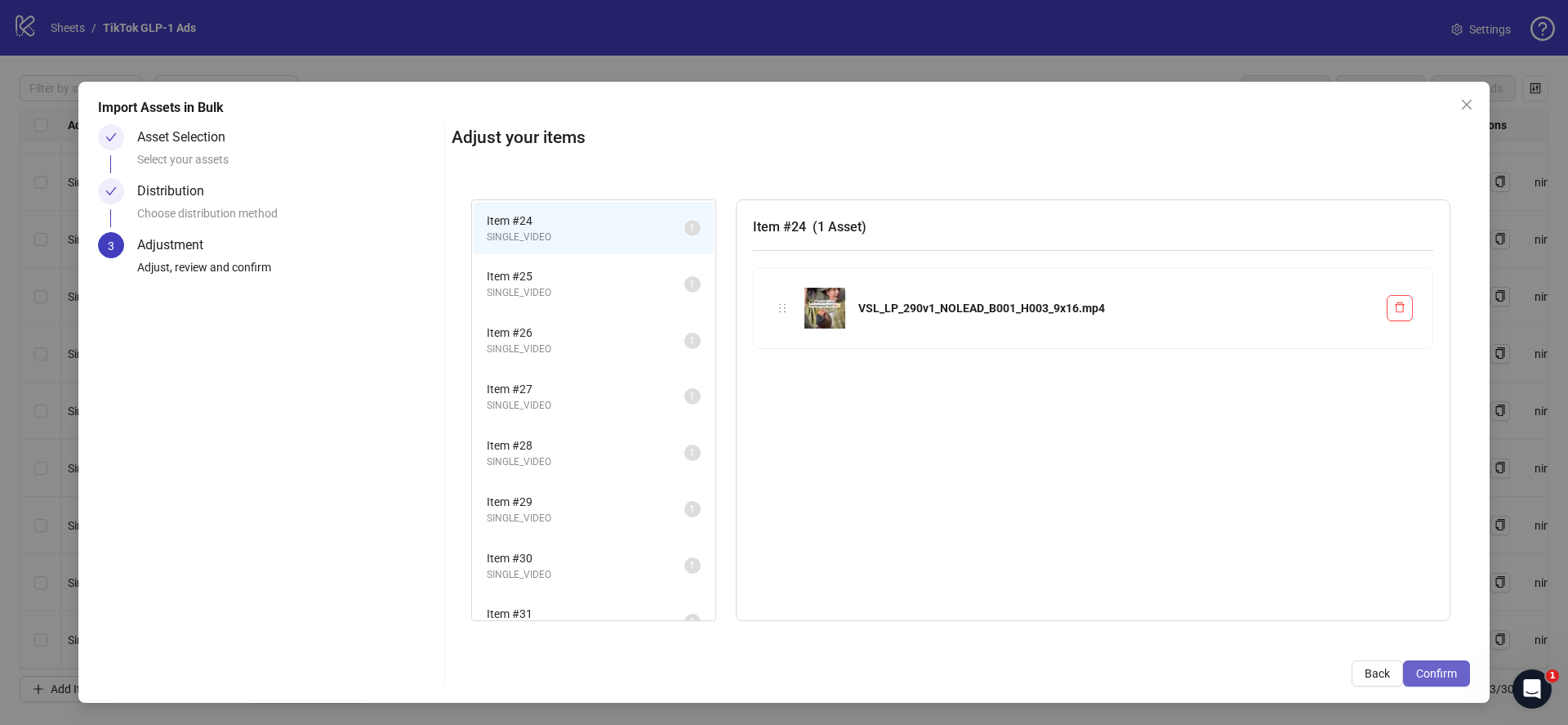
click at [1449, 670] on span "Confirm" at bounding box center [1436, 673] width 41 height 13
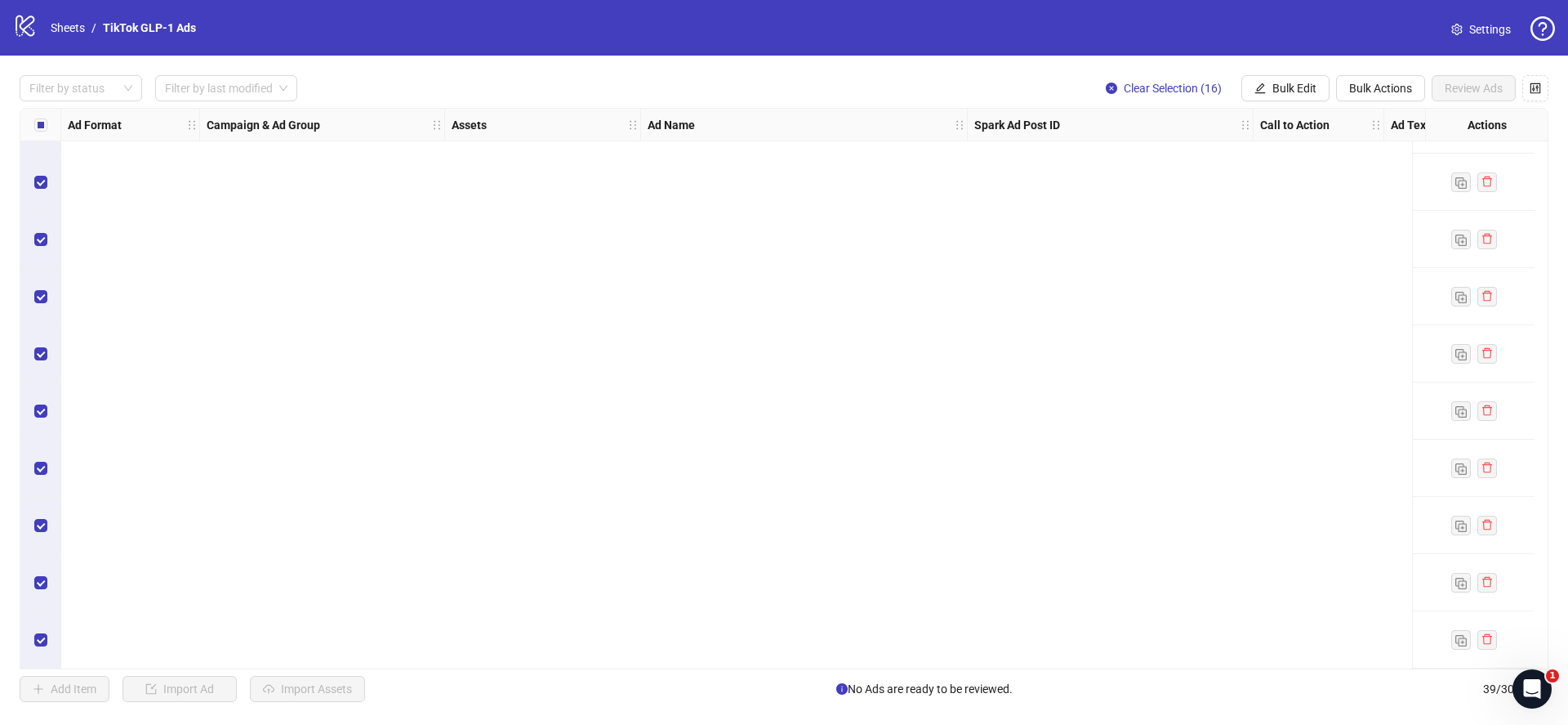
scroll to position [887, 0]
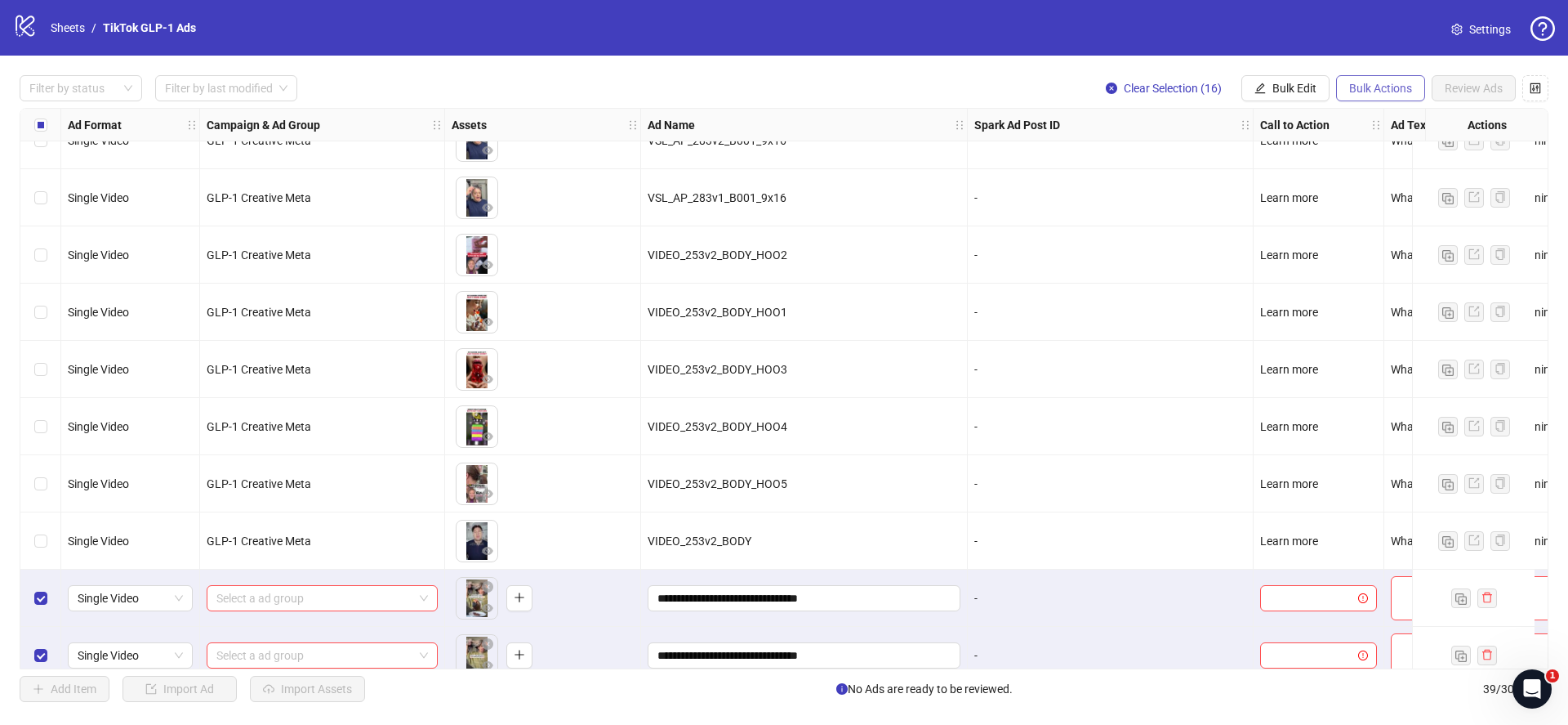
click at [1406, 82] on span "Bulk Actions" at bounding box center [1381, 87] width 63 height 13
click at [1380, 122] on span "Delete" at bounding box center [1403, 121] width 112 height 17
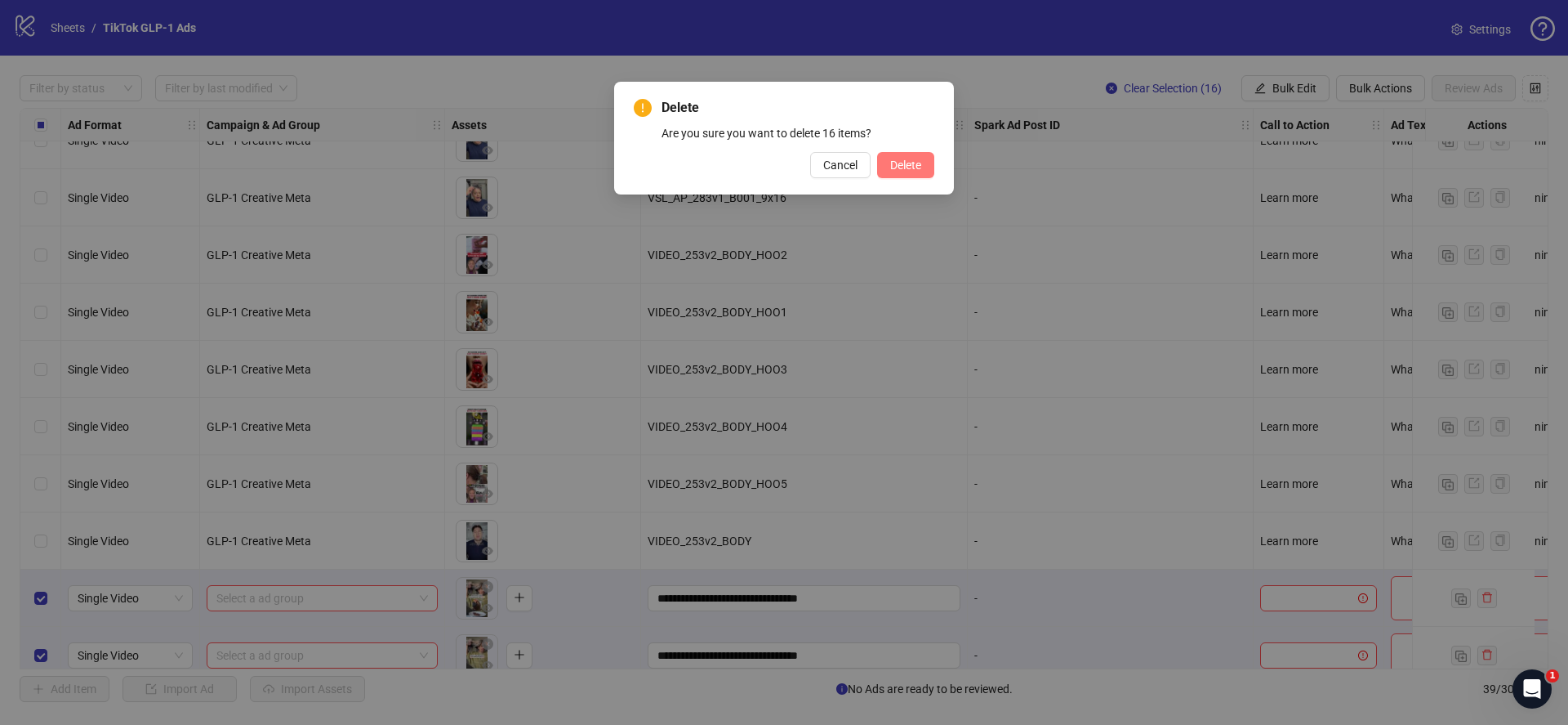
click at [899, 162] on span "Delete" at bounding box center [905, 164] width 31 height 13
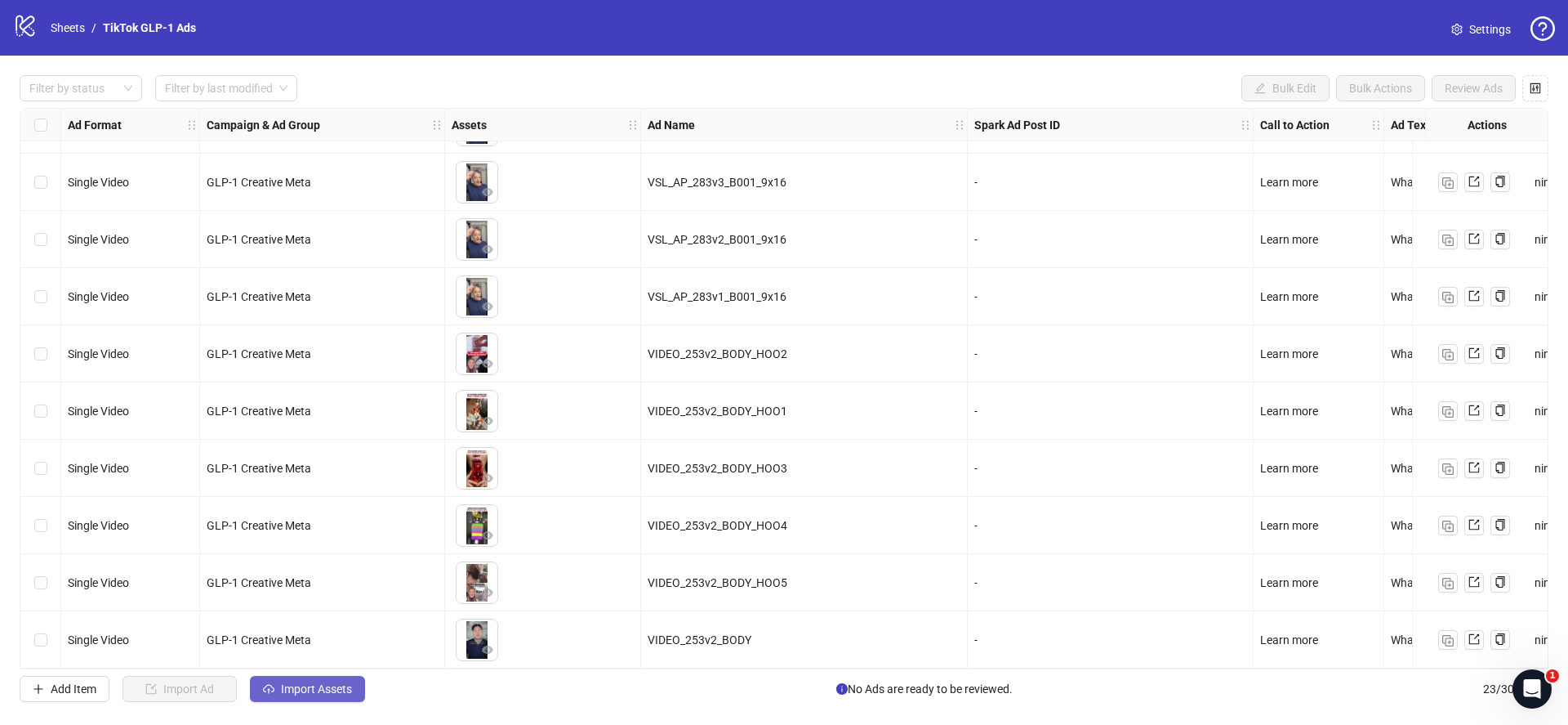
click at [329, 698] on button "Import Assets" at bounding box center [307, 688] width 116 height 26
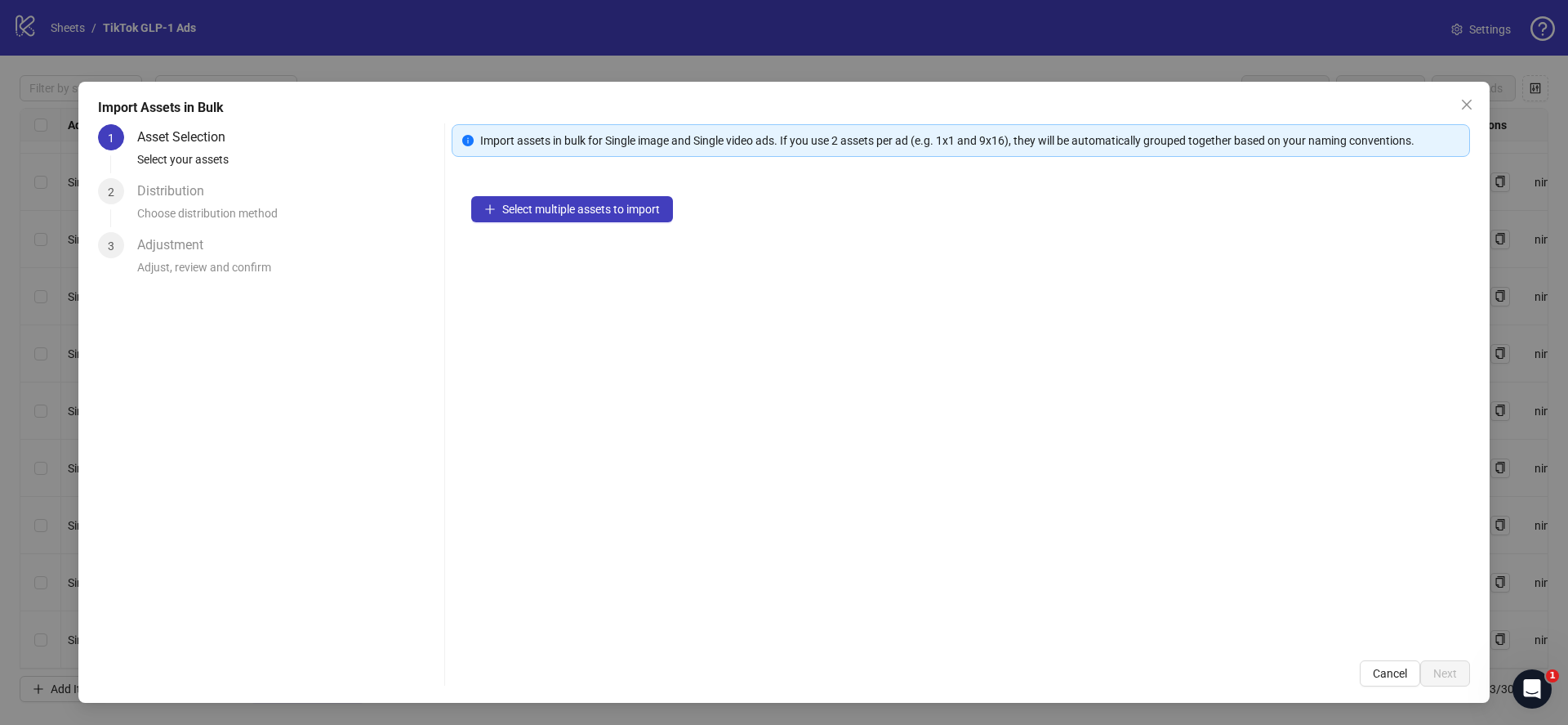
click at [546, 223] on div "Select multiple assets to import" at bounding box center [961, 408] width 1018 height 464
click at [554, 215] on span "Select multiple assets to import" at bounding box center [581, 208] width 157 height 13
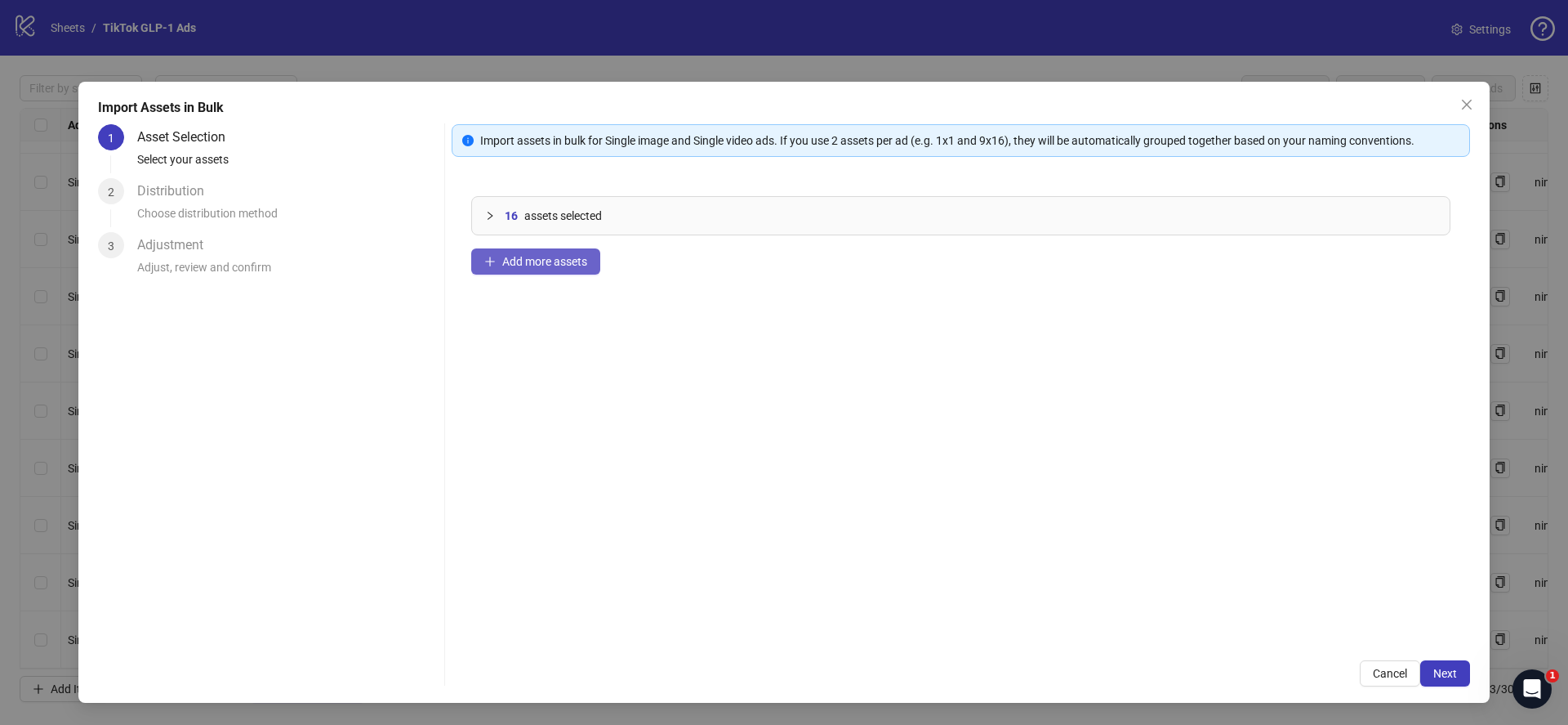
click at [534, 253] on button "Add more assets" at bounding box center [535, 261] width 129 height 26
click at [545, 264] on span "Add more assets" at bounding box center [544, 260] width 85 height 13
click at [1447, 667] on span "Next" at bounding box center [1445, 673] width 23 height 13
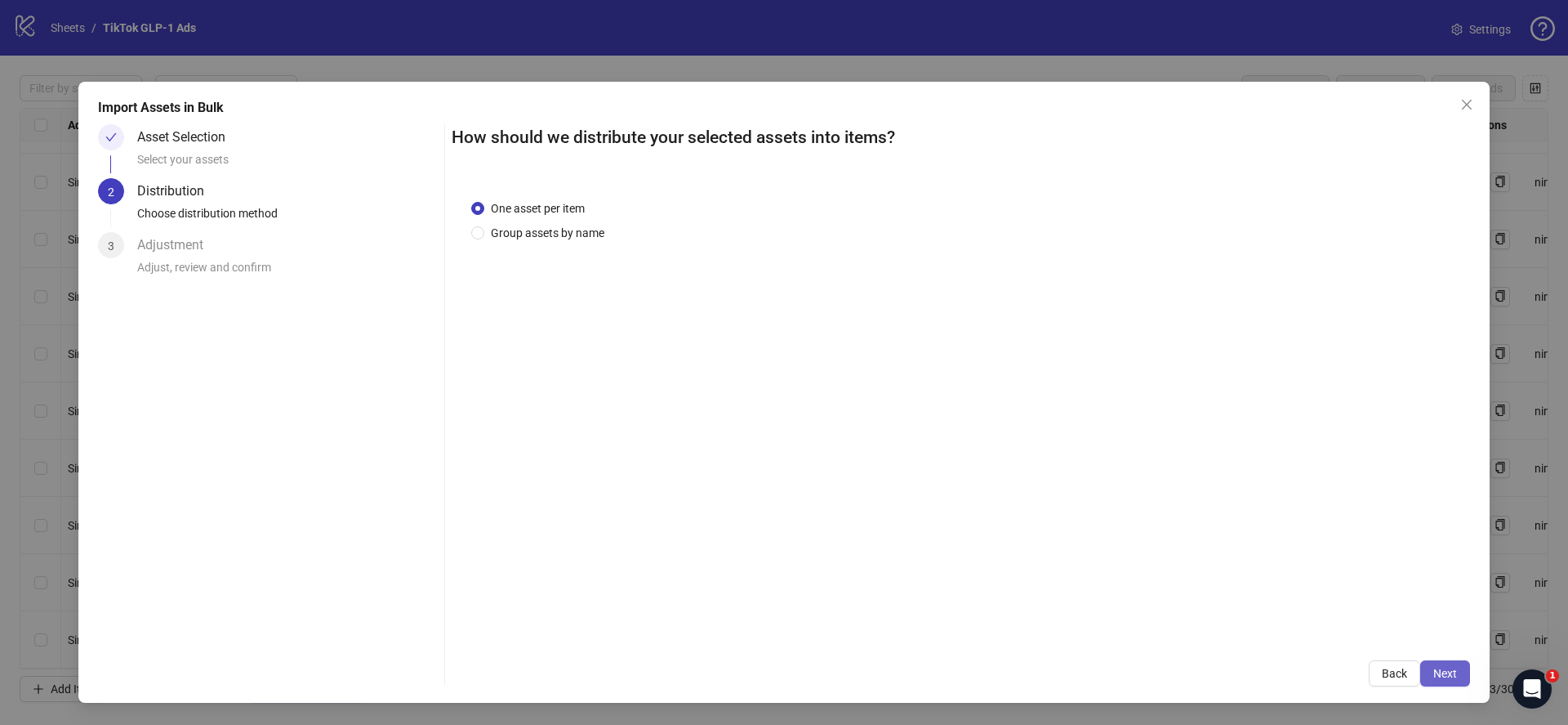
click at [1453, 673] on span "Next" at bounding box center [1445, 673] width 23 height 13
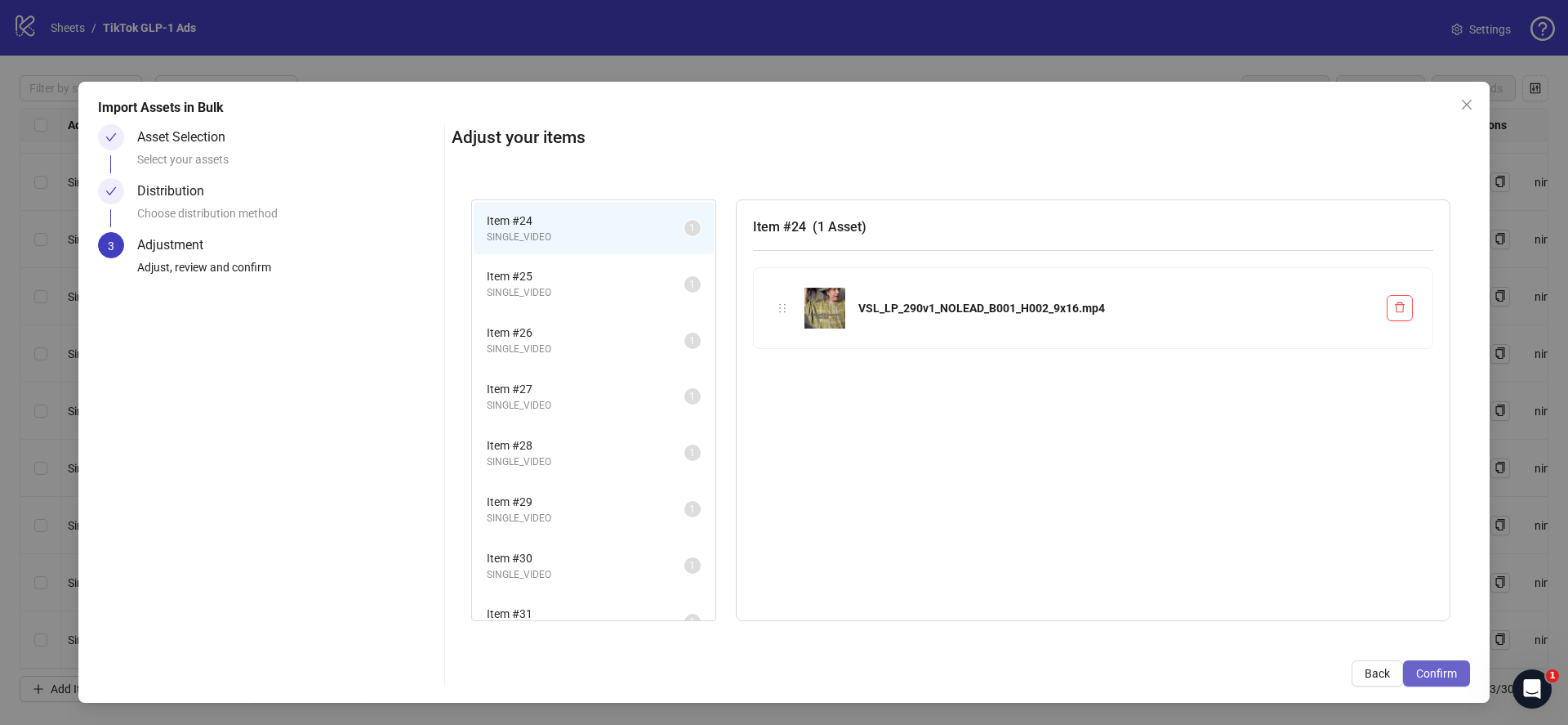
click at [1425, 661] on button "Confirm" at bounding box center [1436, 673] width 67 height 26
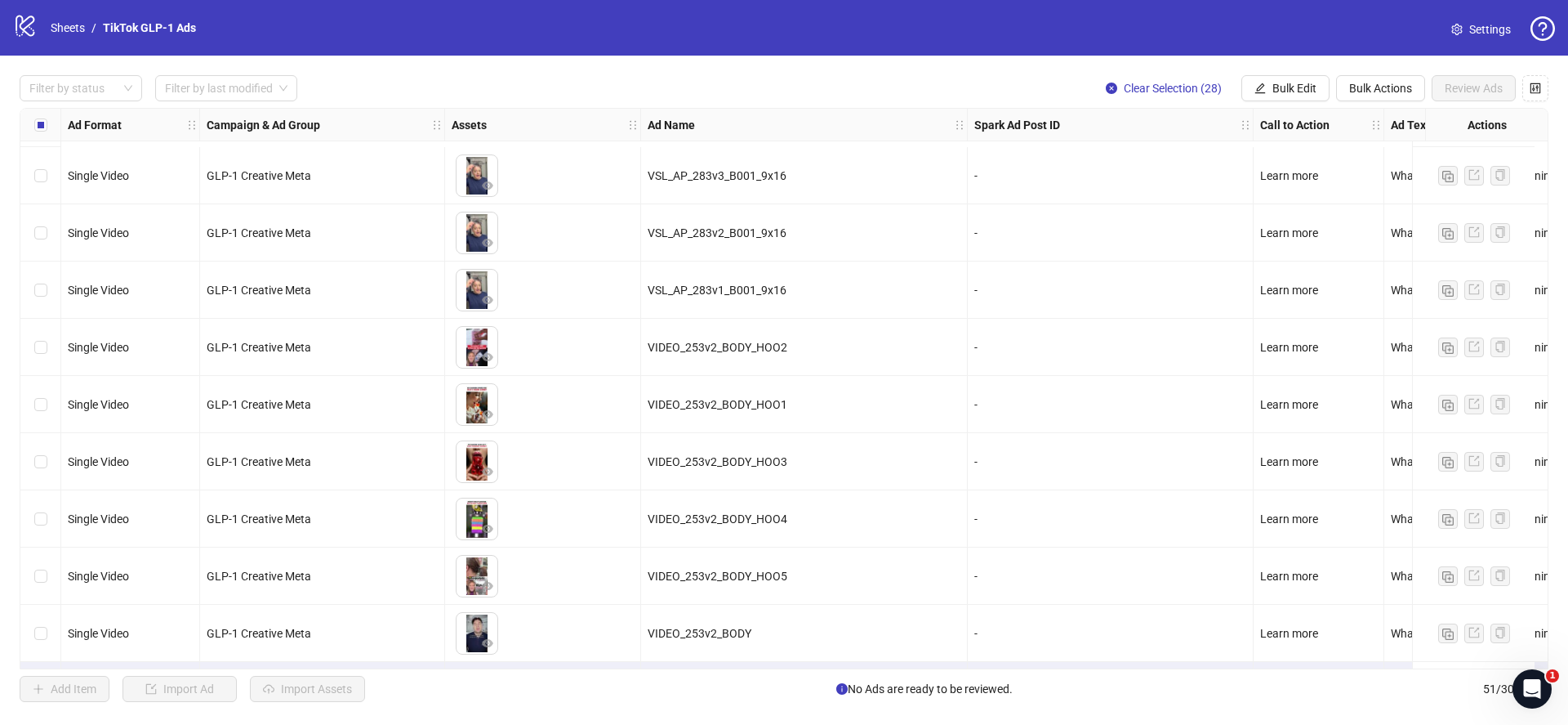
scroll to position [2396, 0]
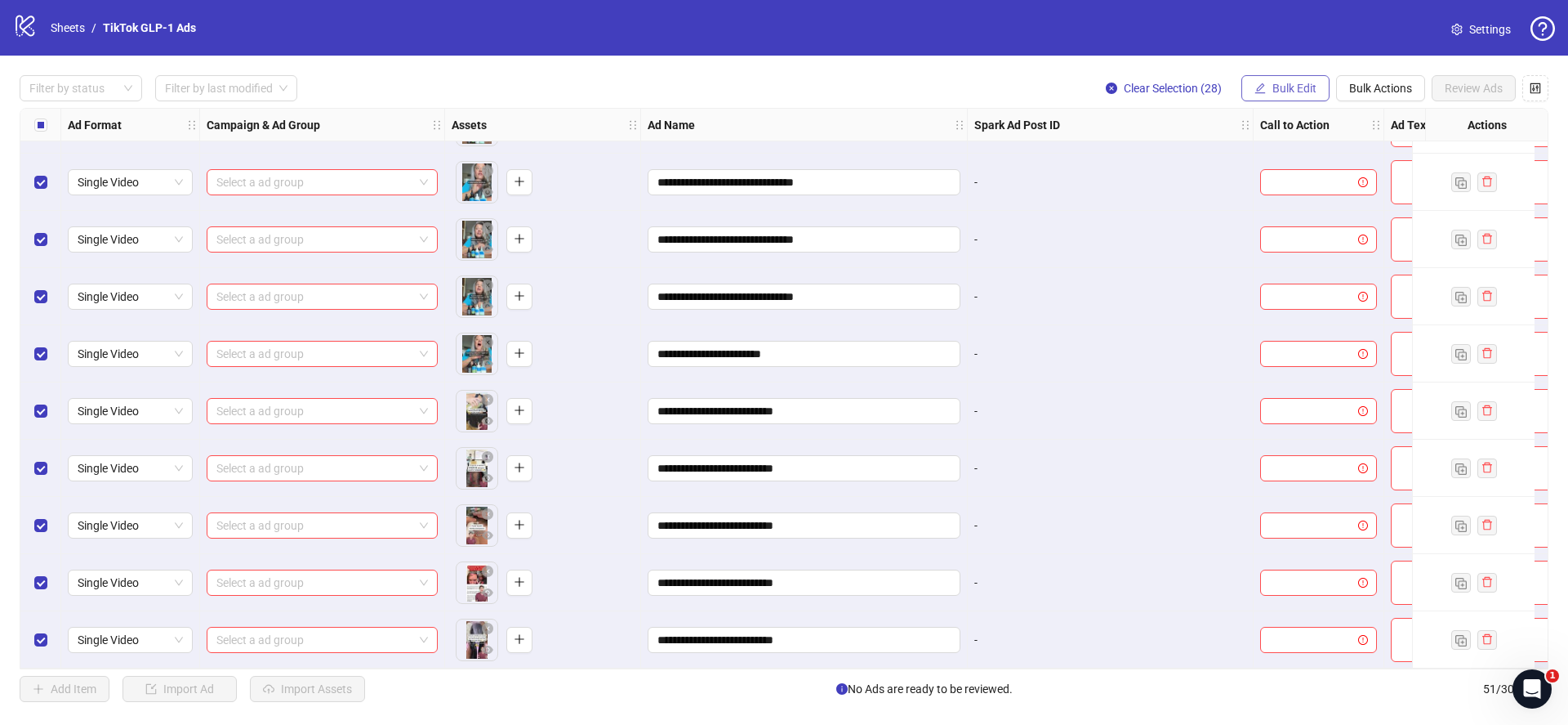
click at [1273, 90] on span "Bulk Edit" at bounding box center [1294, 87] width 44 height 13
click at [1282, 153] on span "Campaign & Ad Group" at bounding box center [1309, 147] width 113 height 17
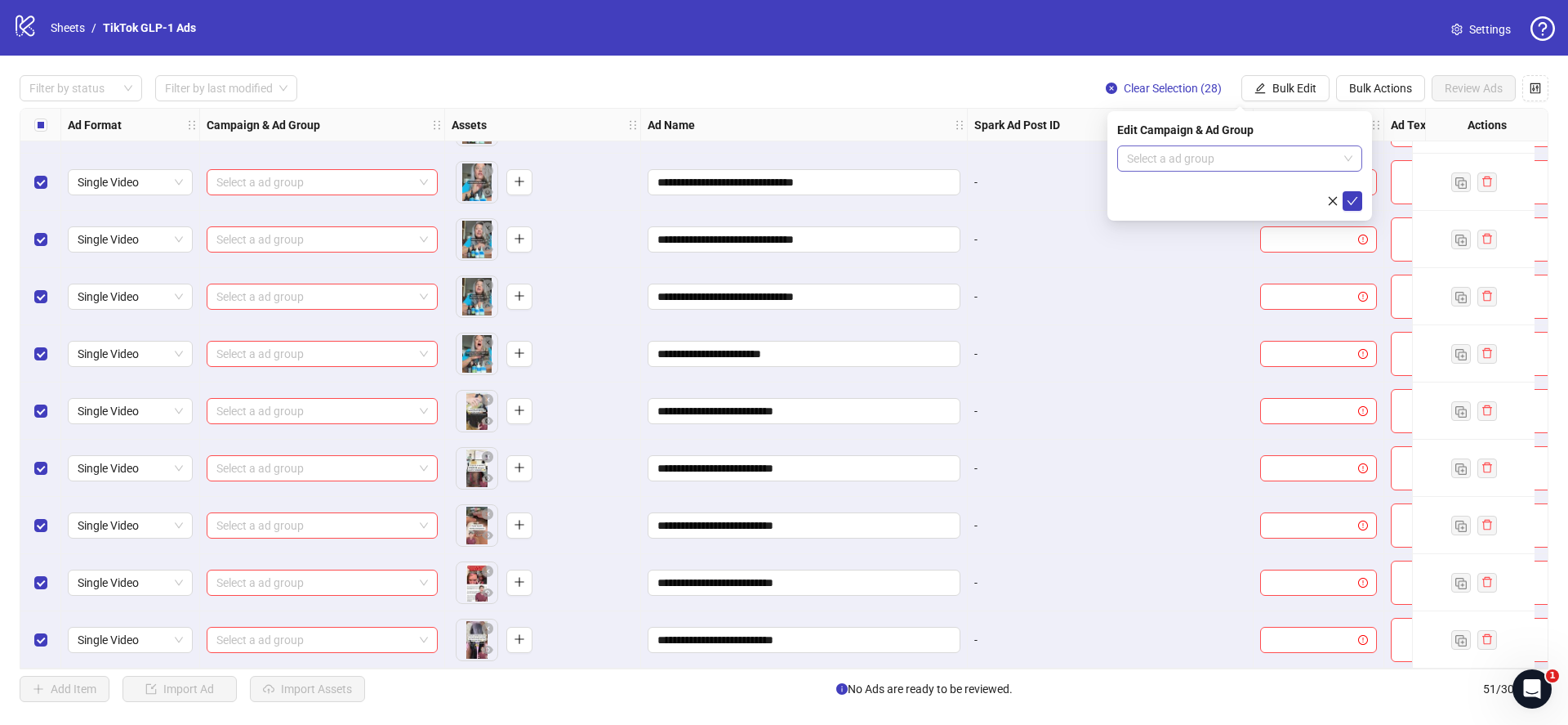
click at [1222, 163] on input "search" at bounding box center [1232, 157] width 211 height 24
click at [1223, 153] on input "search" at bounding box center [1232, 157] width 211 height 24
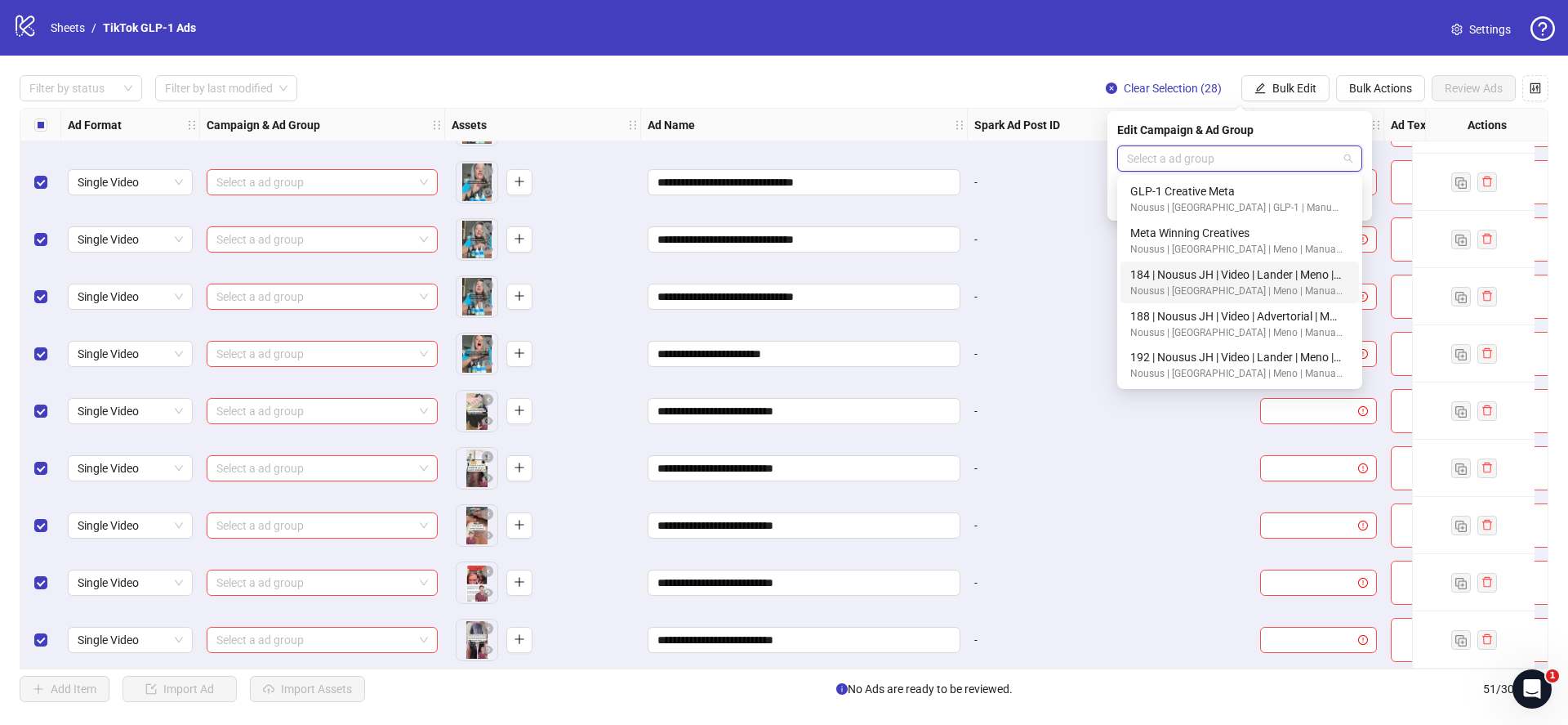
click at [1220, 157] on input "search" at bounding box center [1232, 157] width 211 height 24
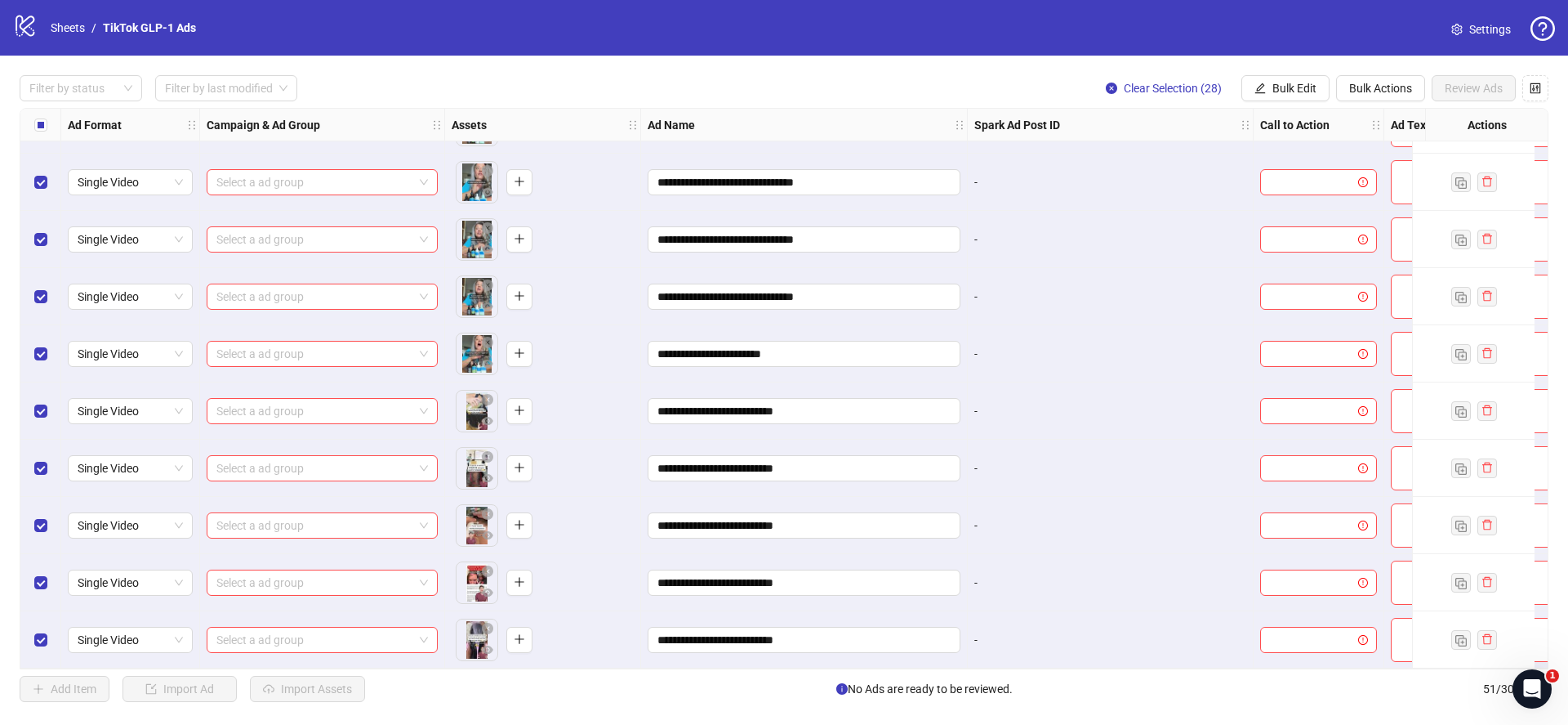
click at [1006, 50] on div "logo/logo-mobile Sheets / TikTok GLP-1 Ads Settings" at bounding box center [784, 27] width 1568 height 55
click at [1278, 88] on span "Bulk Edit" at bounding box center [1294, 87] width 44 height 13
click at [1296, 143] on span "Campaign & Ad Group" at bounding box center [1309, 147] width 113 height 17
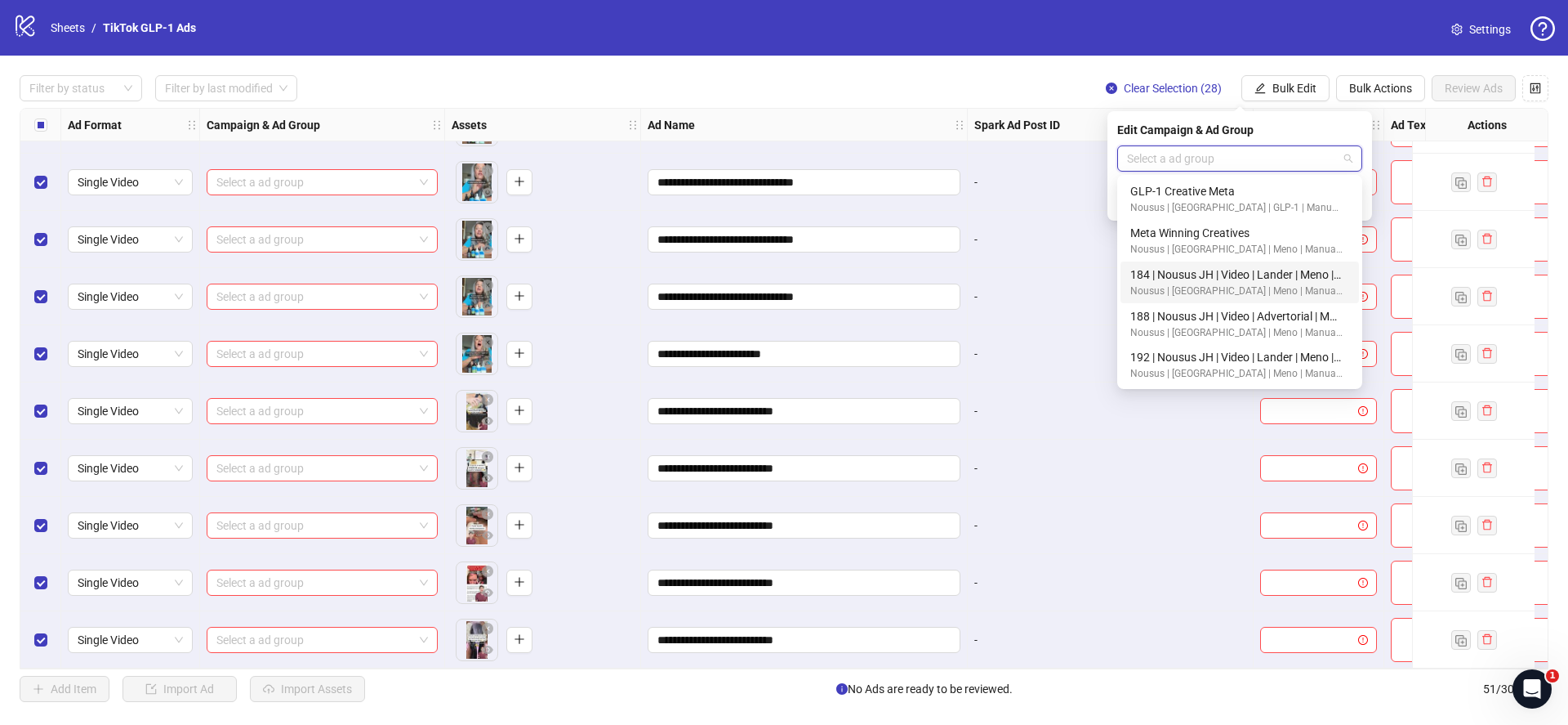
click at [1267, 162] on input "search" at bounding box center [1232, 157] width 211 height 24
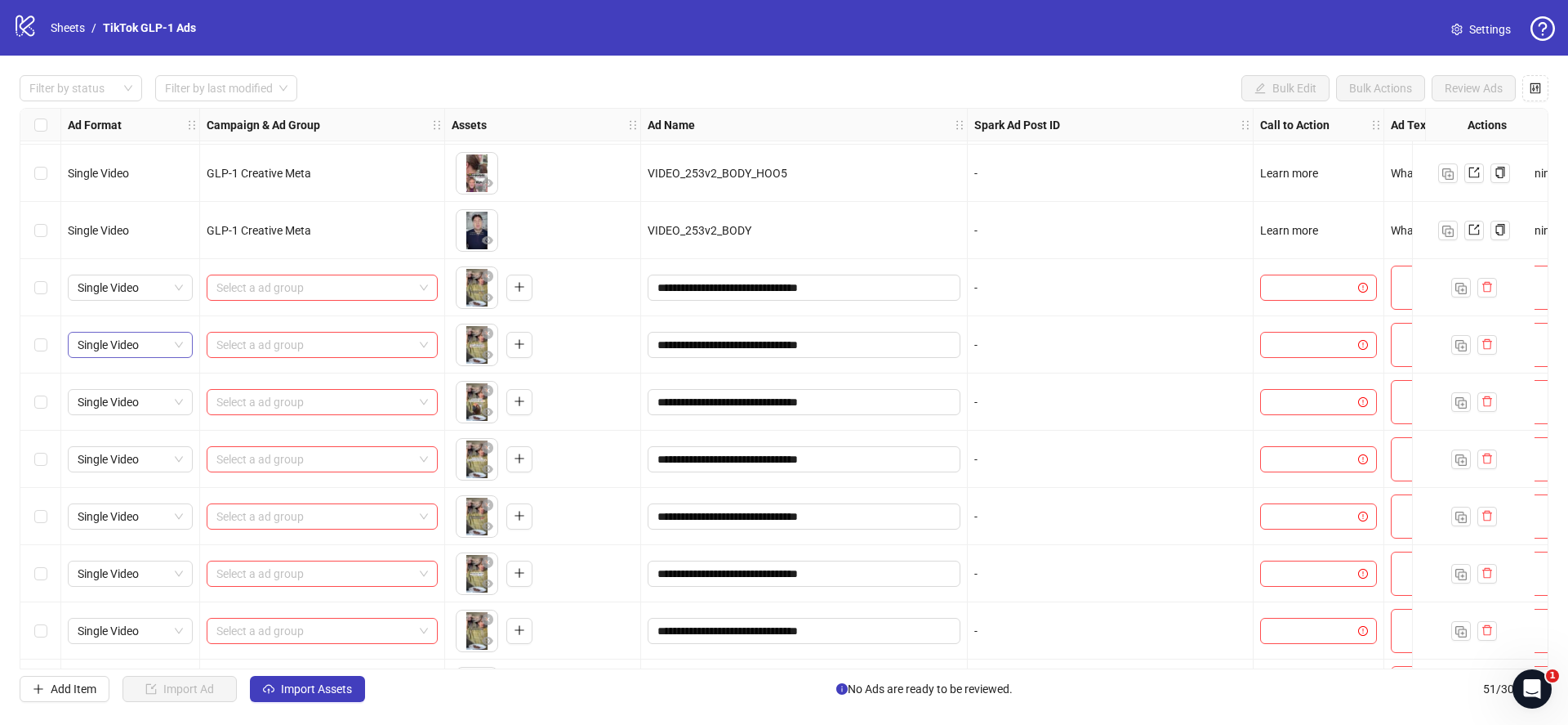
scroll to position [1216, 0]
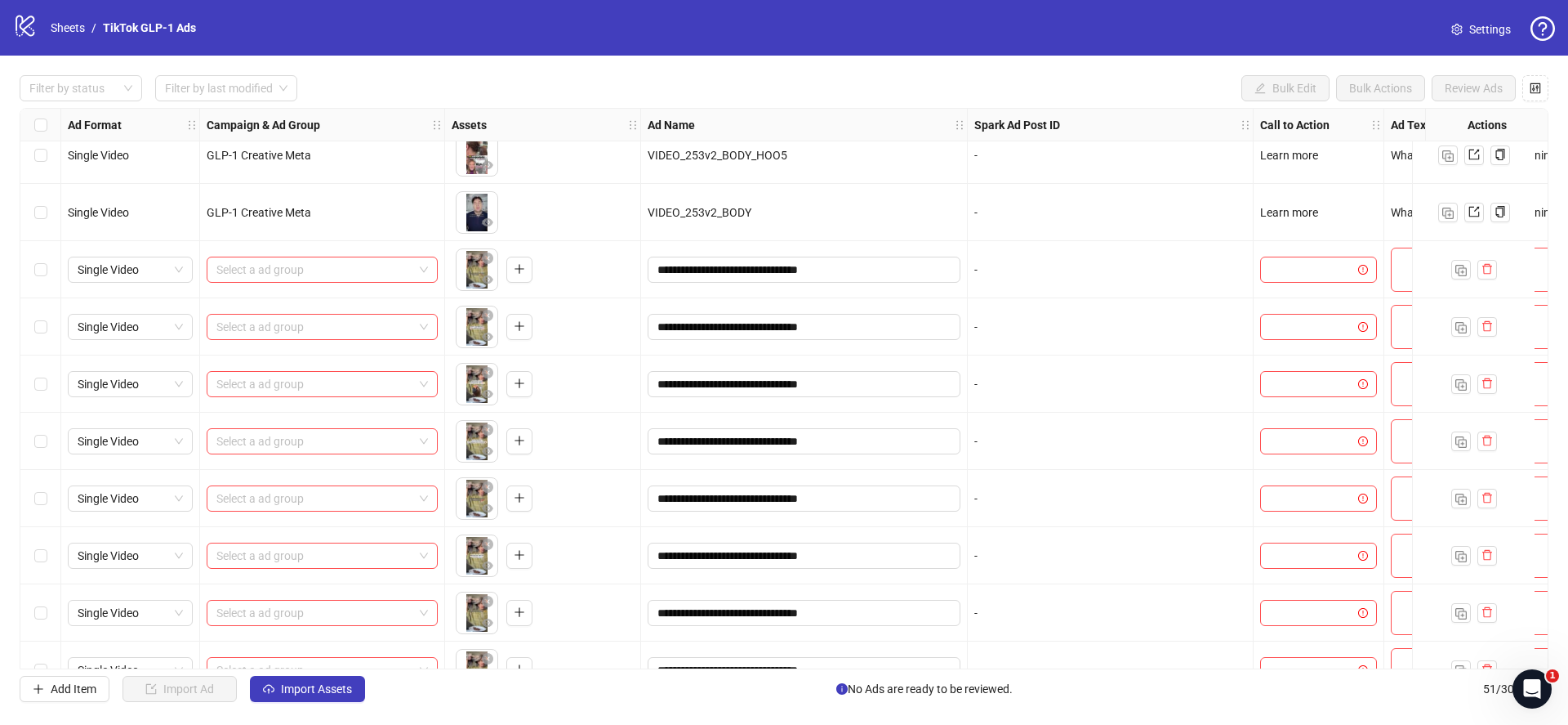
click at [46, 279] on div "Select row 24" at bounding box center [41, 269] width 41 height 57
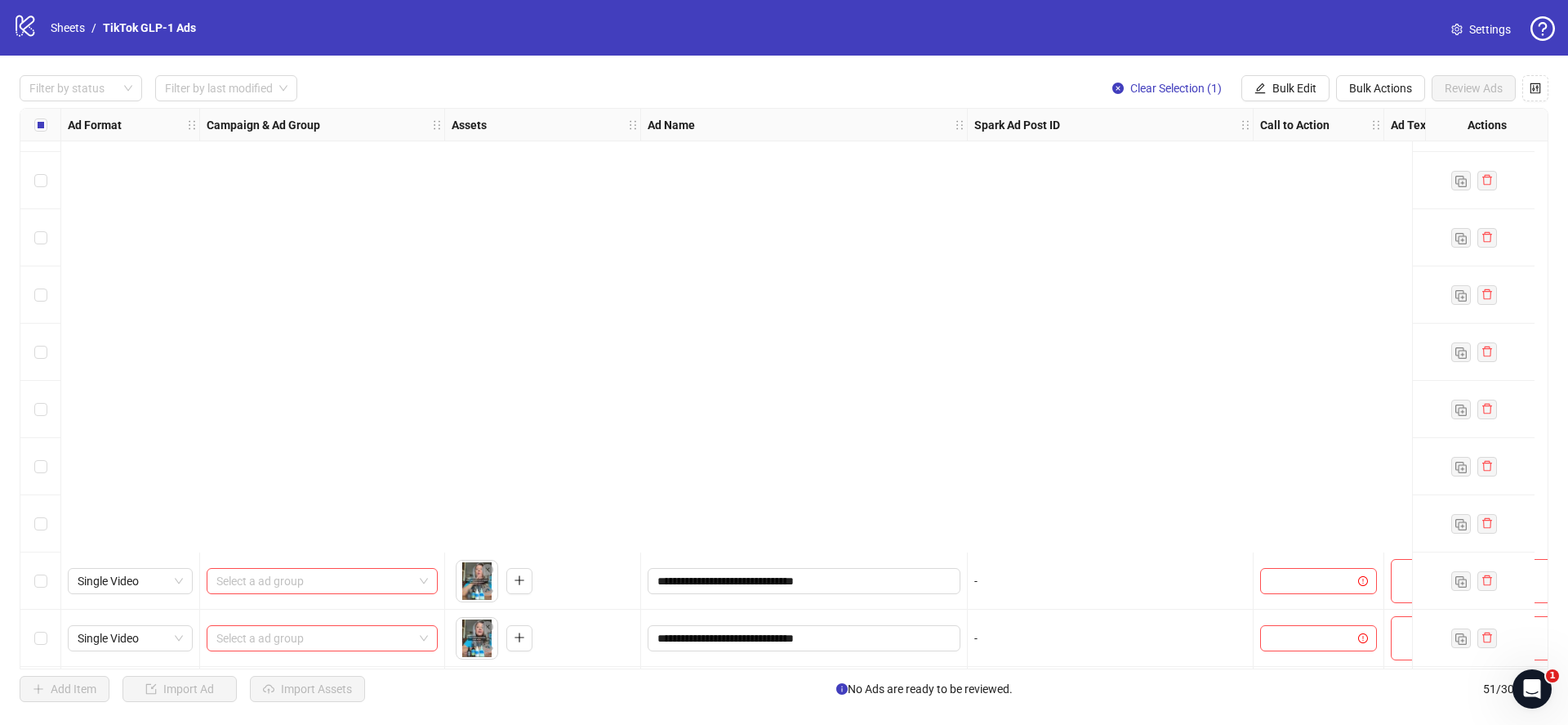
scroll to position [2396, 0]
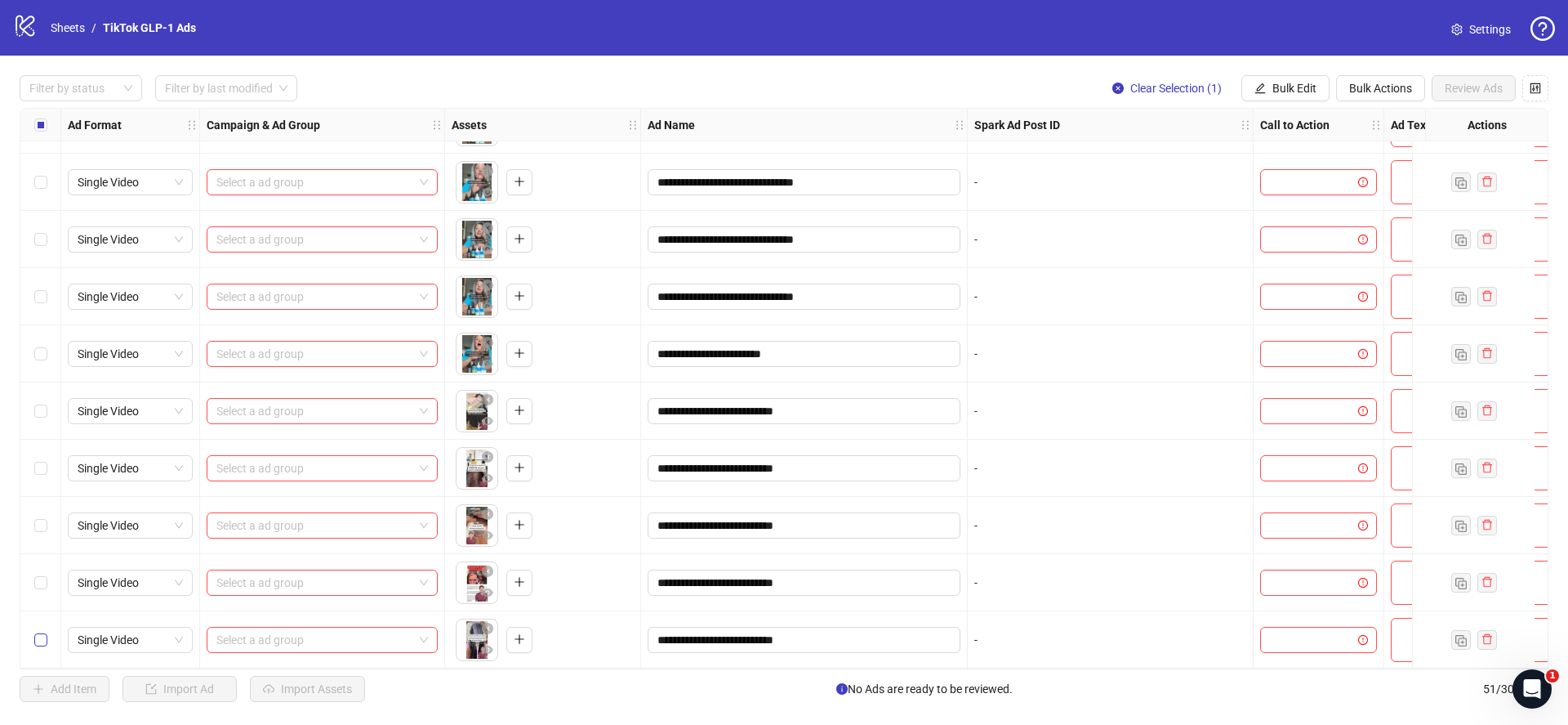
click at [40, 631] on label "Select row 51" at bounding box center [40, 639] width 13 height 17
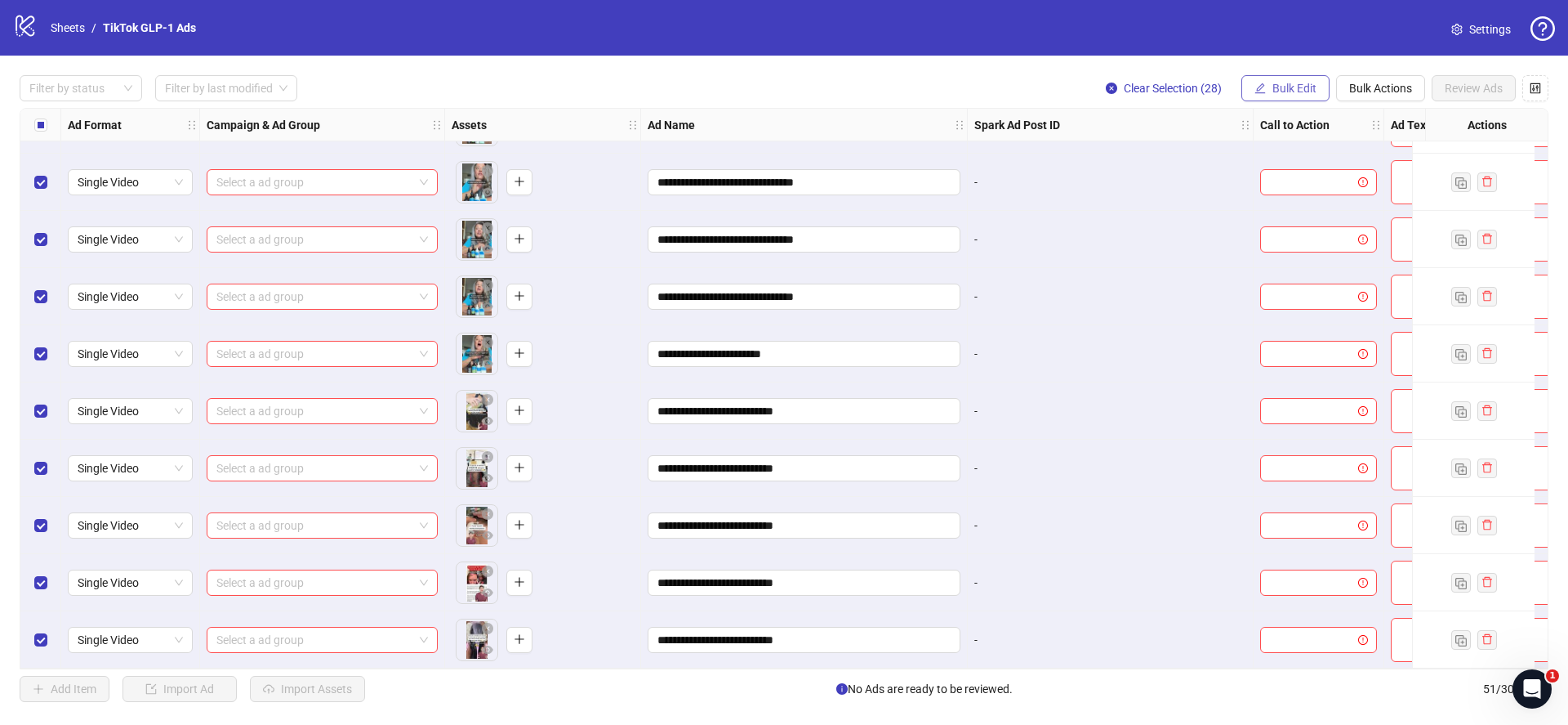
click at [1294, 89] on span "Bulk Edit" at bounding box center [1294, 87] width 44 height 13
click at [1303, 144] on span "Campaign & Ad Group" at bounding box center [1309, 147] width 113 height 17
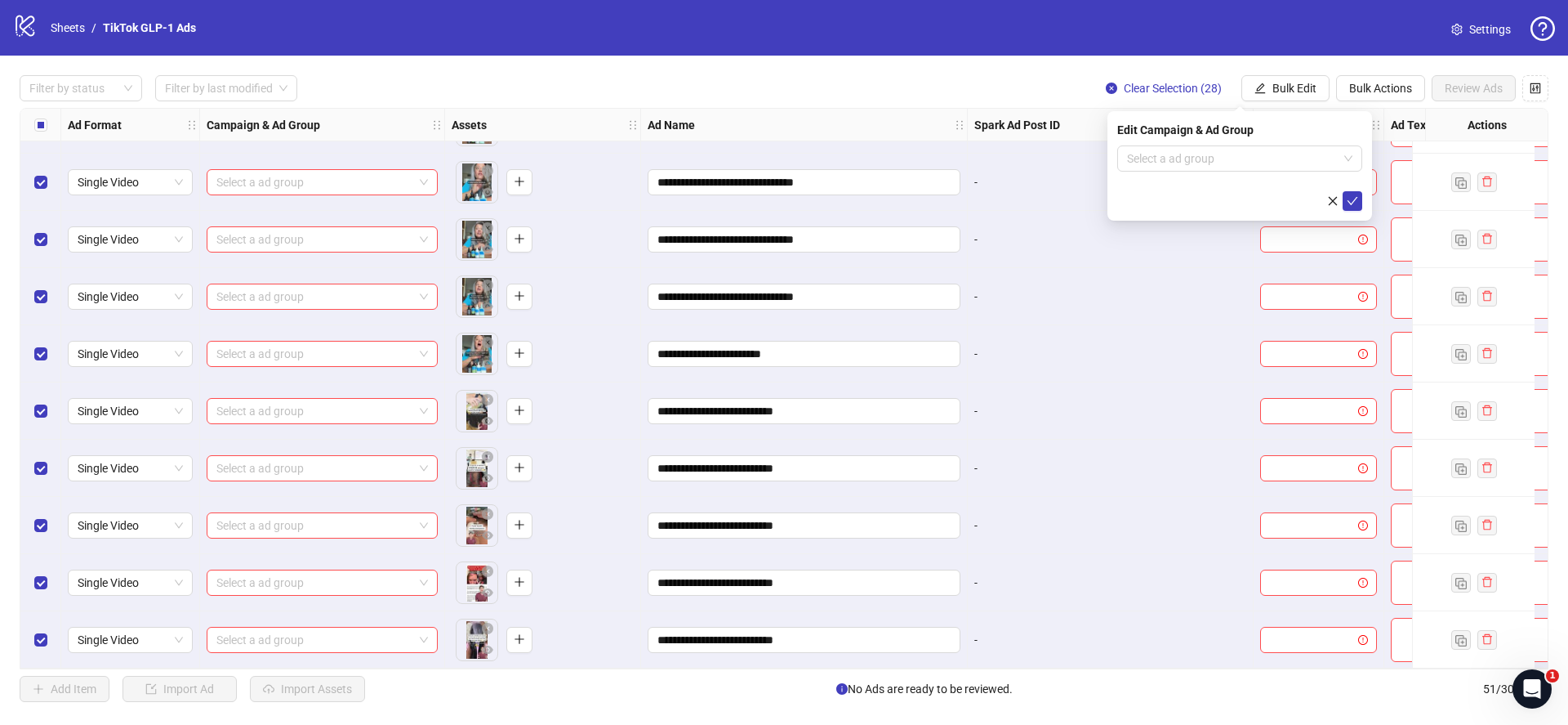
click at [1233, 142] on div "Edit Campaign & Ad Group Select a ad group" at bounding box center [1240, 165] width 264 height 110
click at [1221, 161] on input "search" at bounding box center [1232, 157] width 211 height 24
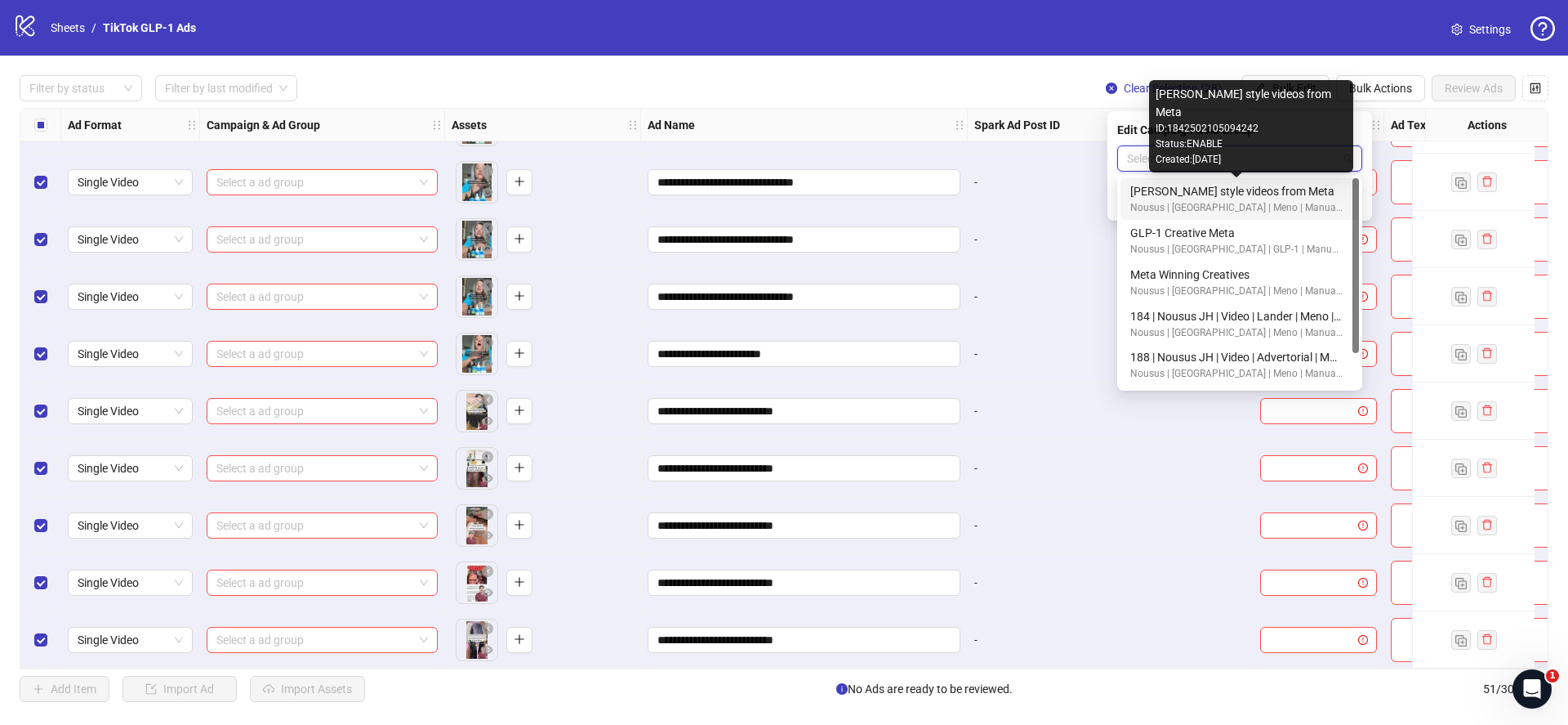
click at [1212, 188] on div "Jean lofi style videos from Meta" at bounding box center [1236, 190] width 213 height 17
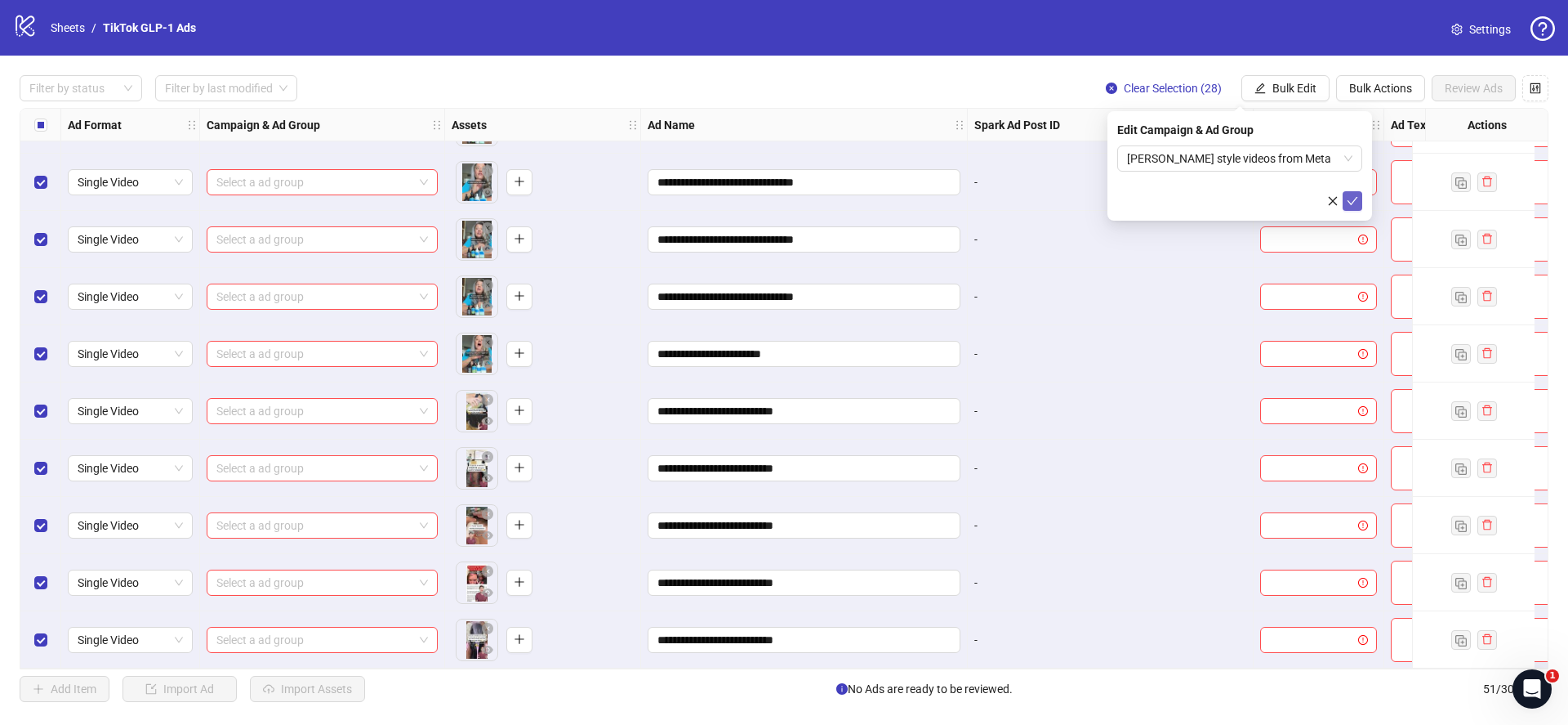
click at [1361, 207] on button "submit" at bounding box center [1352, 201] width 19 height 19
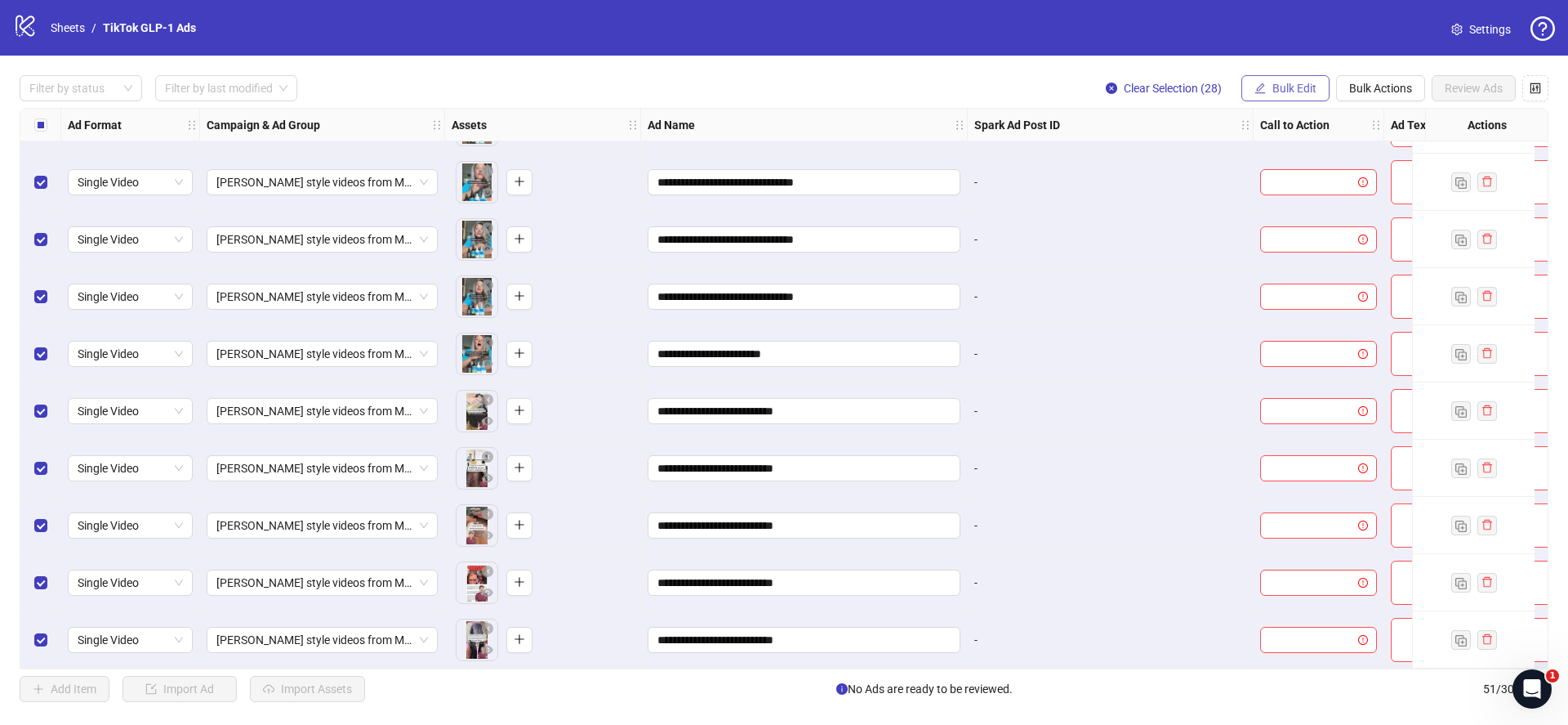
click at [1287, 89] on span "Bulk Edit" at bounding box center [1294, 87] width 44 height 13
click at [1288, 172] on span "Name" at bounding box center [1309, 173] width 113 height 17
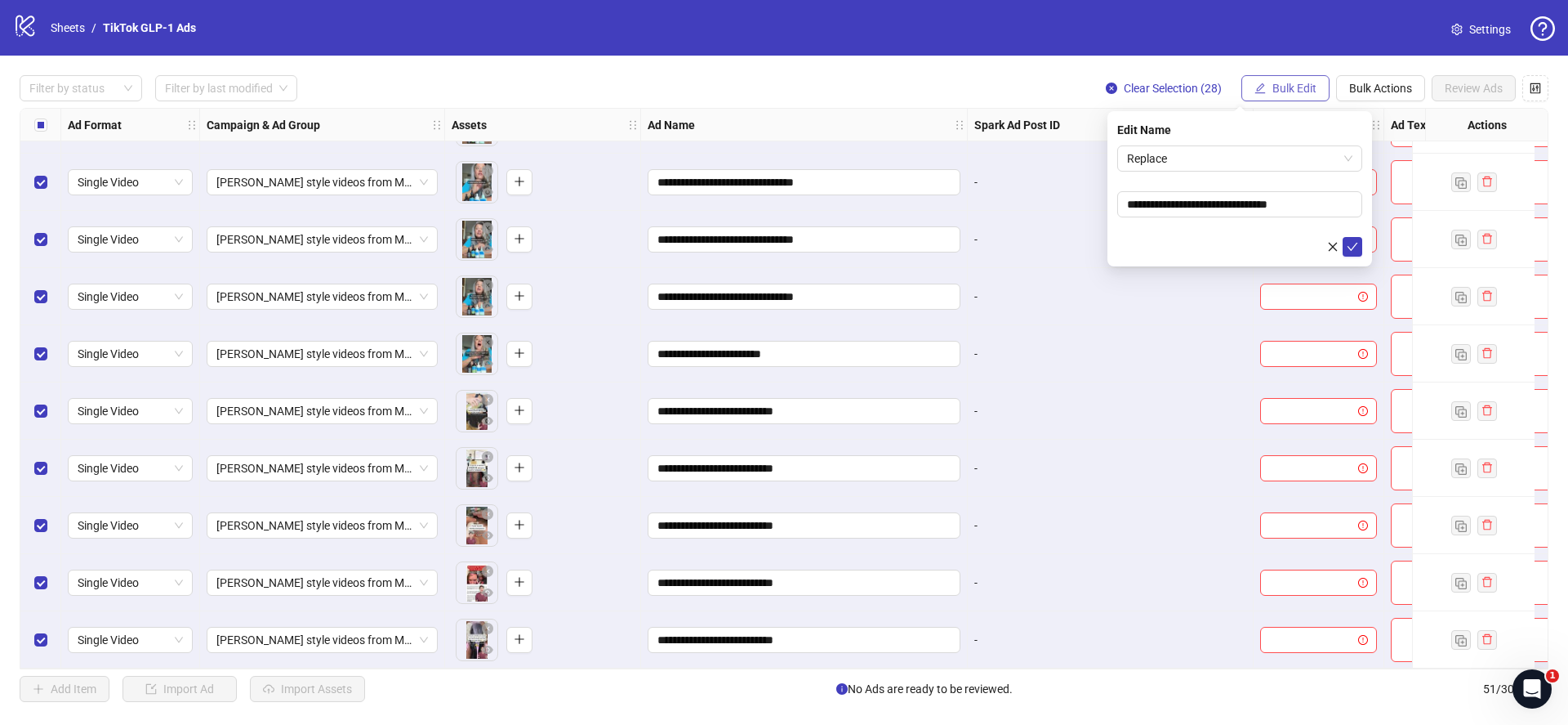
click at [1289, 90] on span "Bulk Edit" at bounding box center [1294, 87] width 44 height 13
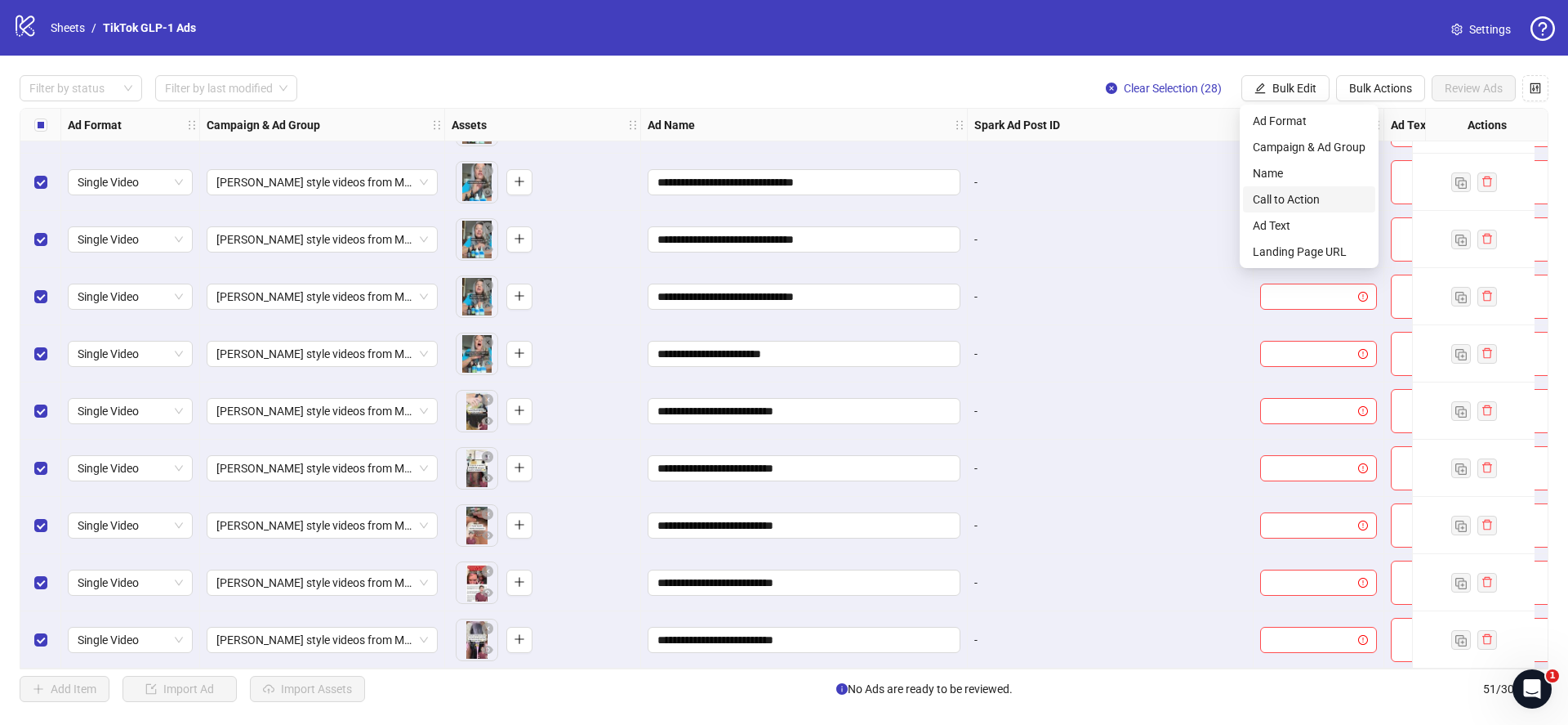
click at [1281, 198] on span "Call to Action" at bounding box center [1309, 199] width 113 height 17
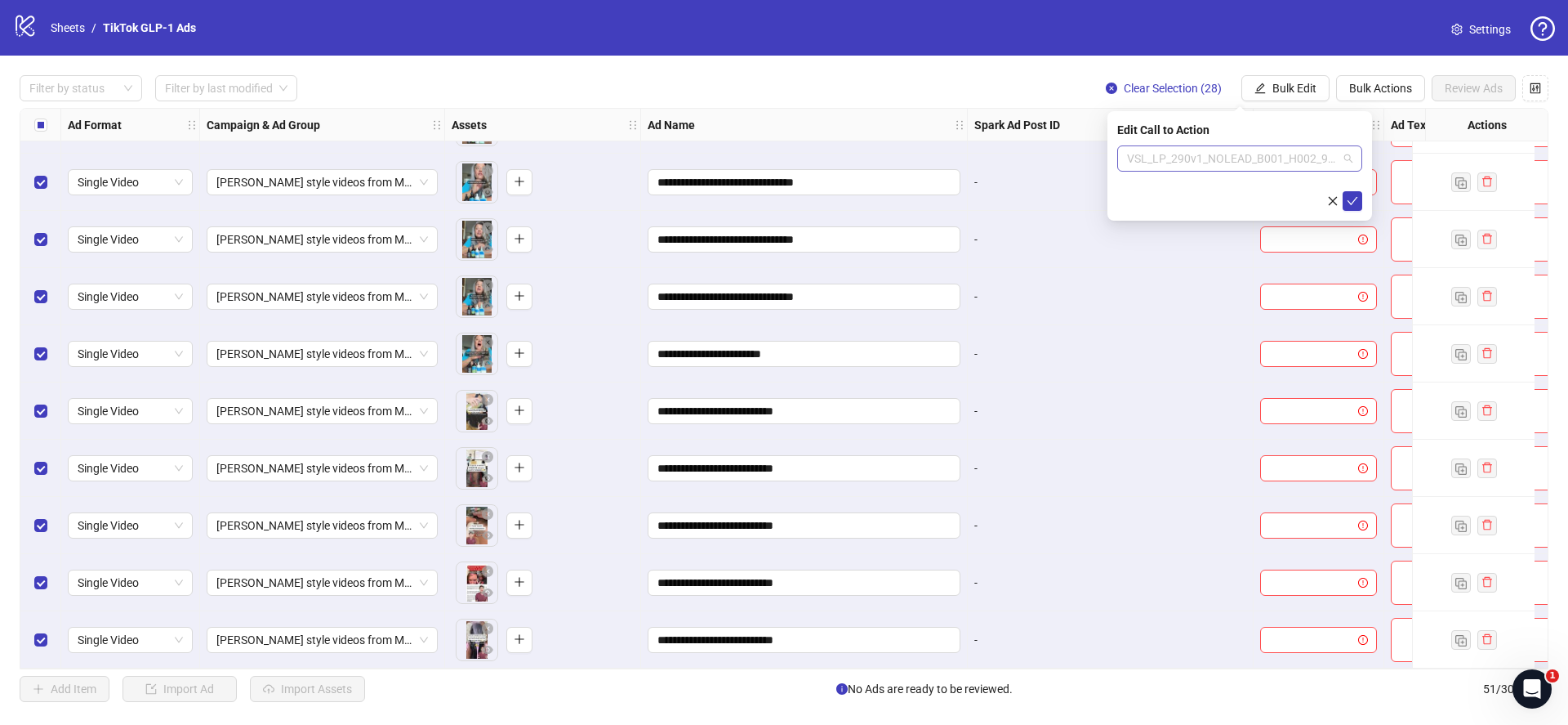
click at [1289, 161] on span "VSL_LP_290v1_NOLEAD_B001_H002_9x16" at bounding box center [1240, 157] width 225 height 24
type input "****"
drag, startPoint x: 1210, startPoint y: 192, endPoint x: 1249, endPoint y: 186, distance: 39.5
click at [1210, 192] on div "Learn more" at bounding box center [1239, 190] width 219 height 17
click at [1352, 201] on icon "check" at bounding box center [1352, 201] width 12 height 12
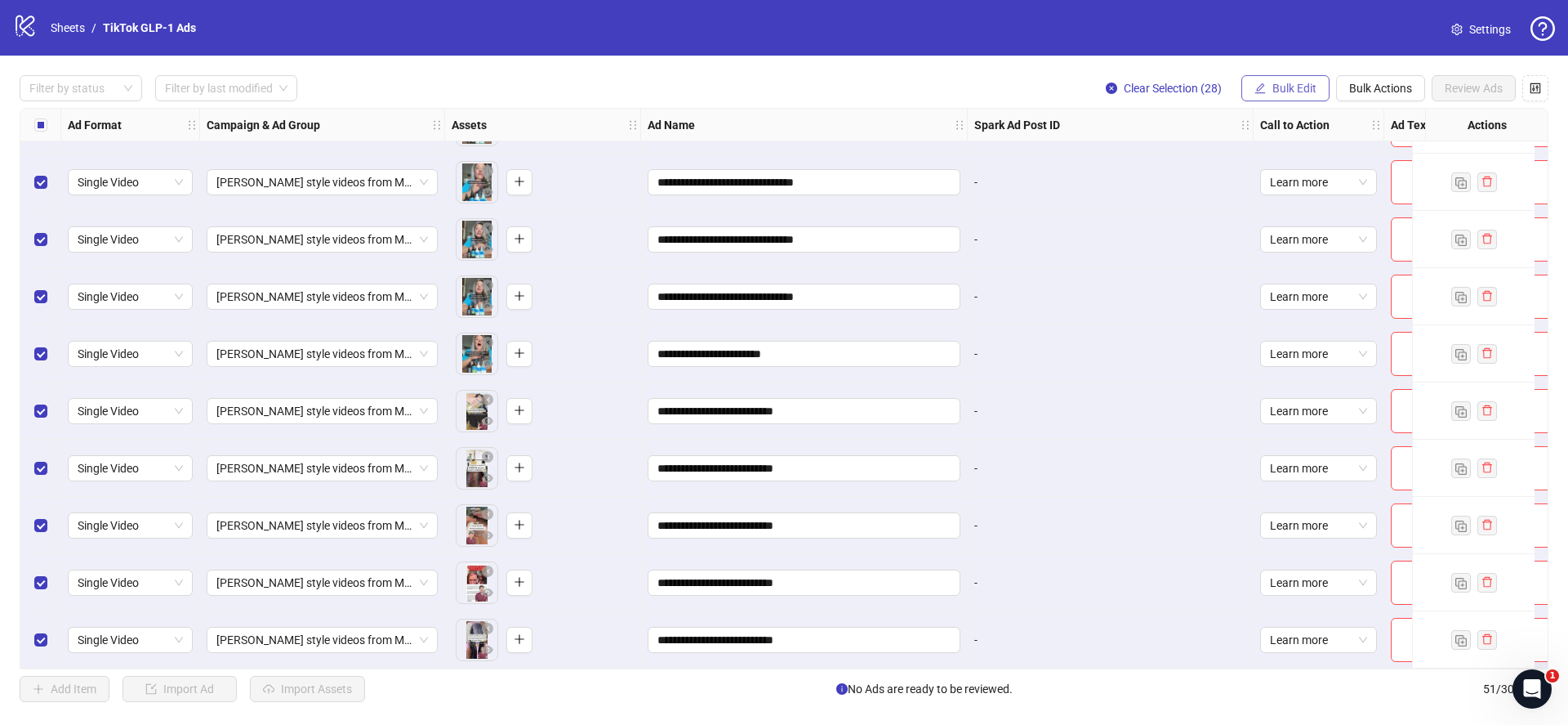
click at [1278, 86] on span "Bulk Edit" at bounding box center [1294, 87] width 44 height 13
click at [1289, 222] on span "Ad Text" at bounding box center [1309, 225] width 113 height 17
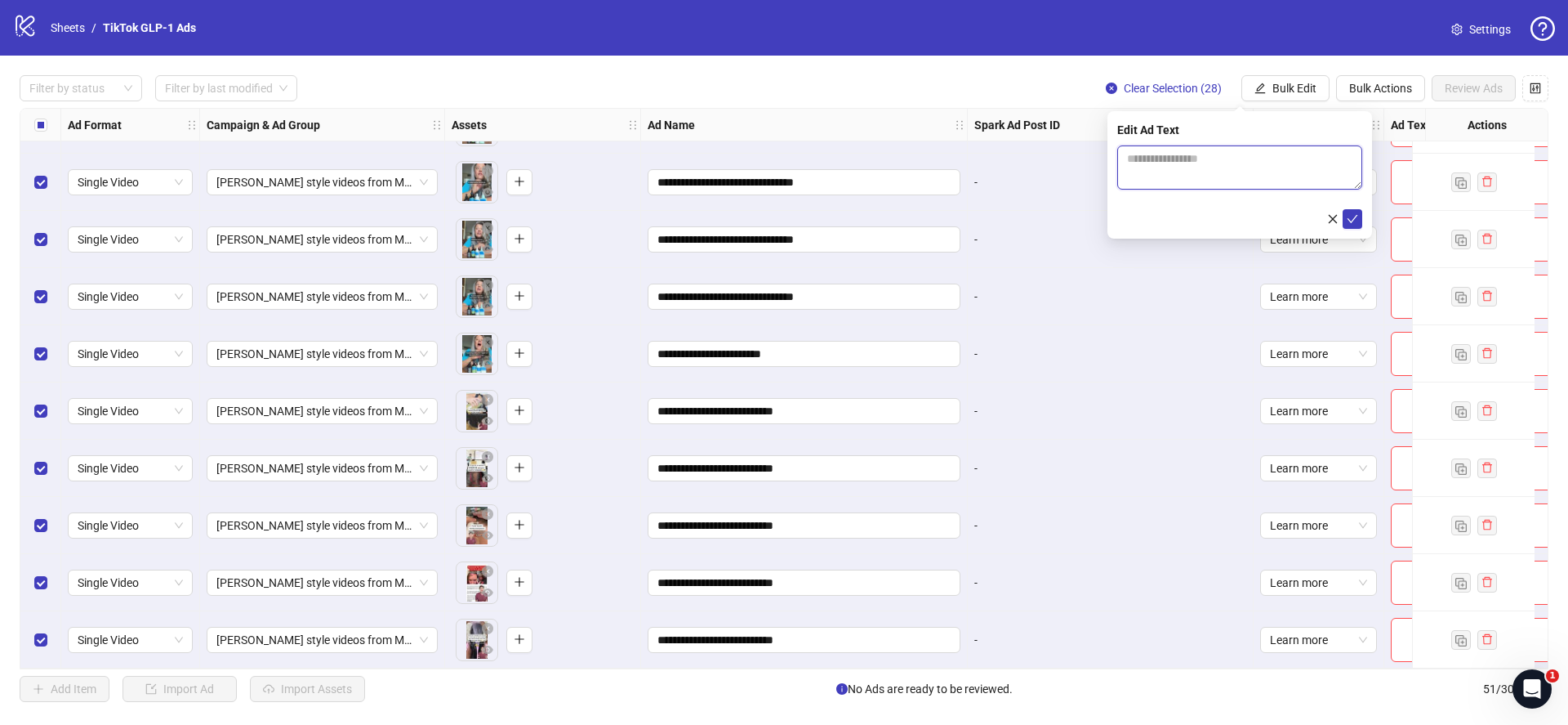
click at [1257, 161] on textarea at bounding box center [1240, 167] width 245 height 44
paste textarea "**********"
type textarea "**********"
click at [1357, 214] on icon "check" at bounding box center [1352, 219] width 12 height 12
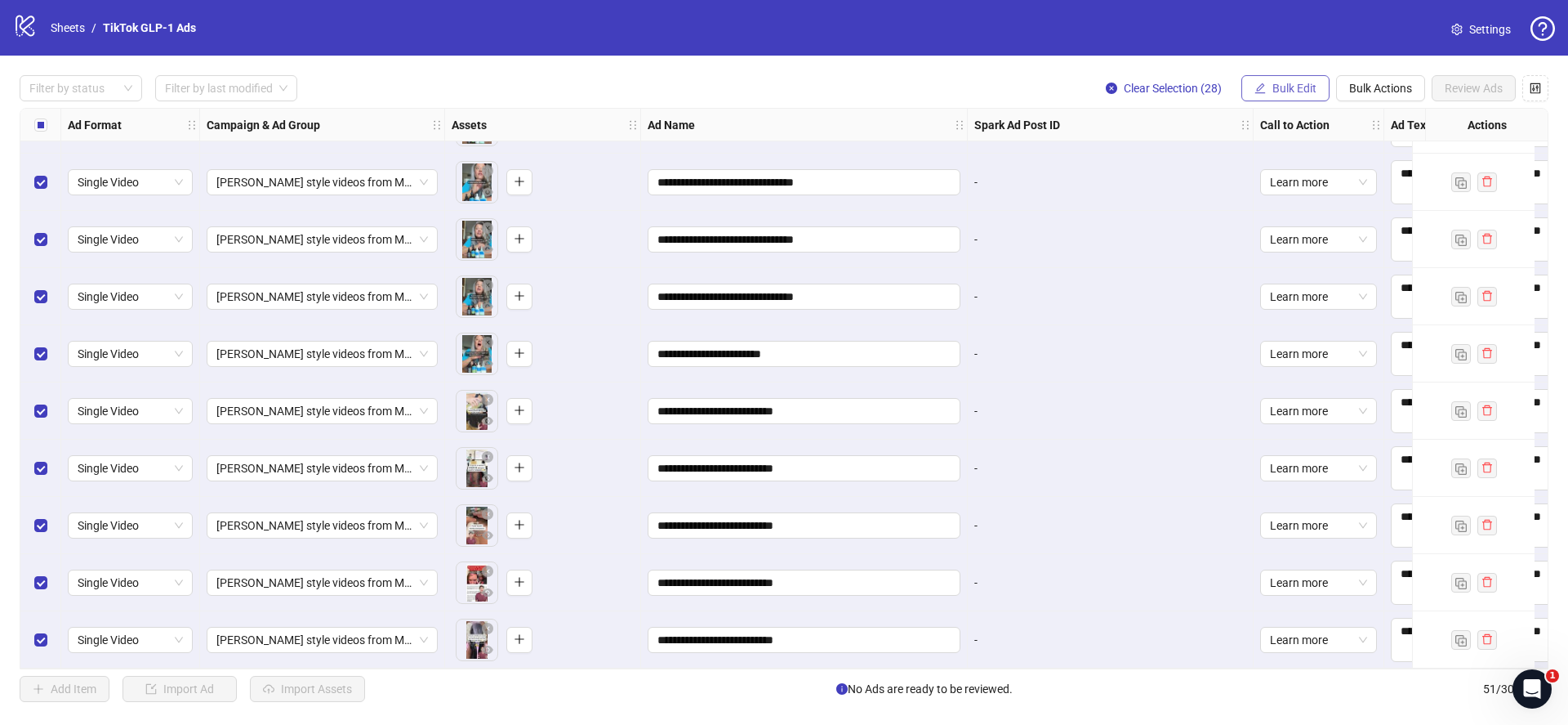
click at [1285, 93] on span "Bulk Edit" at bounding box center [1294, 87] width 44 height 13
click at [1284, 247] on span "Landing Page URL" at bounding box center [1309, 252] width 113 height 17
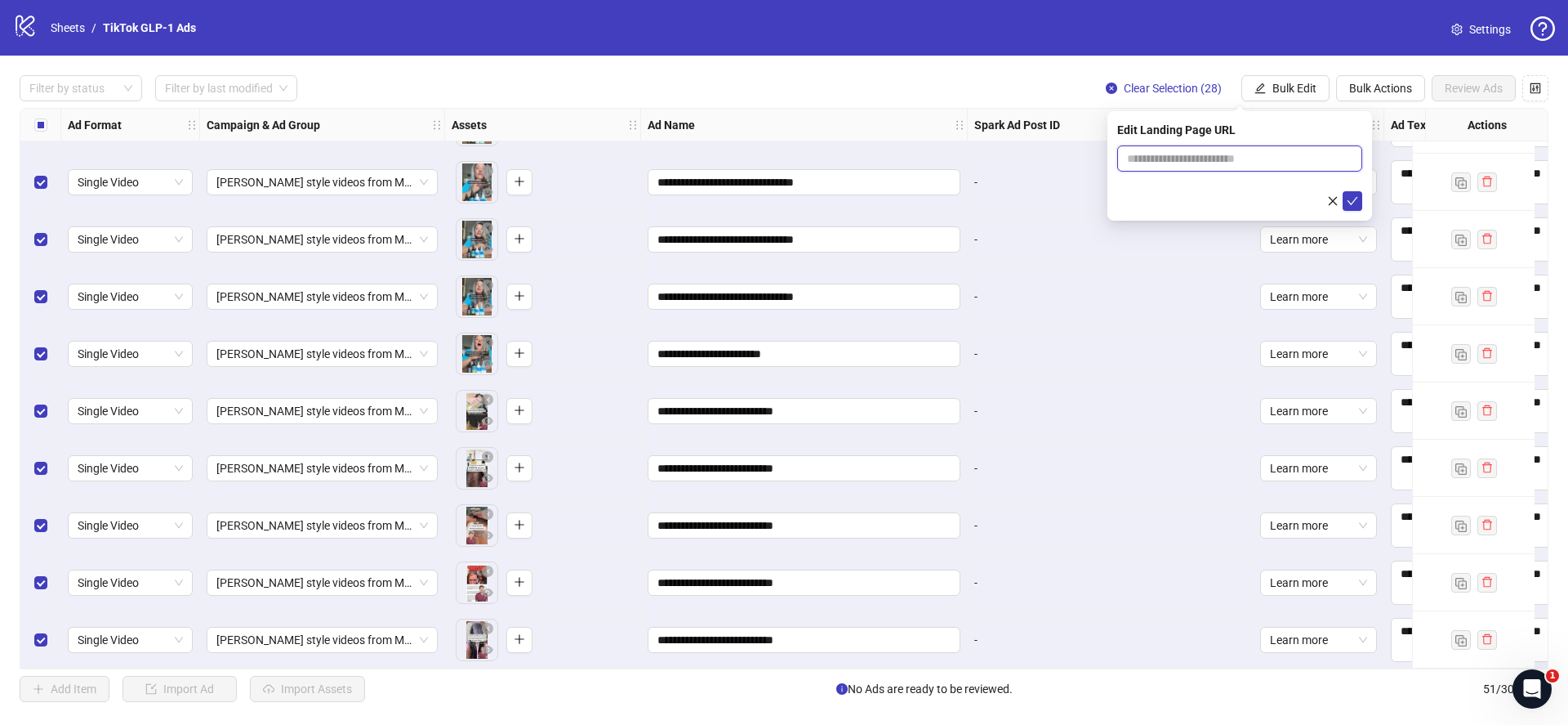
click at [1275, 155] on input "text" at bounding box center [1240, 158] width 245 height 26
paste input "**********"
type input "**********"
click at [1346, 201] on icon "check" at bounding box center [1352, 201] width 12 height 12
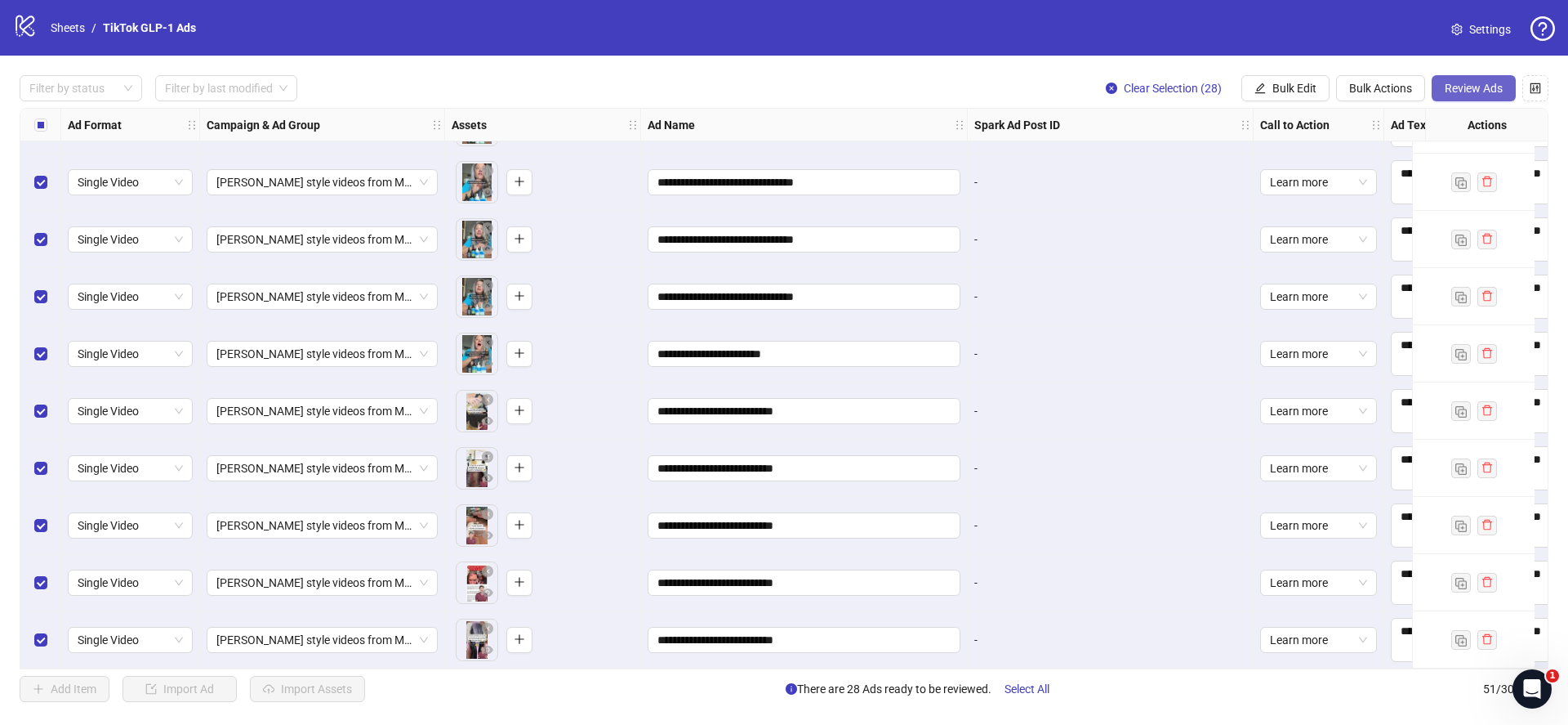
click at [1473, 80] on button "Review Ads" at bounding box center [1473, 87] width 85 height 26
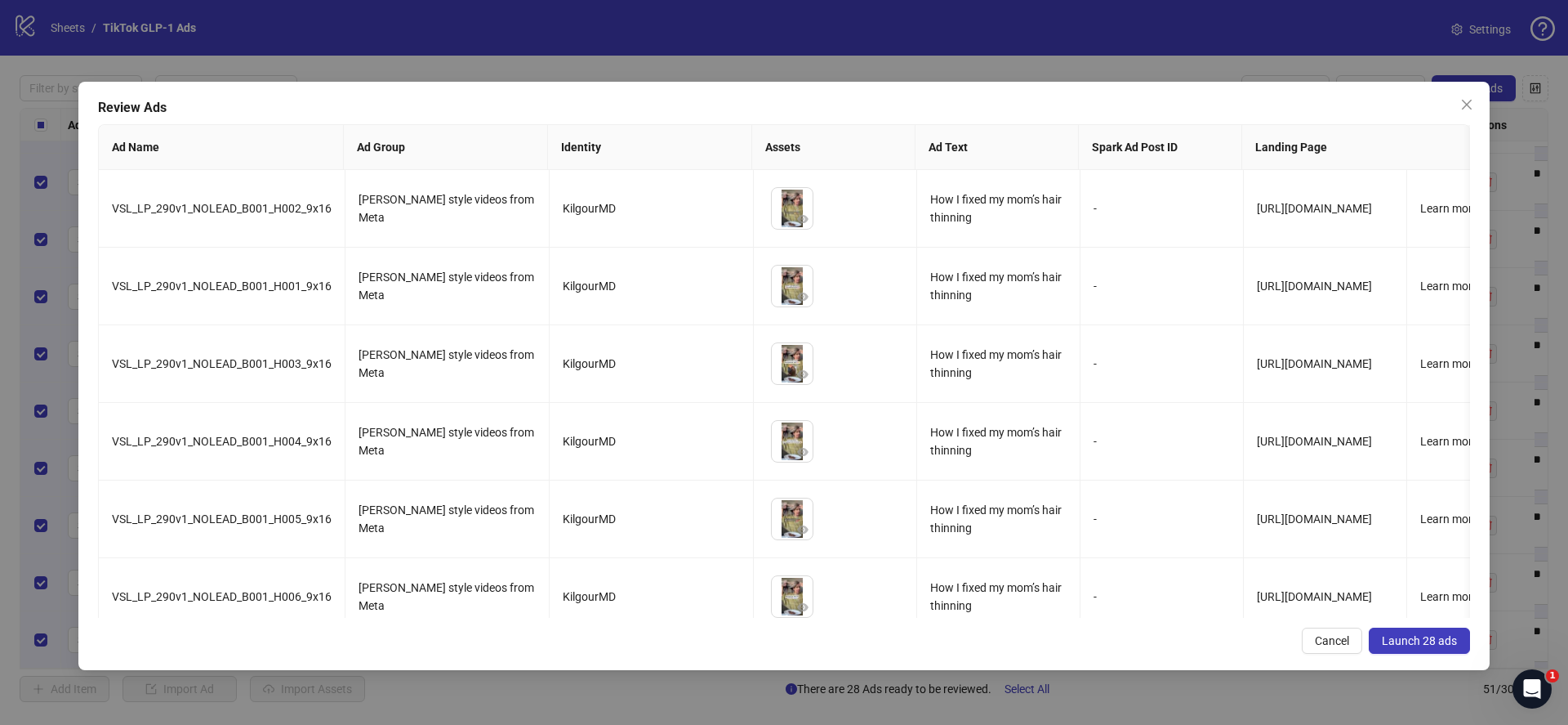
drag, startPoint x: 1405, startPoint y: 644, endPoint x: 1378, endPoint y: 556, distance: 92.0
click at [1405, 645] on span "Launch 28 ads" at bounding box center [1418, 639] width 75 height 13
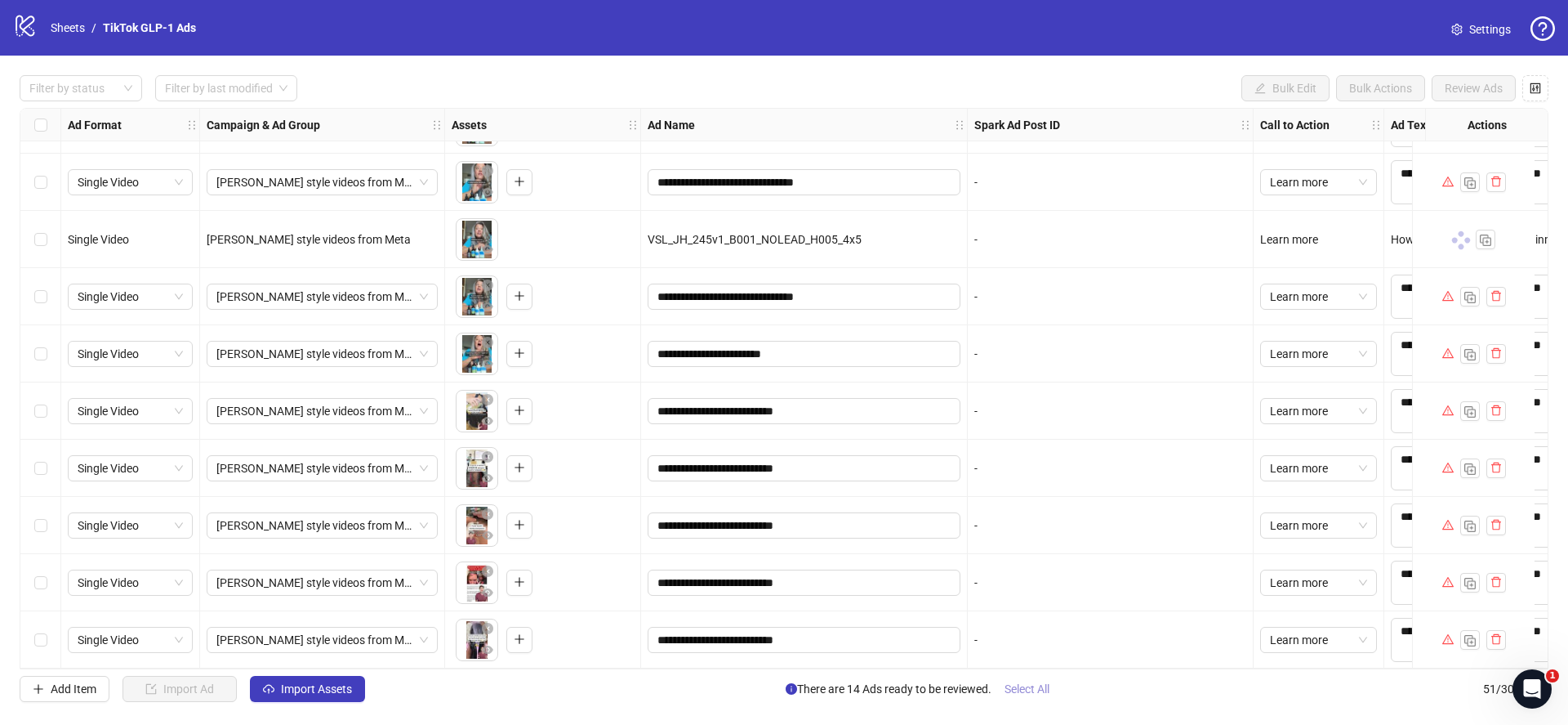
click at [1022, 690] on span "Select All" at bounding box center [1027, 688] width 45 height 13
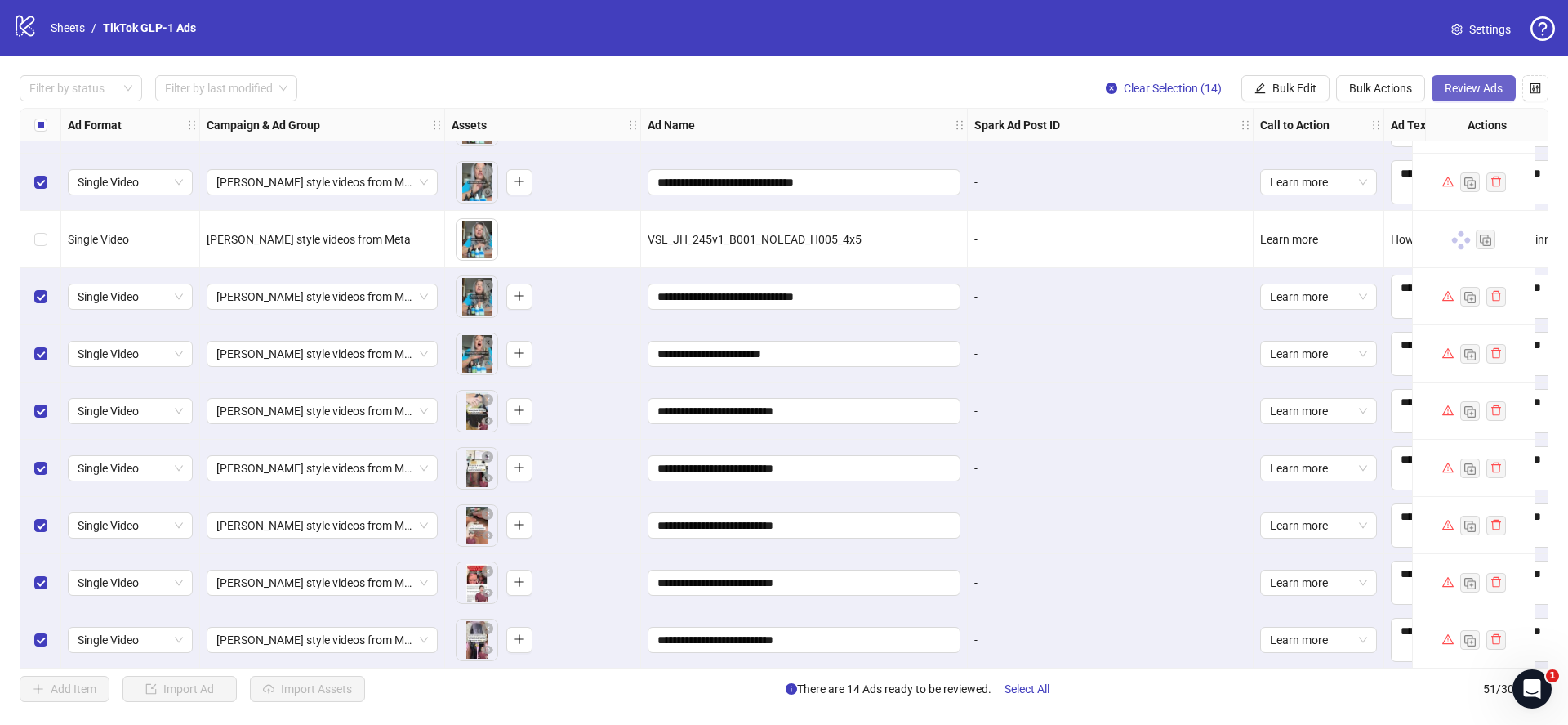
click at [1469, 96] on button "Review Ads" at bounding box center [1473, 87] width 85 height 26
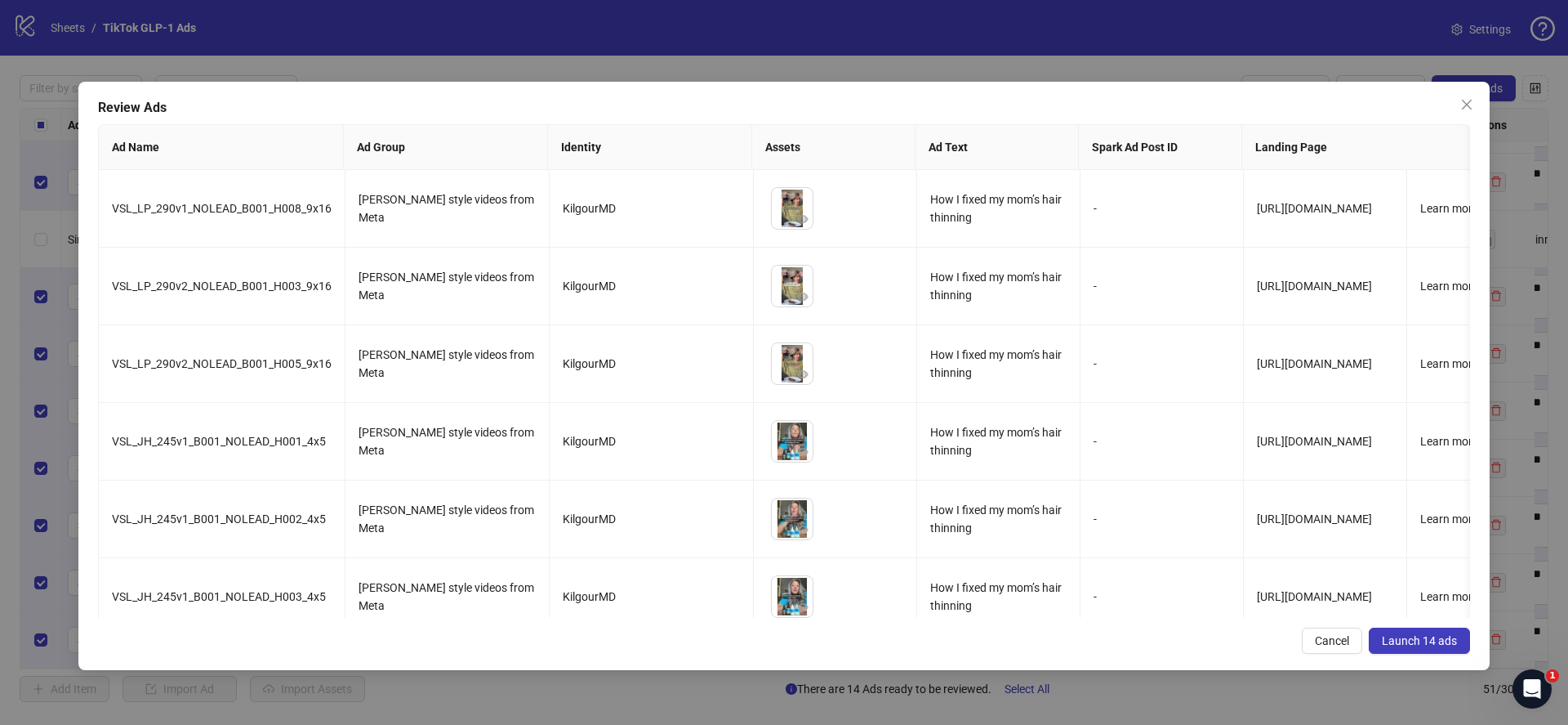
click at [1431, 640] on span "Launch 14 ads" at bounding box center [1418, 639] width 75 height 13
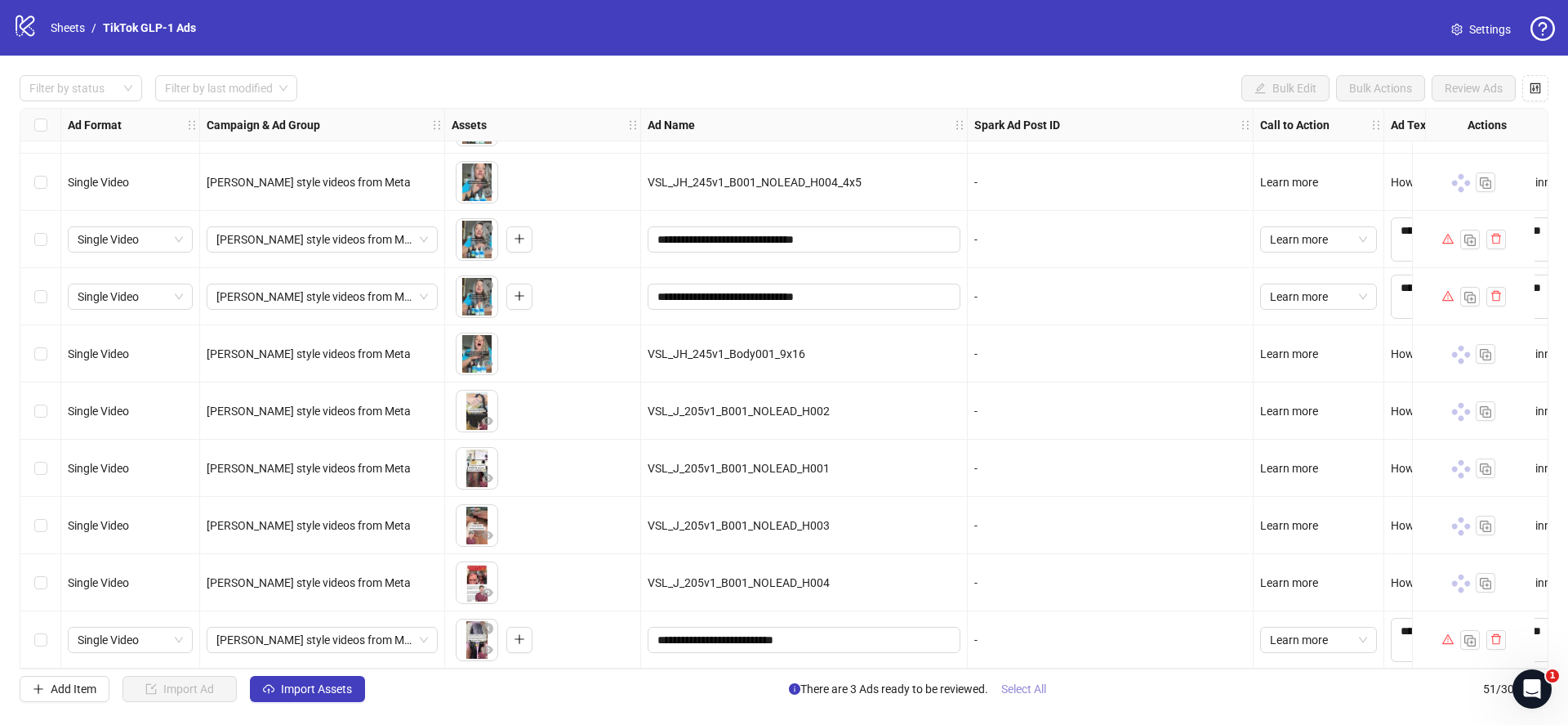
click at [1035, 692] on span "Select All" at bounding box center [1023, 688] width 45 height 13
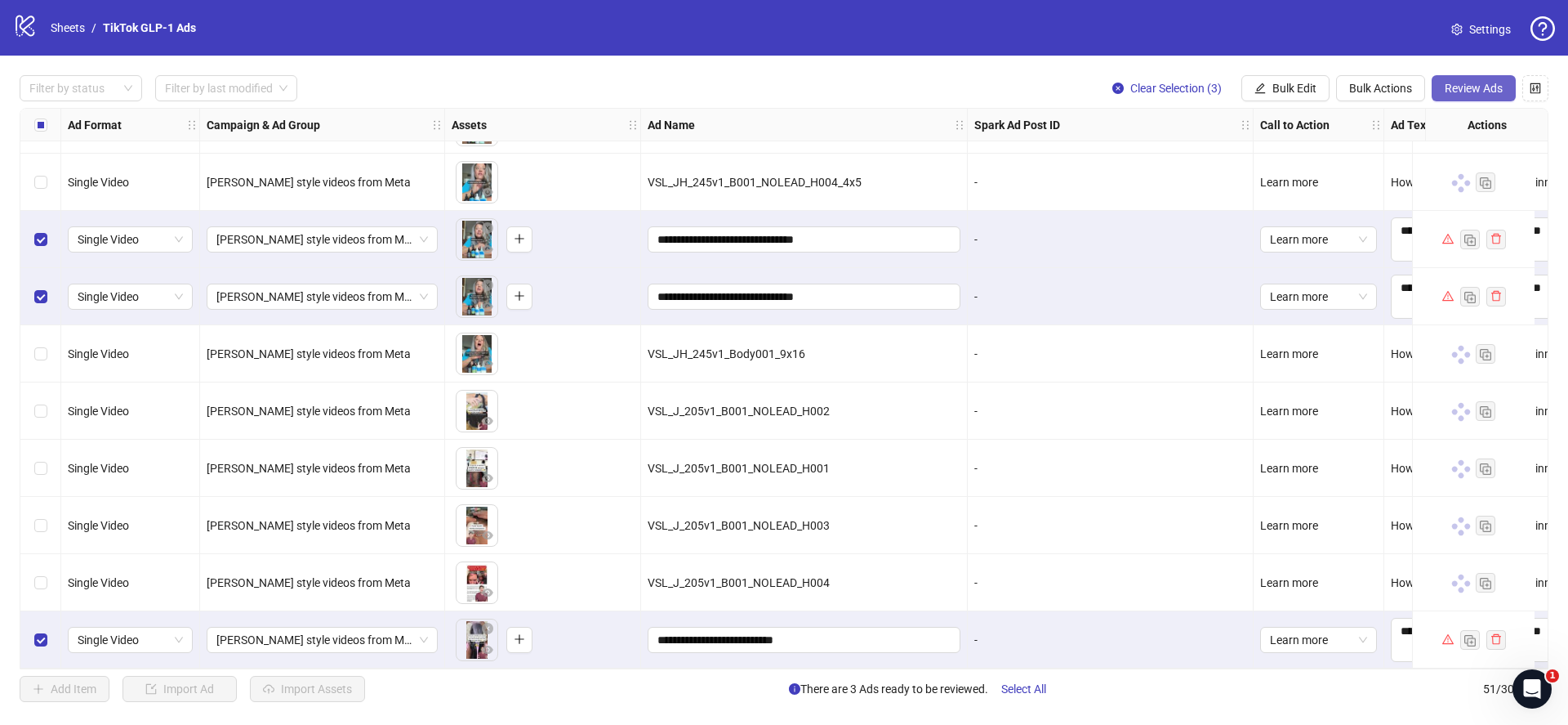
click at [1481, 76] on button "Review Ads" at bounding box center [1473, 87] width 85 height 26
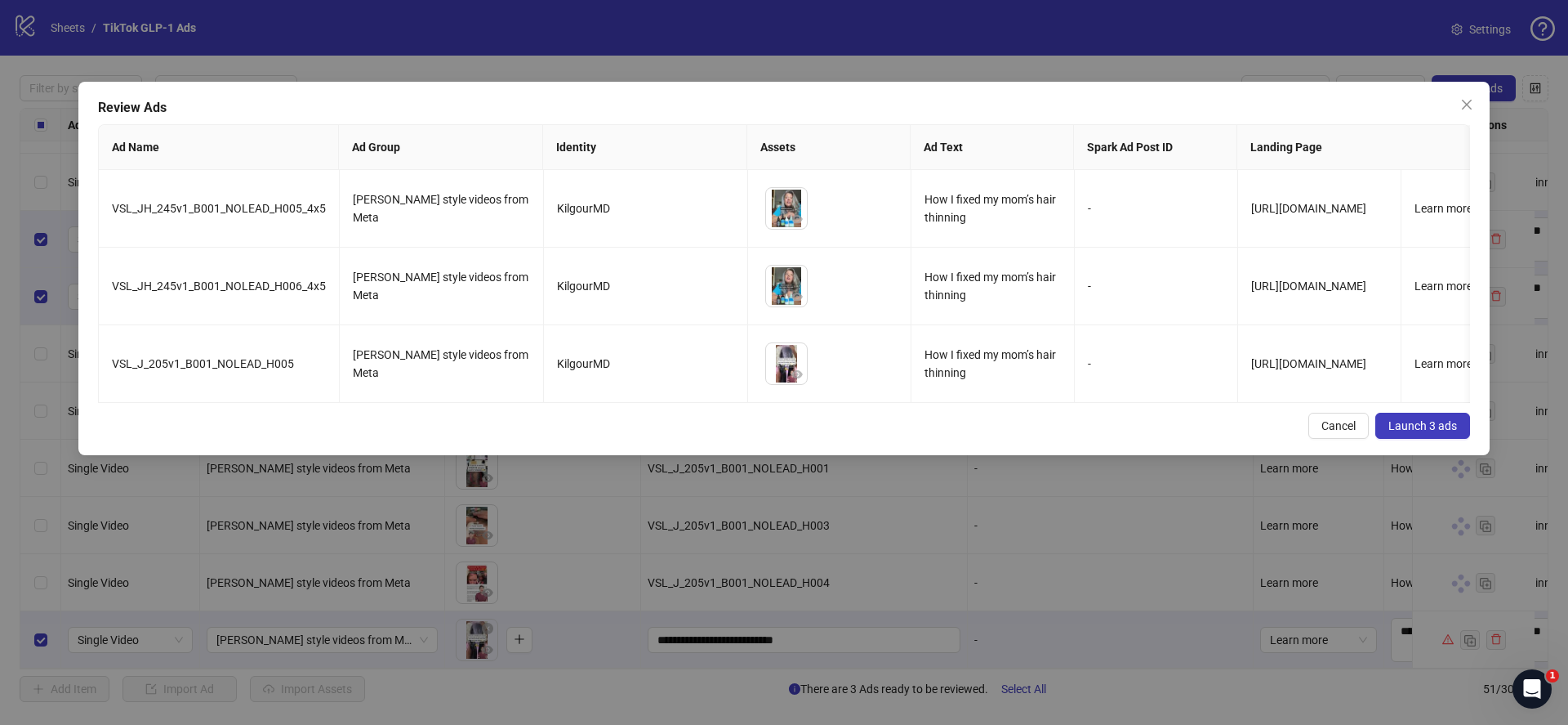
click at [1441, 418] on button "Launch 3 ads" at bounding box center [1421, 425] width 94 height 26
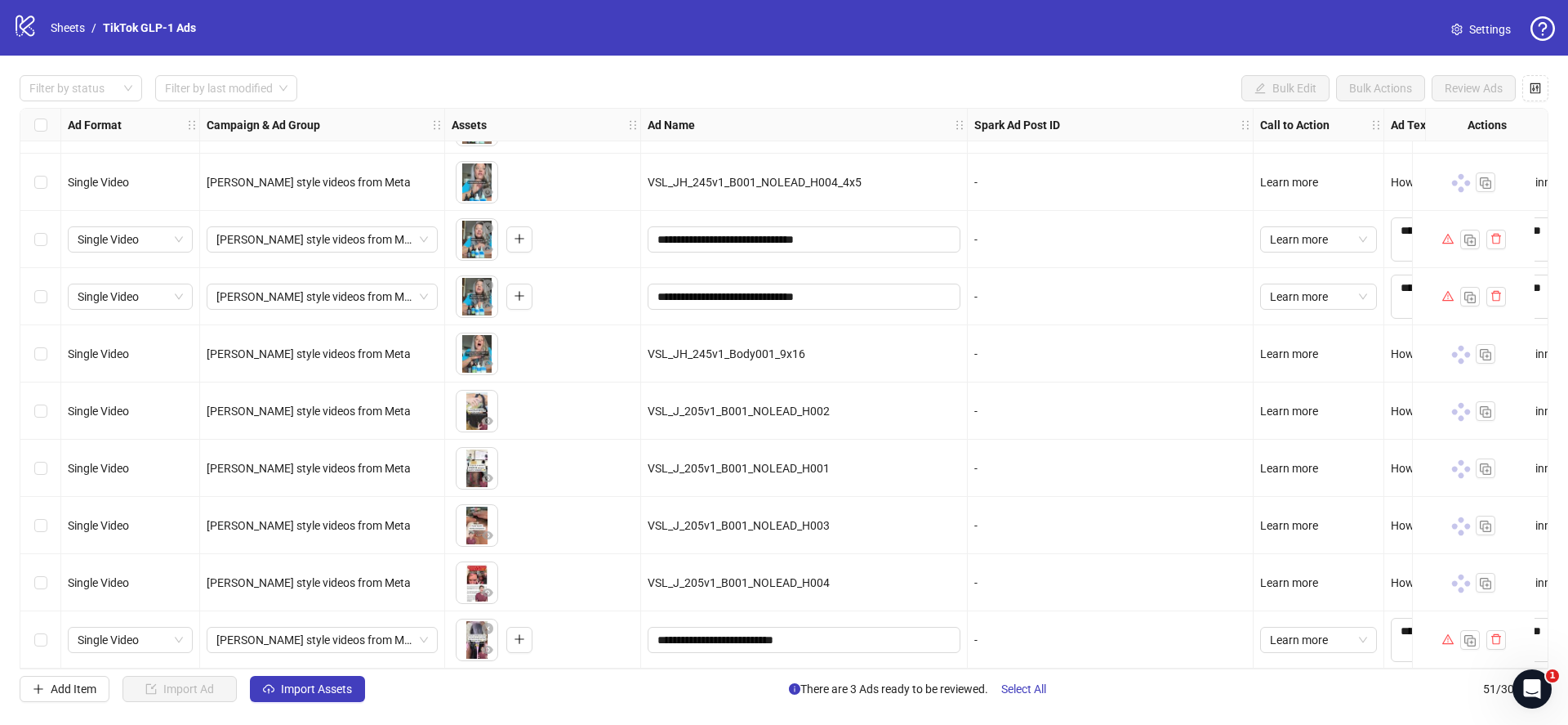
click at [699, 50] on div "logo/logo-mobile Sheets / TikTok GLP-1 Ads Settings" at bounding box center [784, 27] width 1568 height 55
click at [1020, 684] on span "Select All" at bounding box center [1023, 688] width 45 height 13
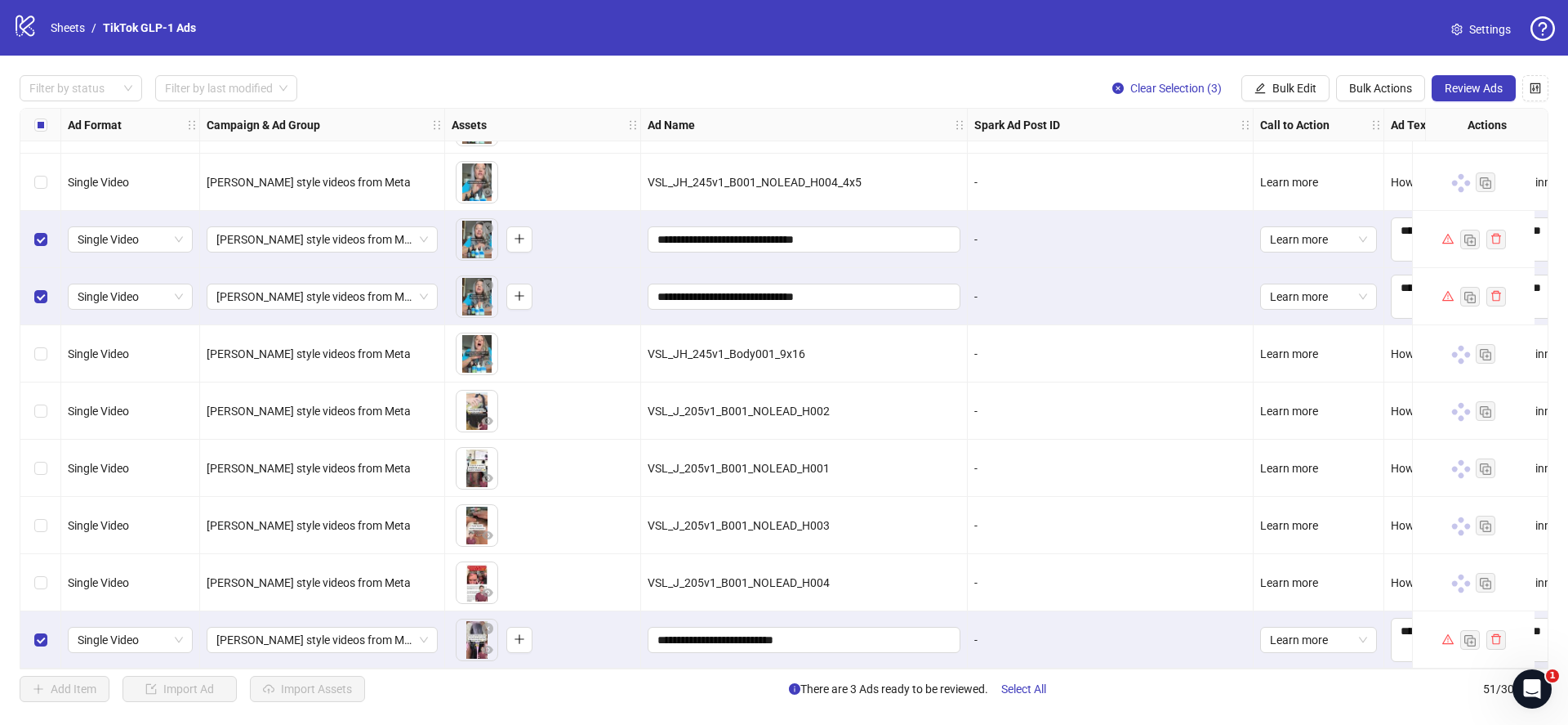
click at [1471, 92] on span "Review Ads" at bounding box center [1474, 87] width 58 height 13
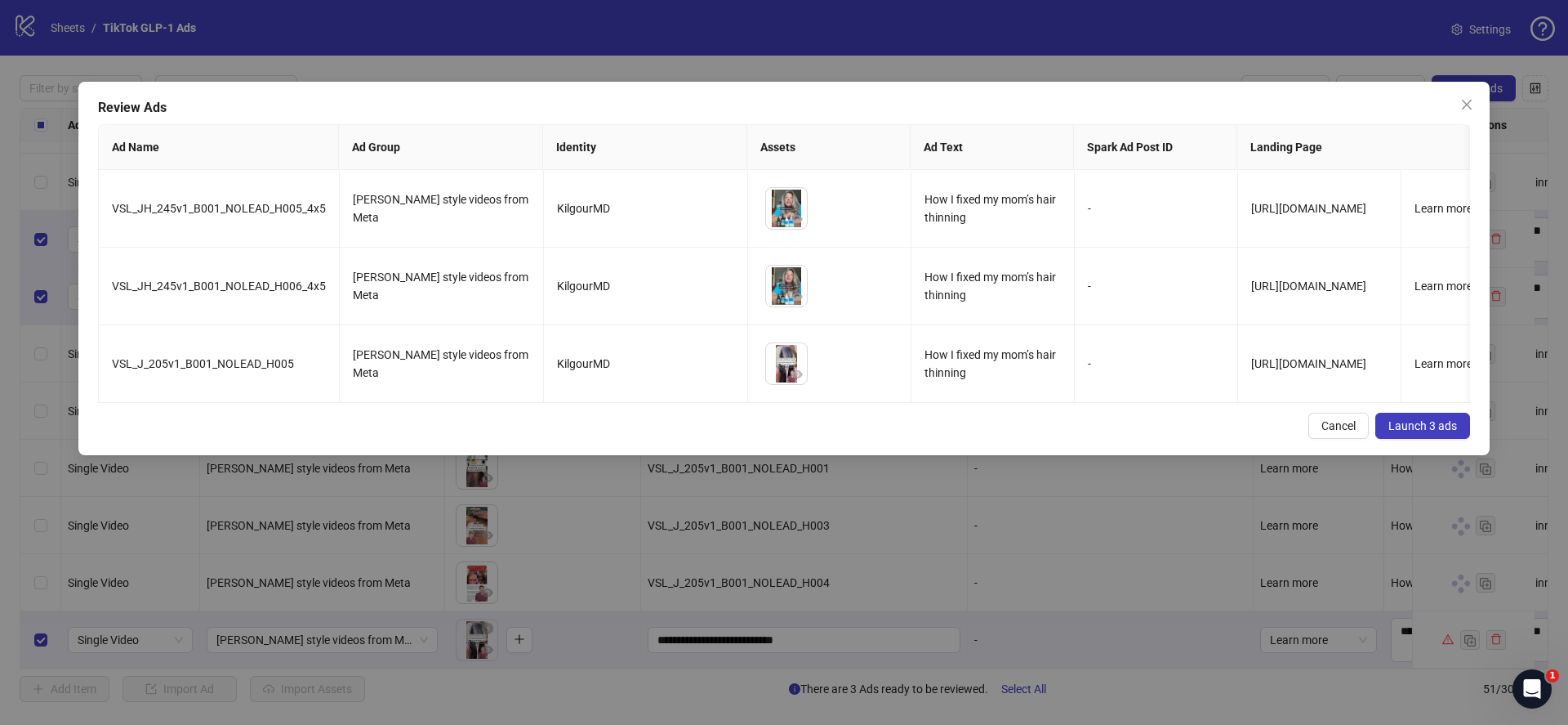
click at [1431, 417] on button "Launch 3 ads" at bounding box center [1421, 425] width 94 height 26
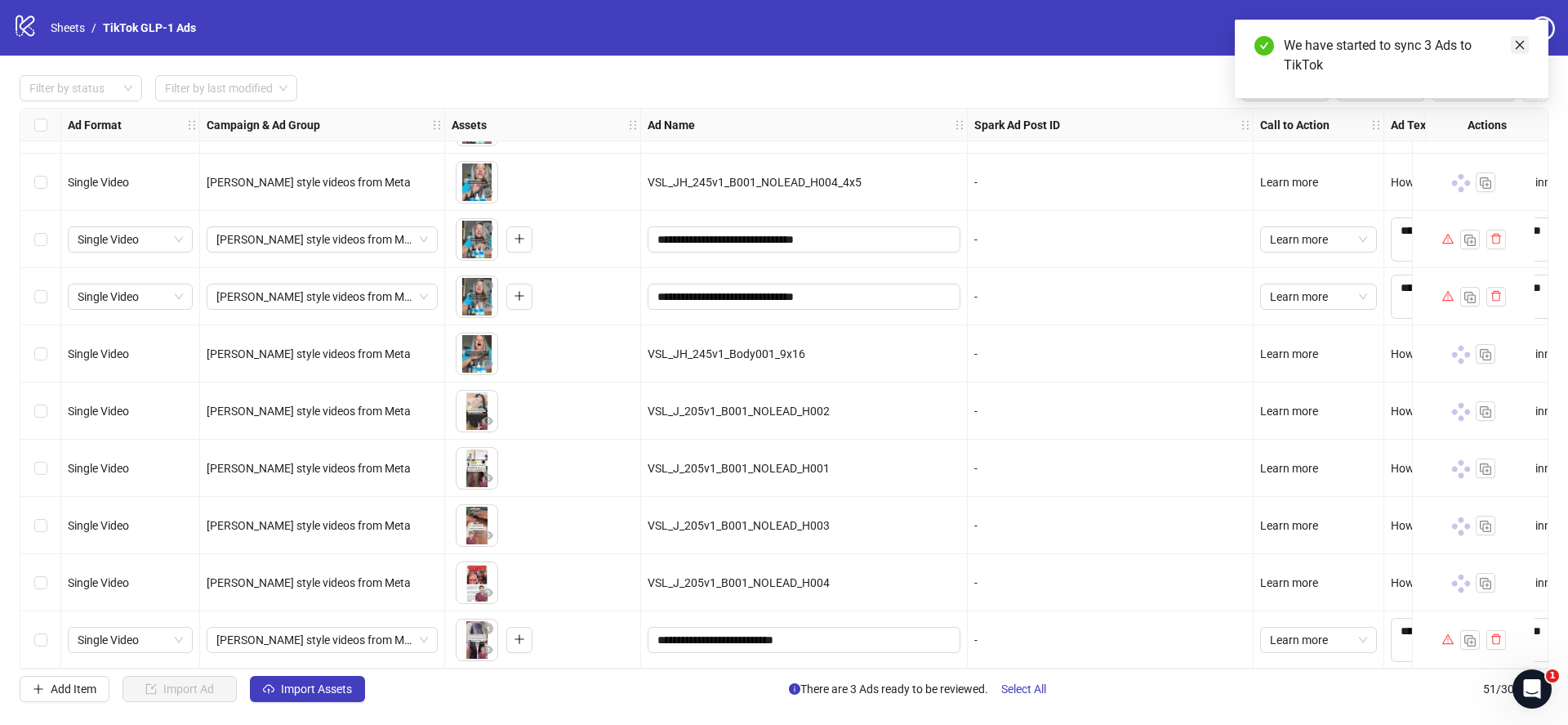
click at [1521, 44] on icon "close" at bounding box center [1519, 45] width 12 height 12
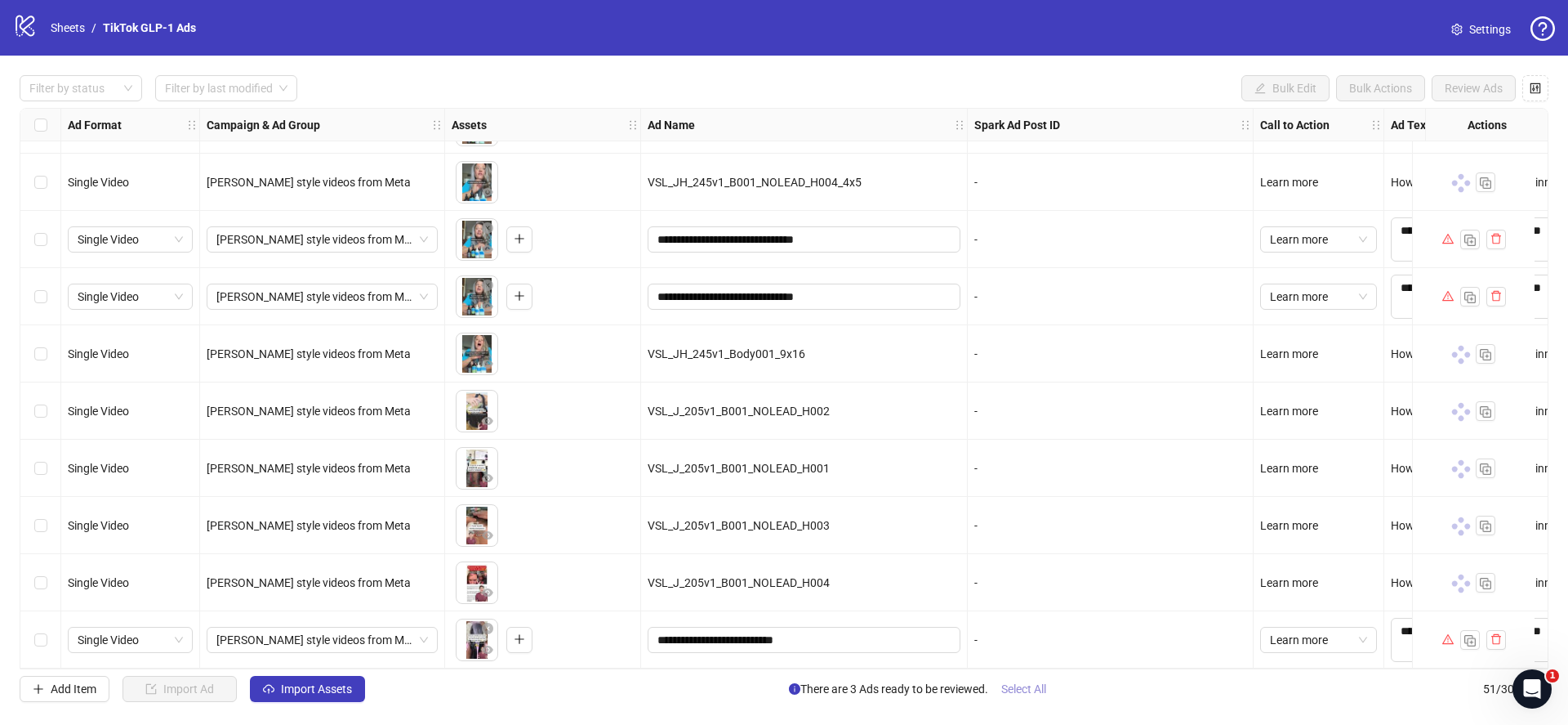
click at [1016, 689] on span "Select All" at bounding box center [1023, 688] width 45 height 13
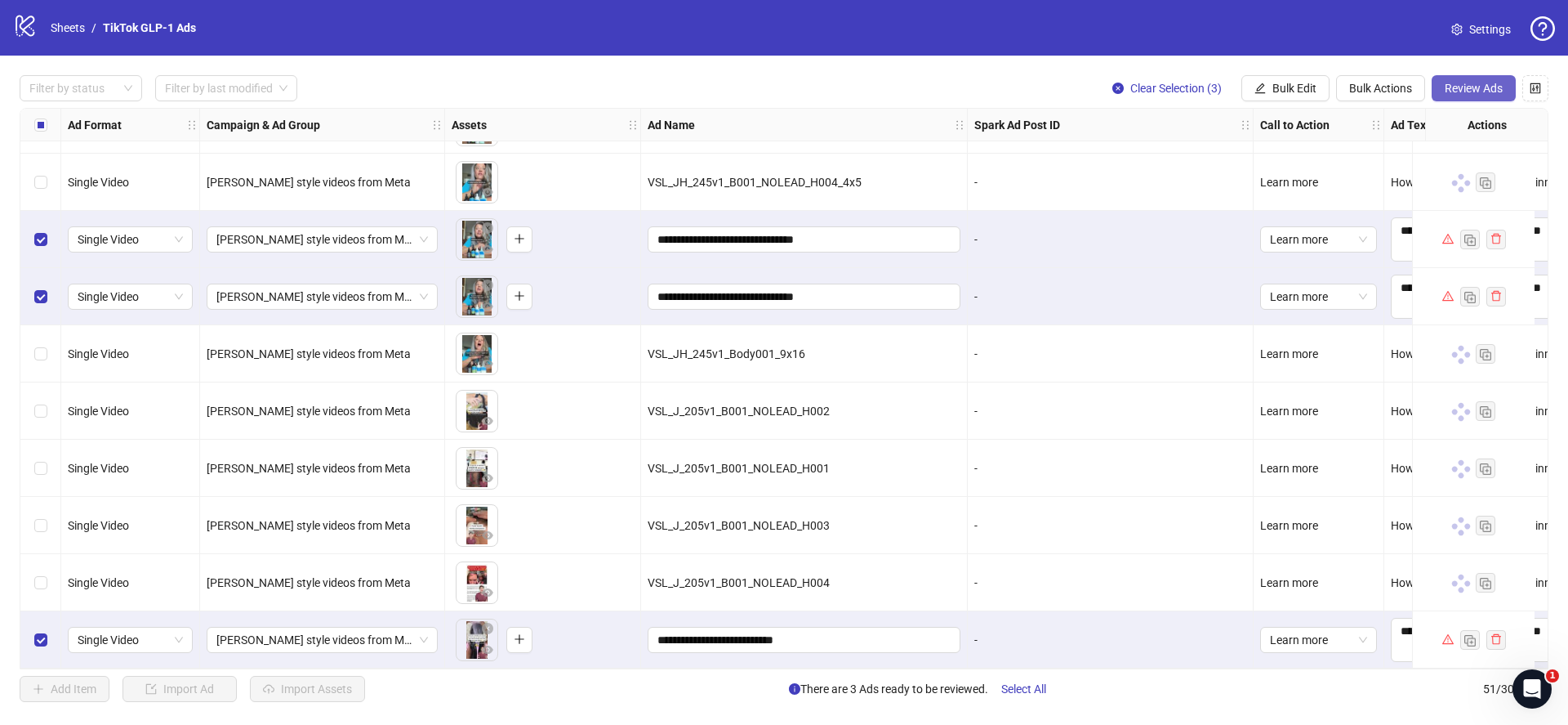
click at [1452, 88] on span "Review Ads" at bounding box center [1474, 87] width 58 height 13
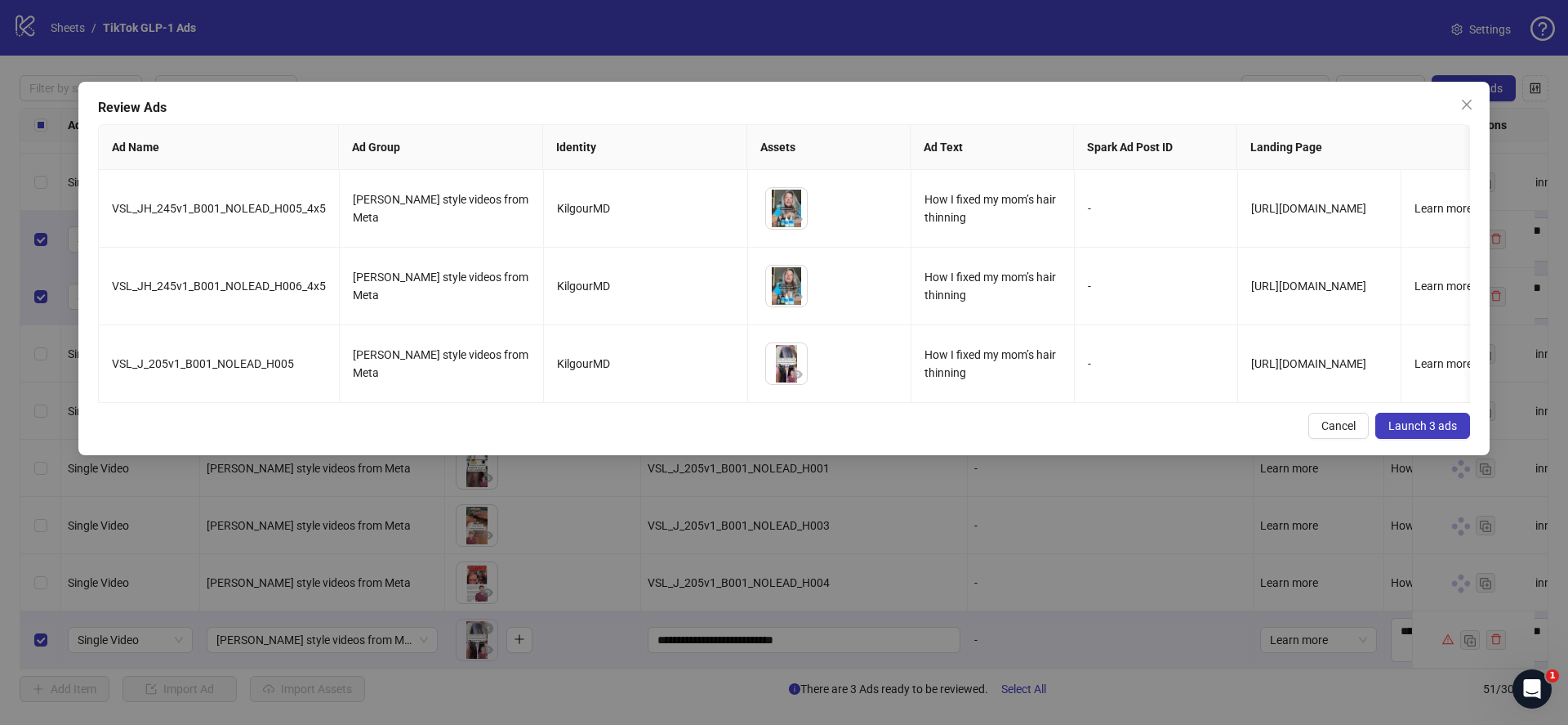
click at [1447, 430] on span "Launch 3 ads" at bounding box center [1422, 425] width 69 height 13
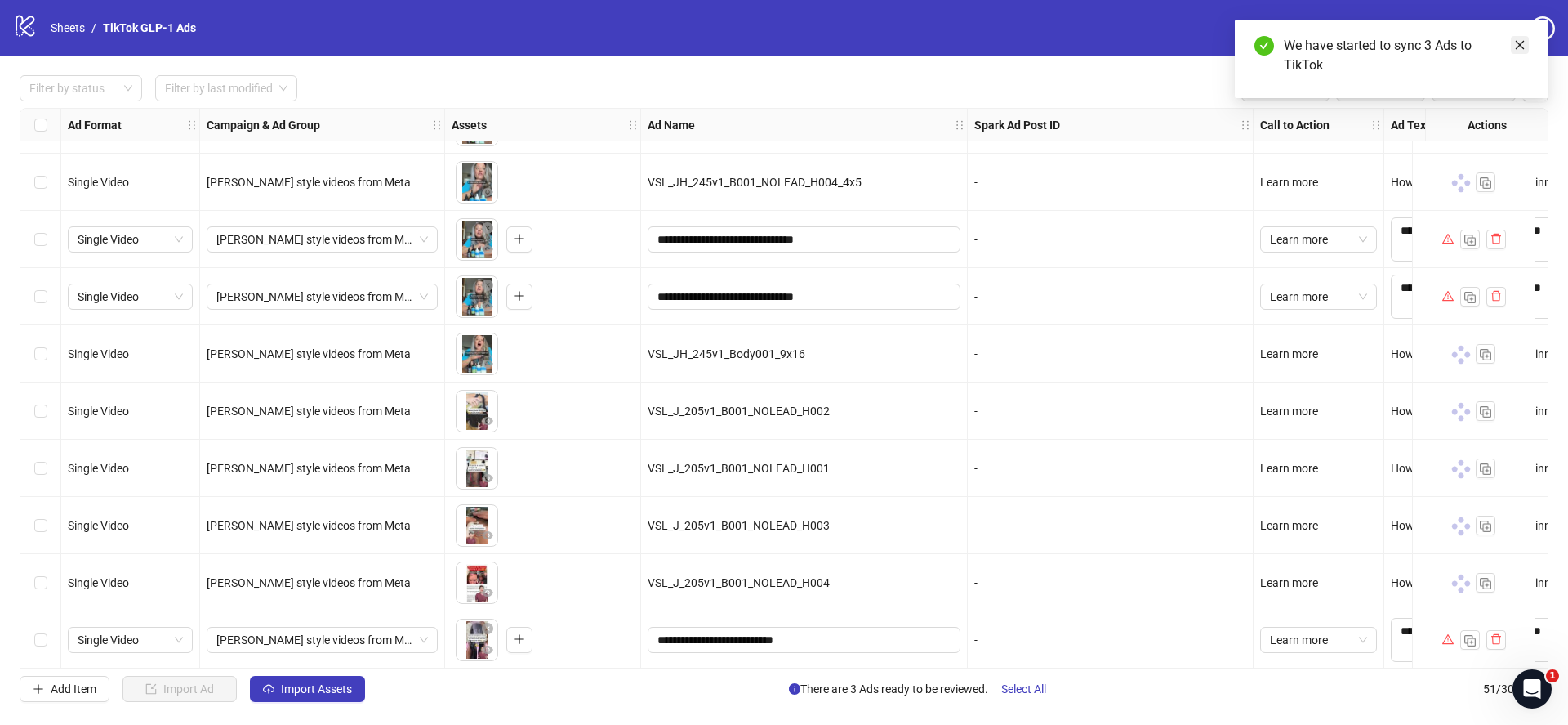
click at [1519, 47] on icon "close" at bounding box center [1519, 45] width 12 height 12
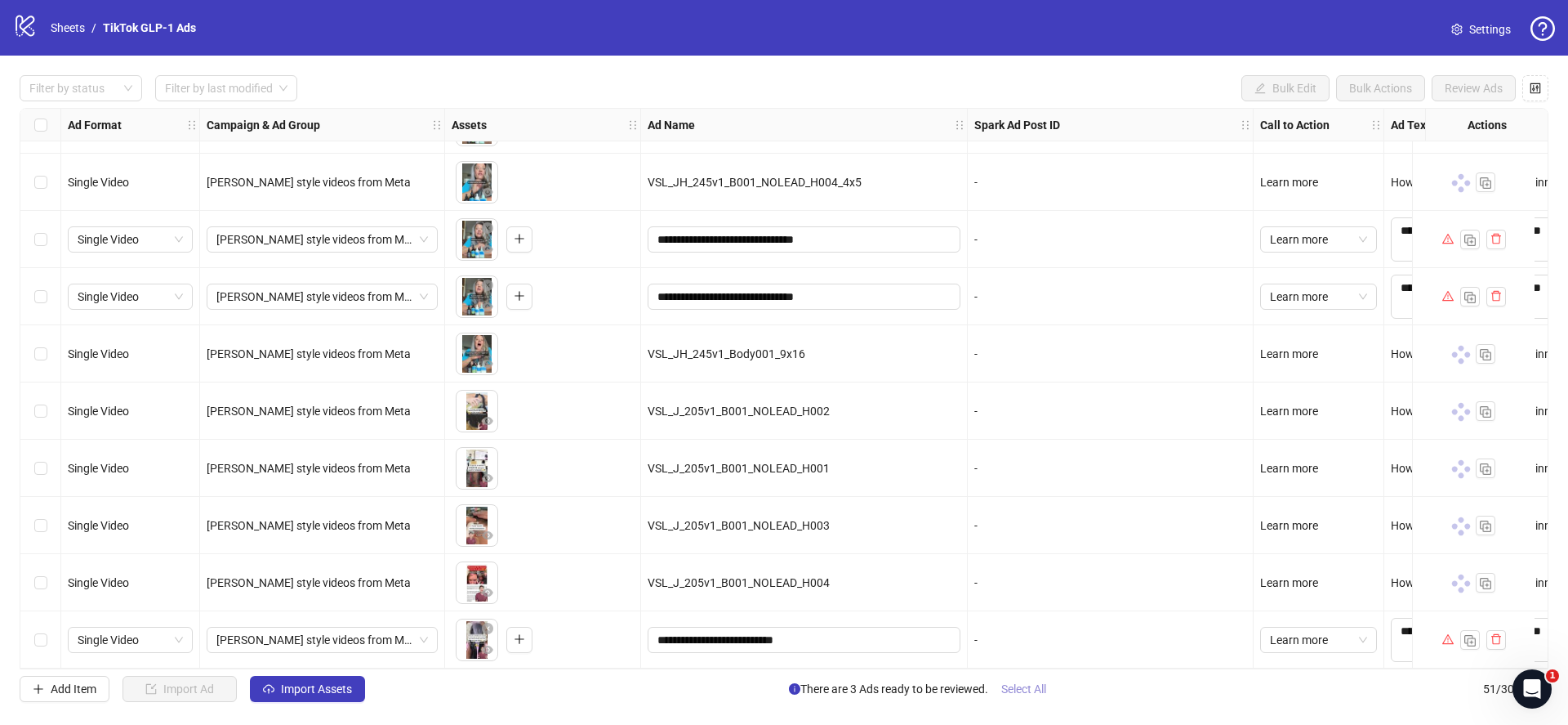
click at [1018, 684] on span "Select All" at bounding box center [1023, 688] width 45 height 13
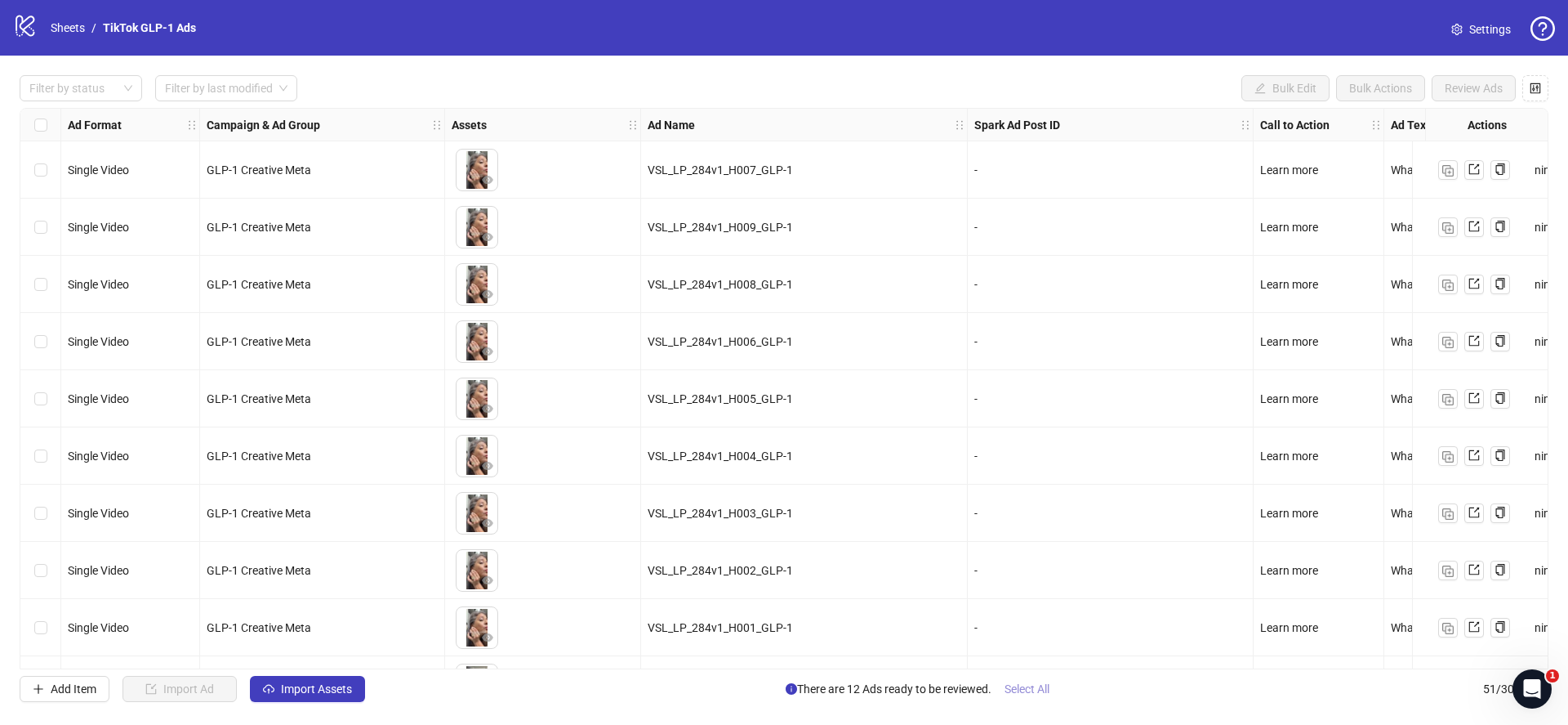
click at [1040, 690] on span "Select All" at bounding box center [1027, 688] width 45 height 13
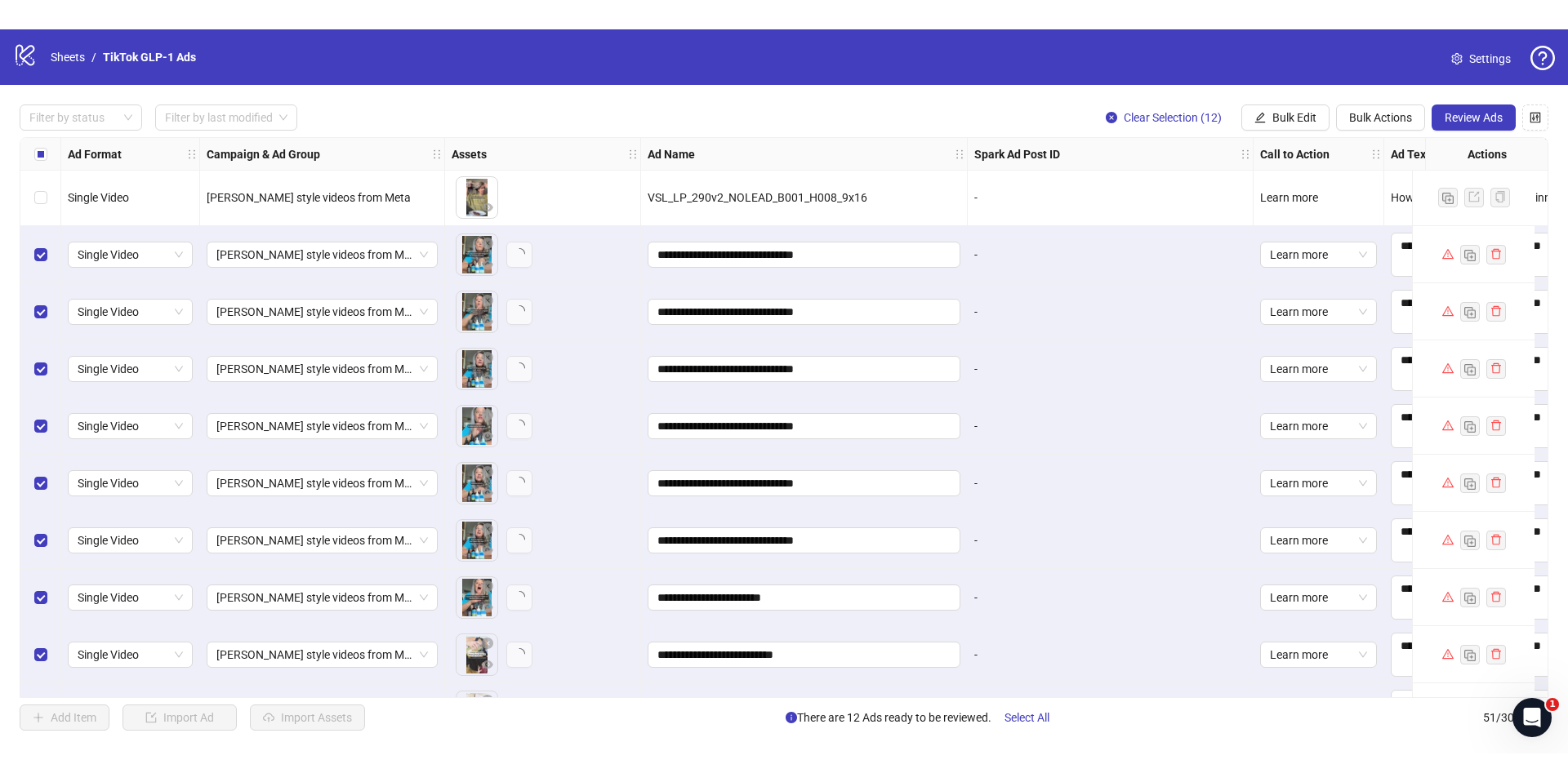
scroll to position [2395, 0]
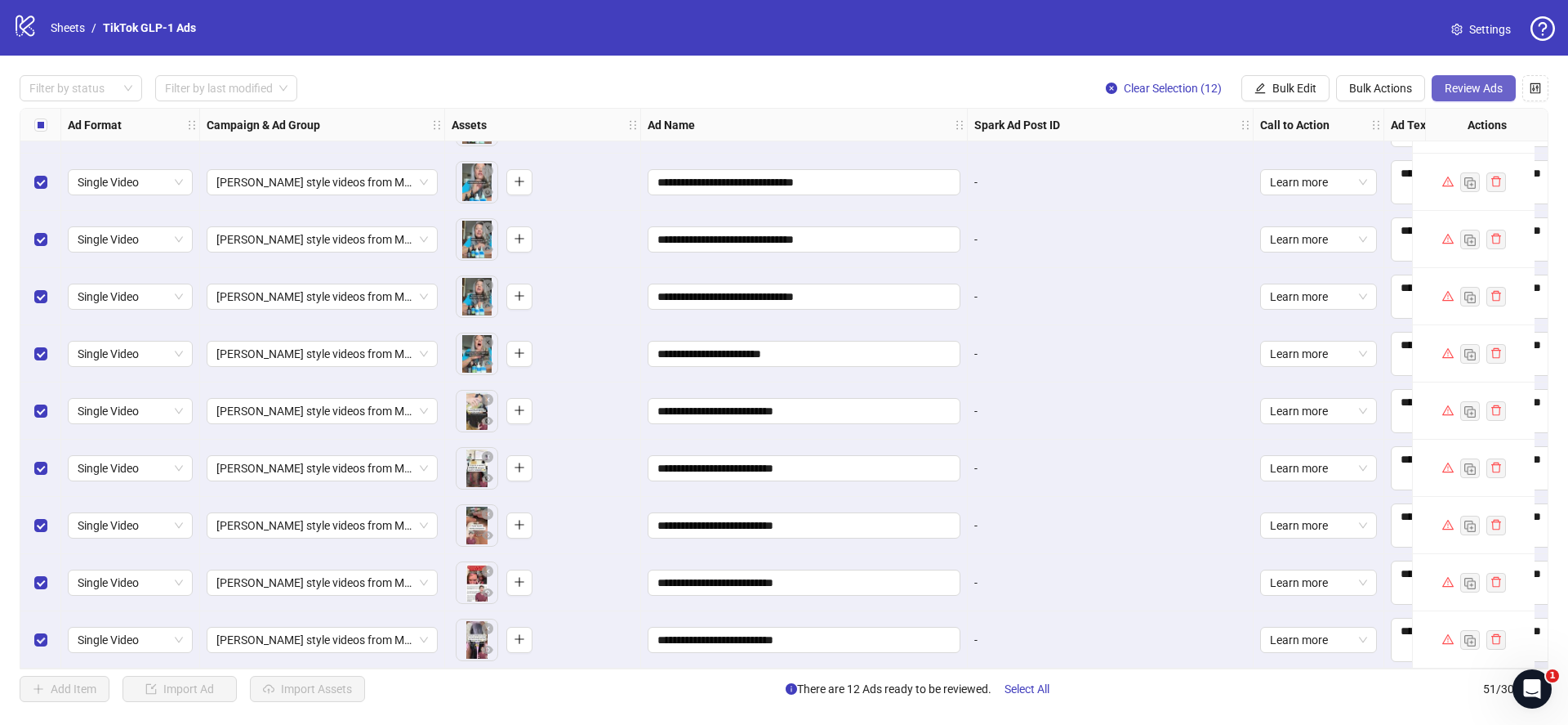
drag, startPoint x: 1445, startPoint y: 90, endPoint x: 1462, endPoint y: 89, distance: 17.0
click at [1462, 89] on span "Review Ads" at bounding box center [1474, 87] width 58 height 13
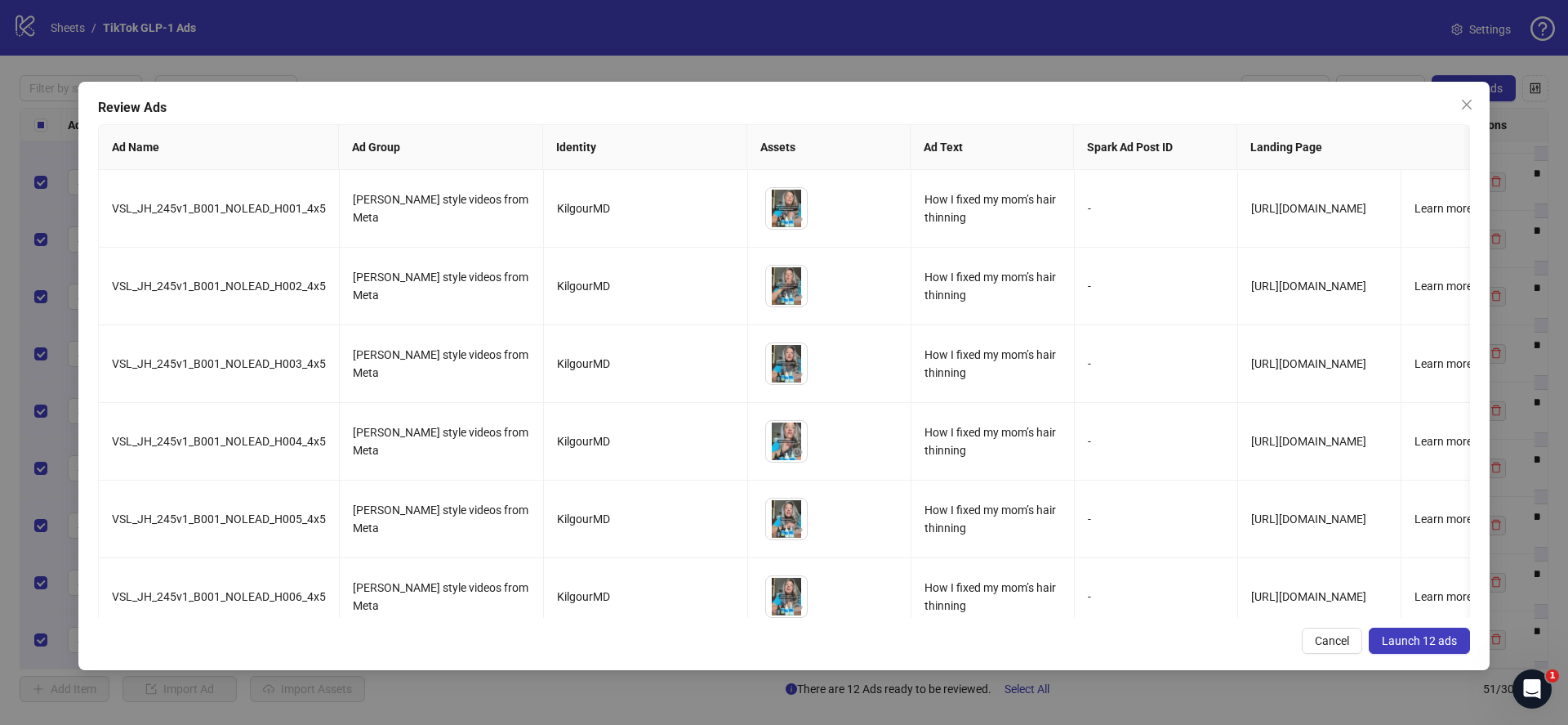
click at [1423, 632] on button "Launch 12 ads" at bounding box center [1419, 640] width 101 height 26
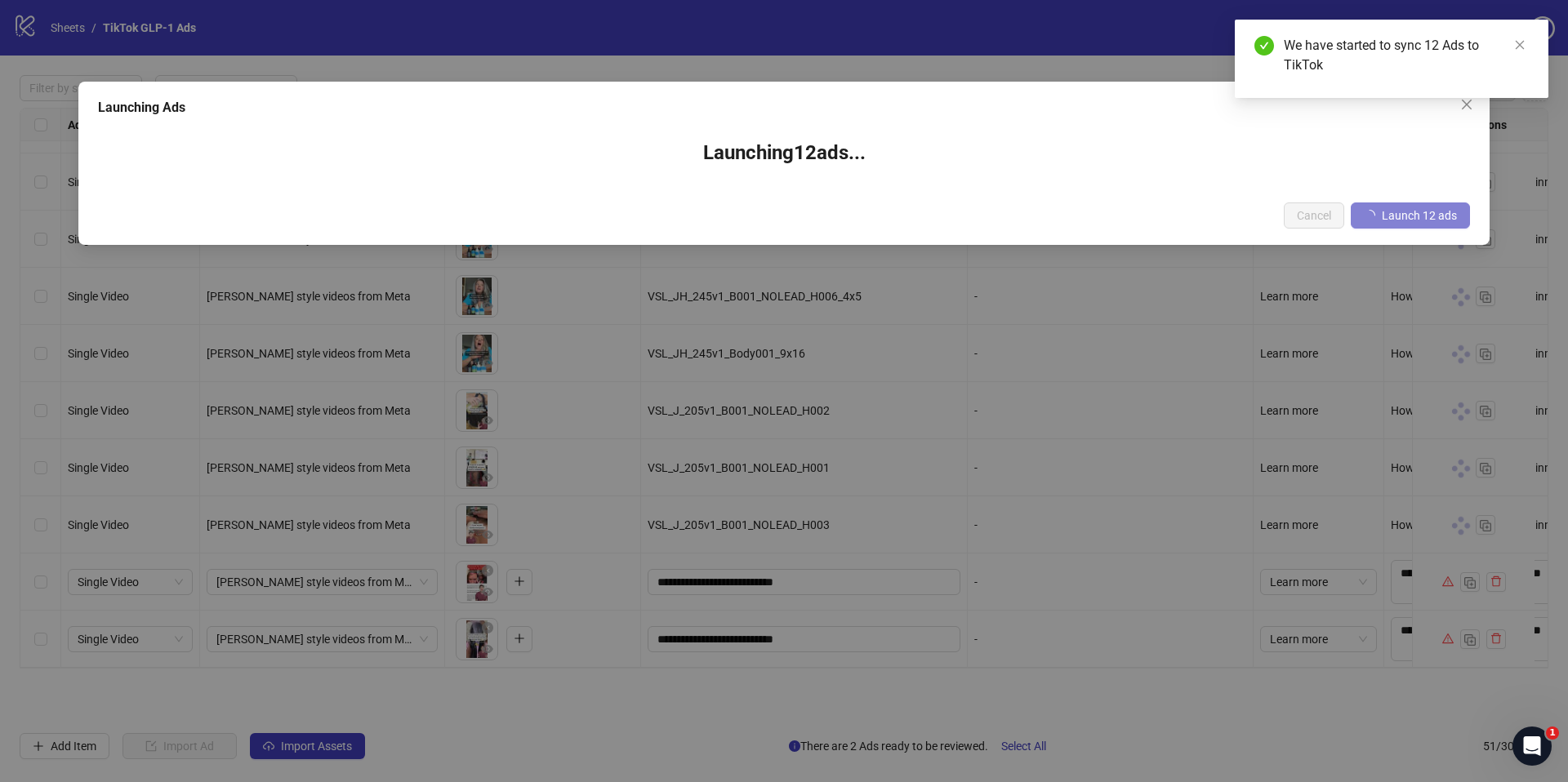
scroll to position [2337, 0]
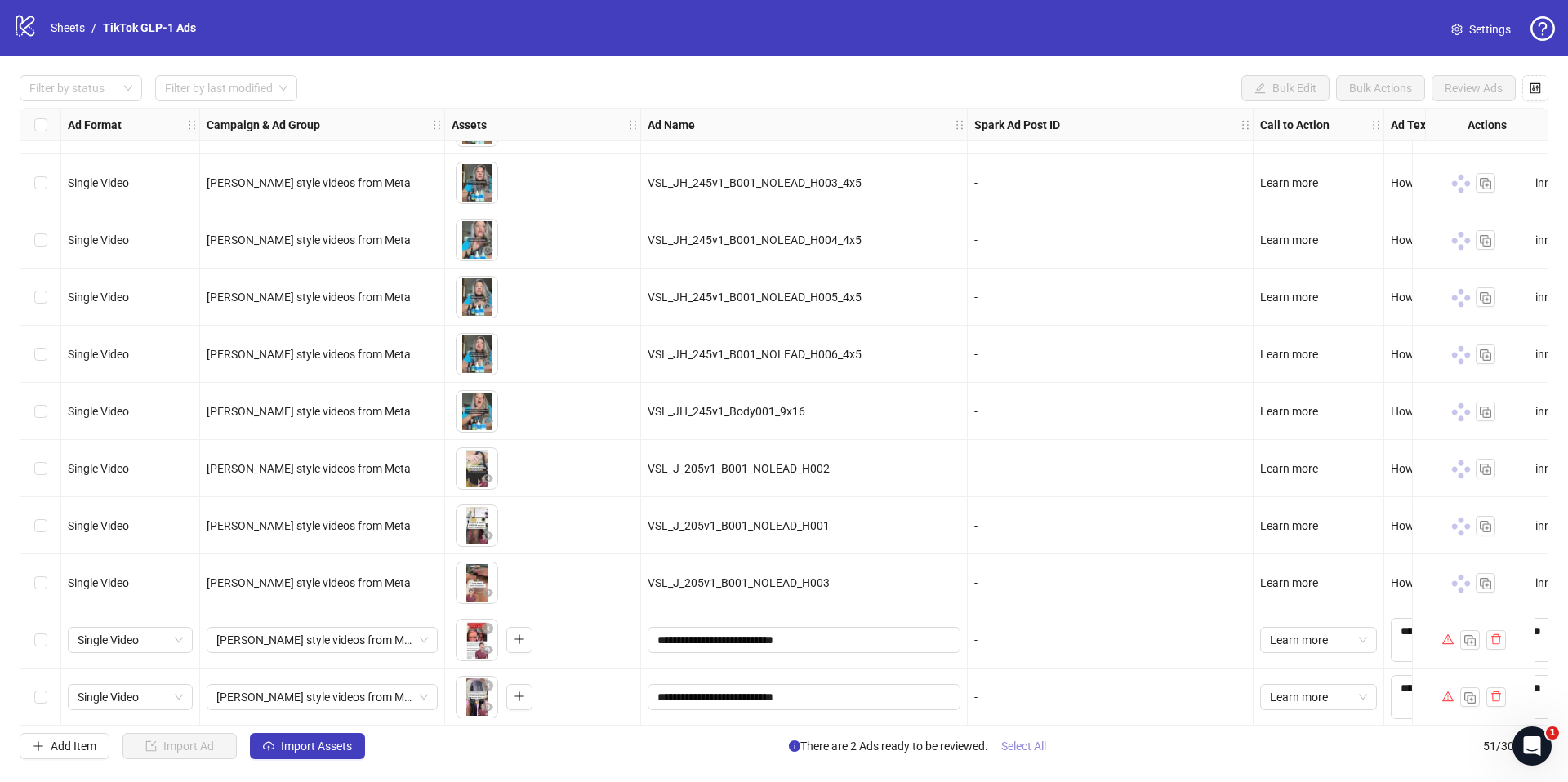
click at [1046, 724] on span "Select All" at bounding box center [1023, 746] width 45 height 13
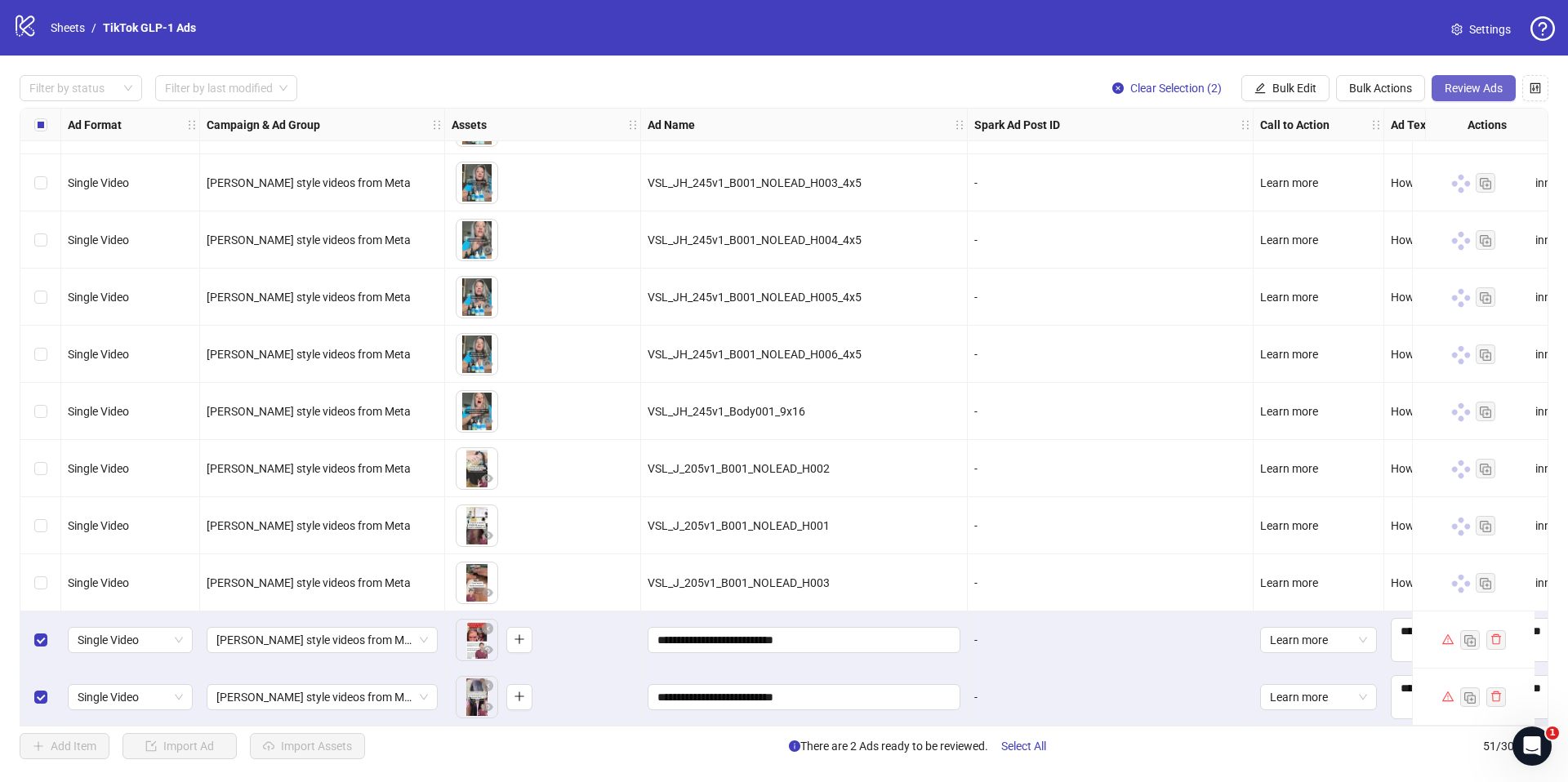
click at [1449, 97] on button "Review Ads" at bounding box center [1473, 87] width 85 height 26
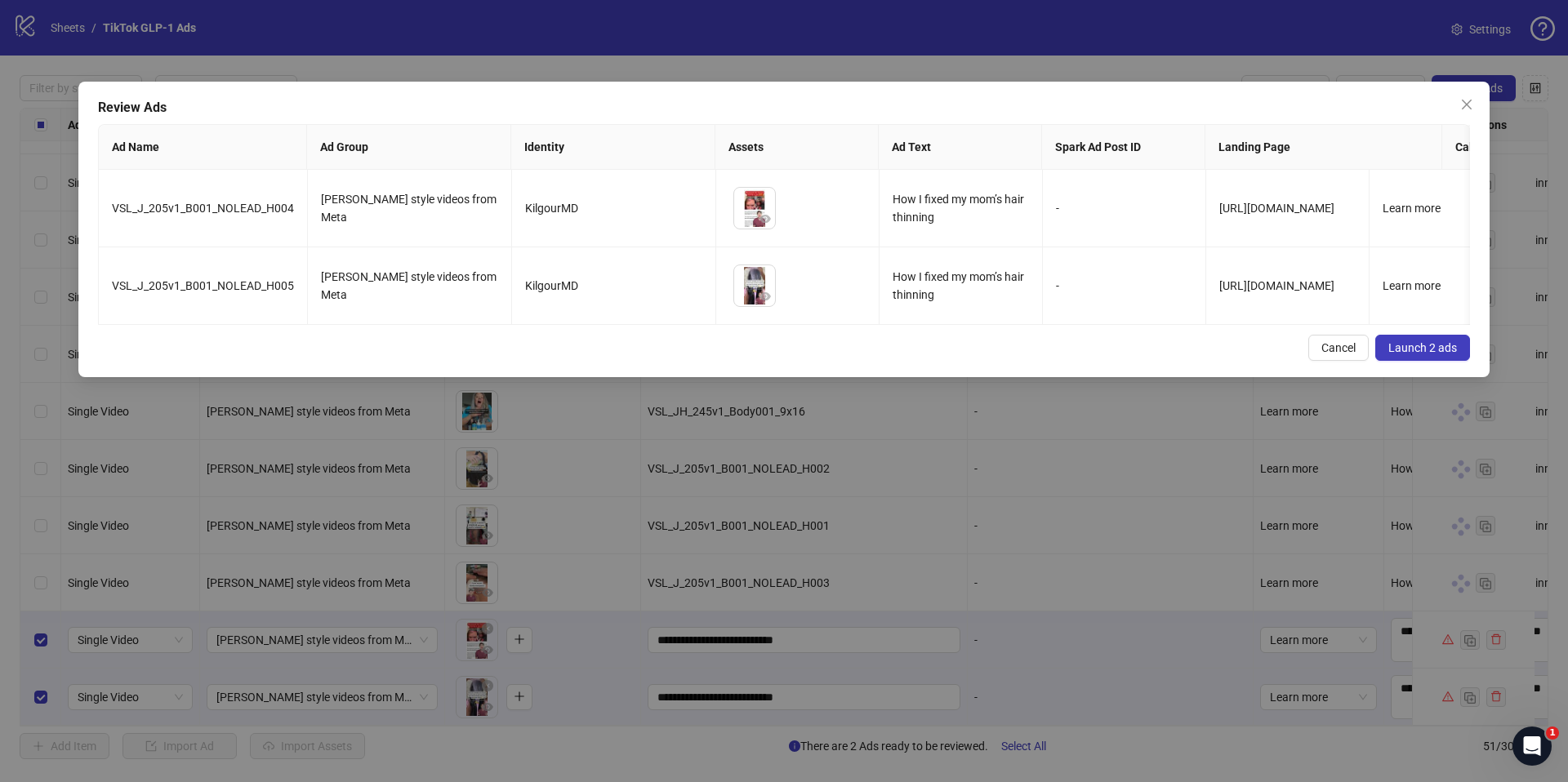
click at [1390, 344] on button "Launch 2 ads" at bounding box center [1421, 348] width 94 height 26
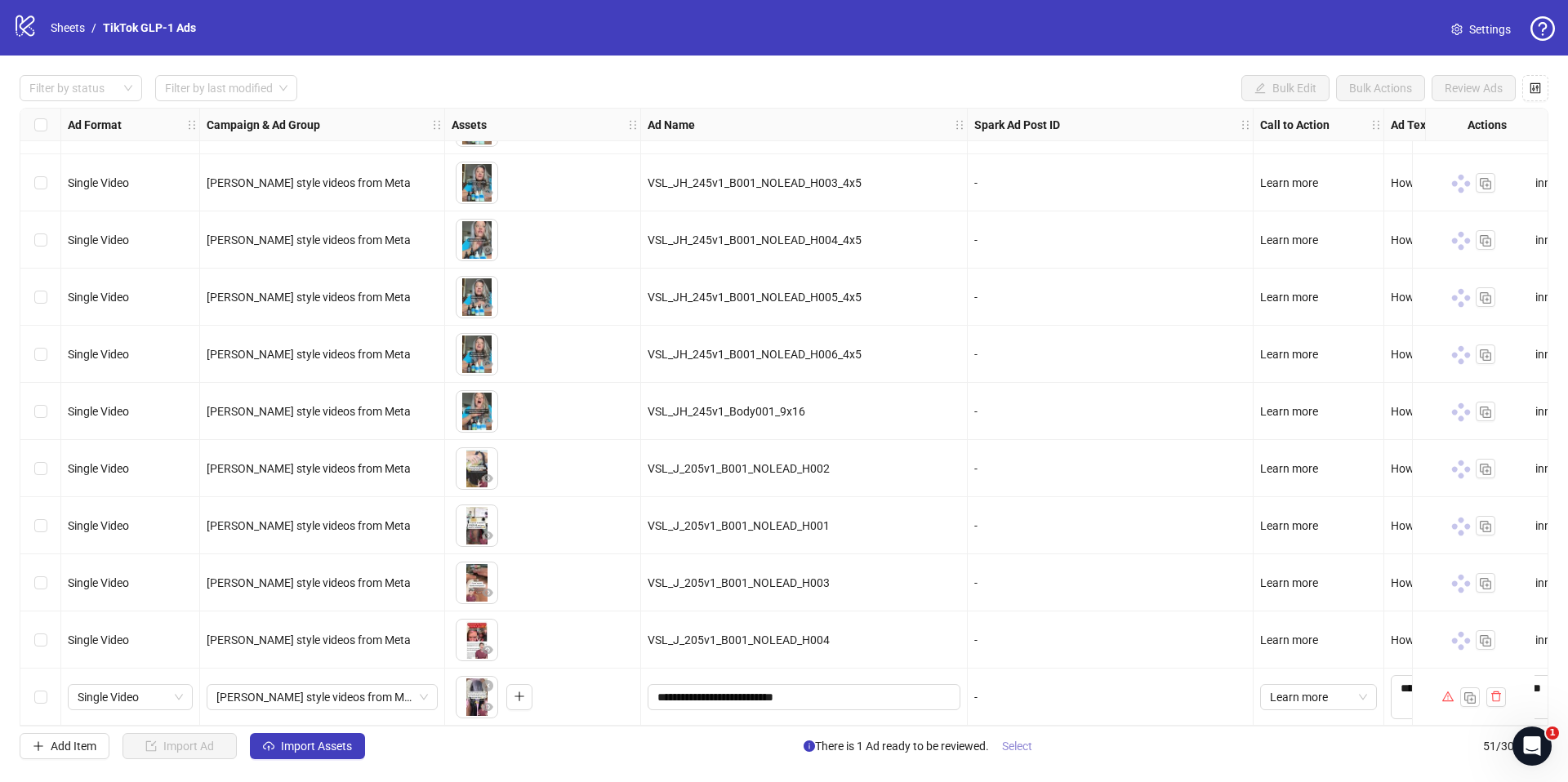
click at [1010, 724] on span "Select" at bounding box center [1016, 746] width 30 height 13
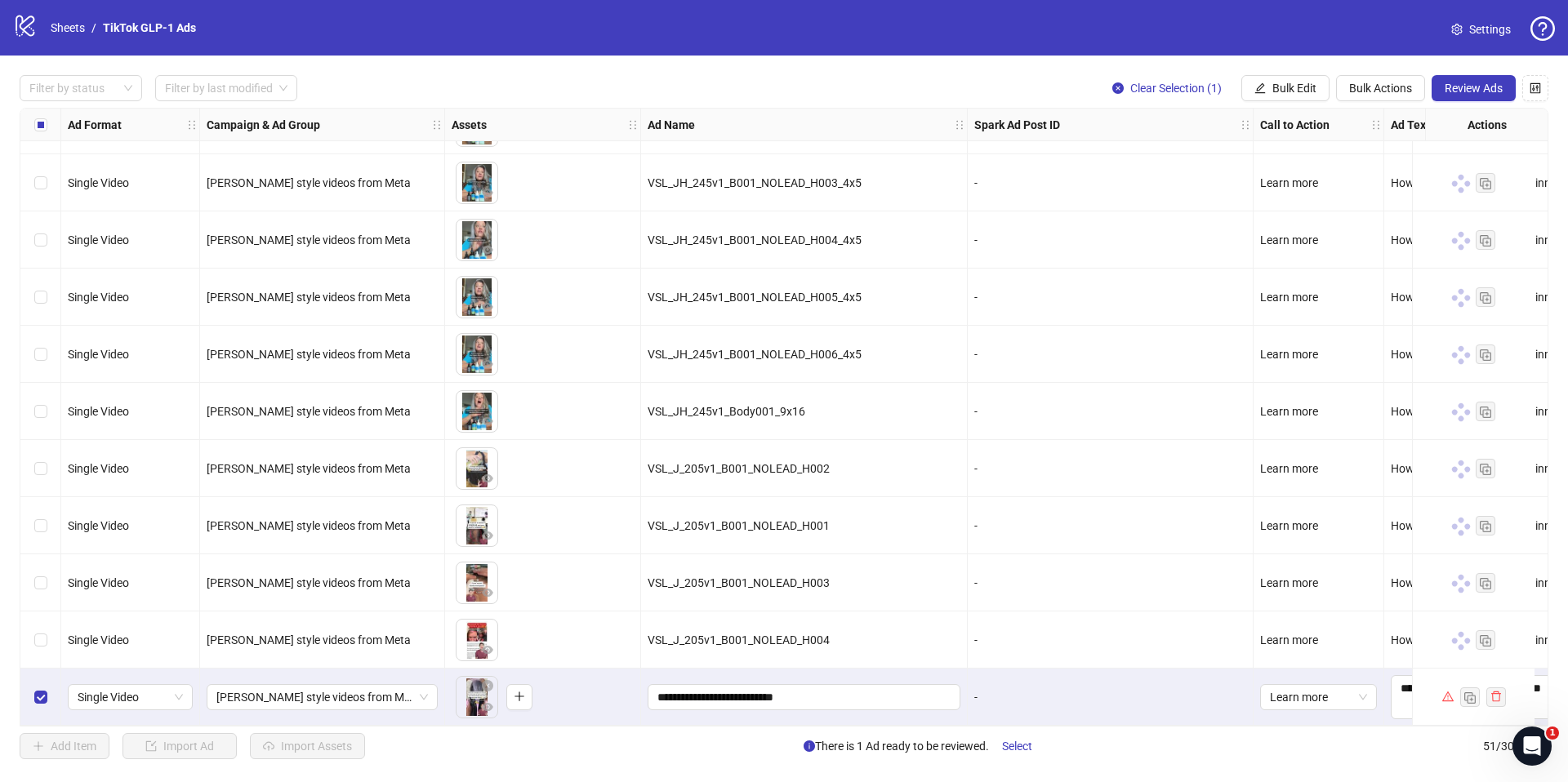
click at [1487, 97] on button "Review Ads" at bounding box center [1473, 87] width 85 height 26
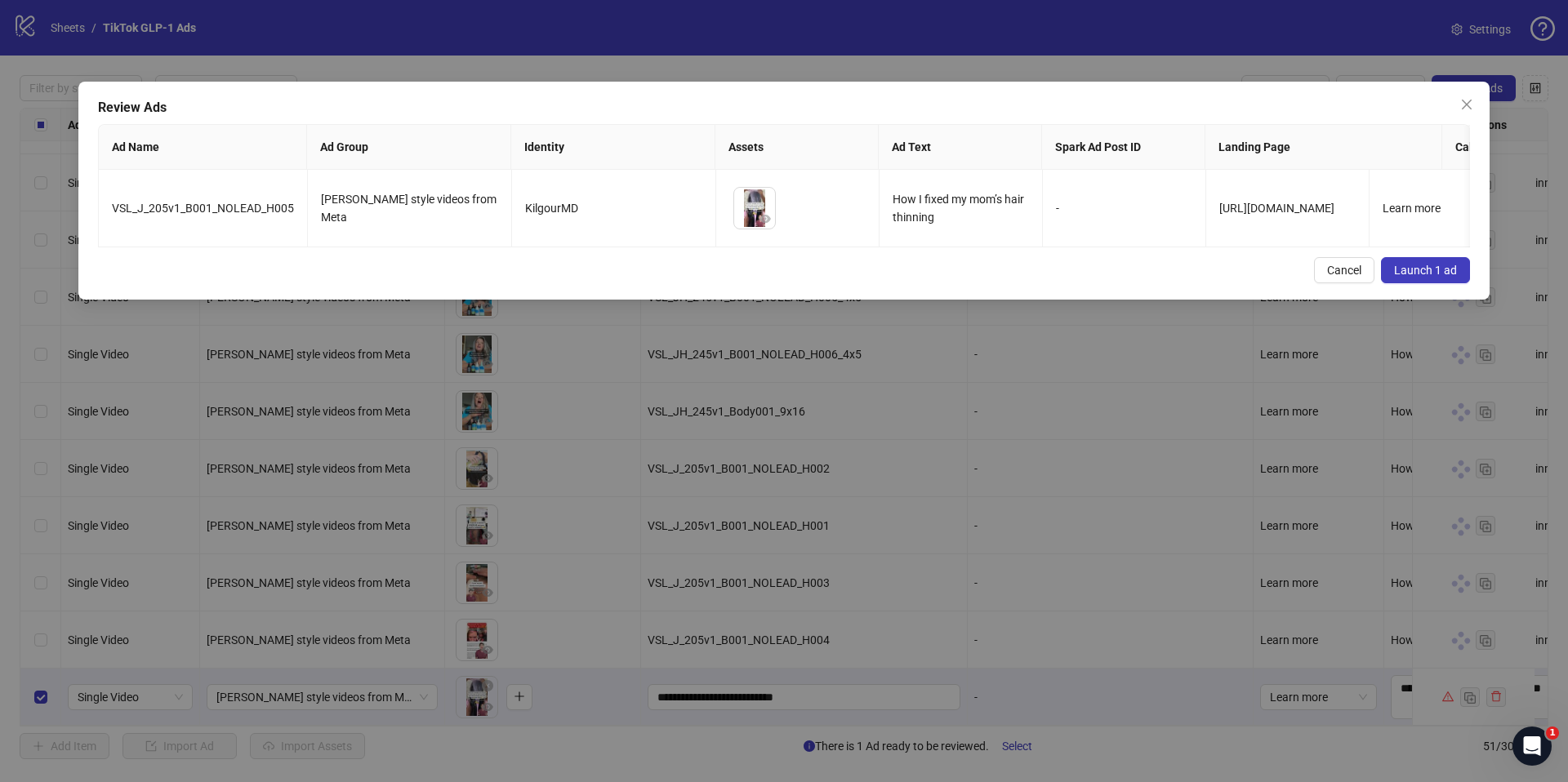
click at [1431, 250] on div "Review Ads Ad Name Ad Group Identity Assets Ad Text Spark Ad Post ID Landing Pa…" at bounding box center [784, 190] width 1411 height 218
click at [1433, 264] on span "Launch 1 ad" at bounding box center [1425, 269] width 63 height 13
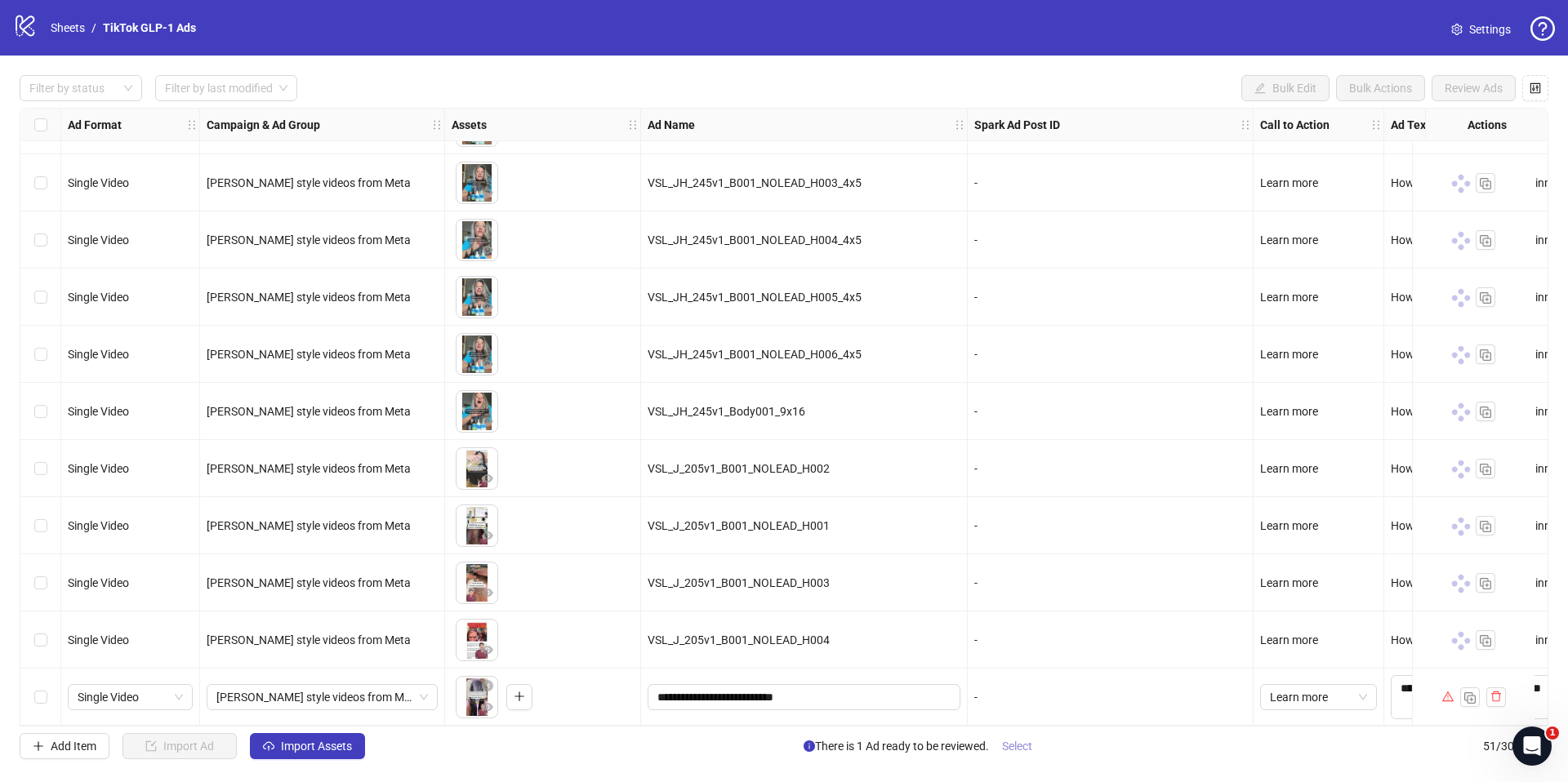
click at [1023, 724] on span "Select" at bounding box center [1016, 746] width 30 height 13
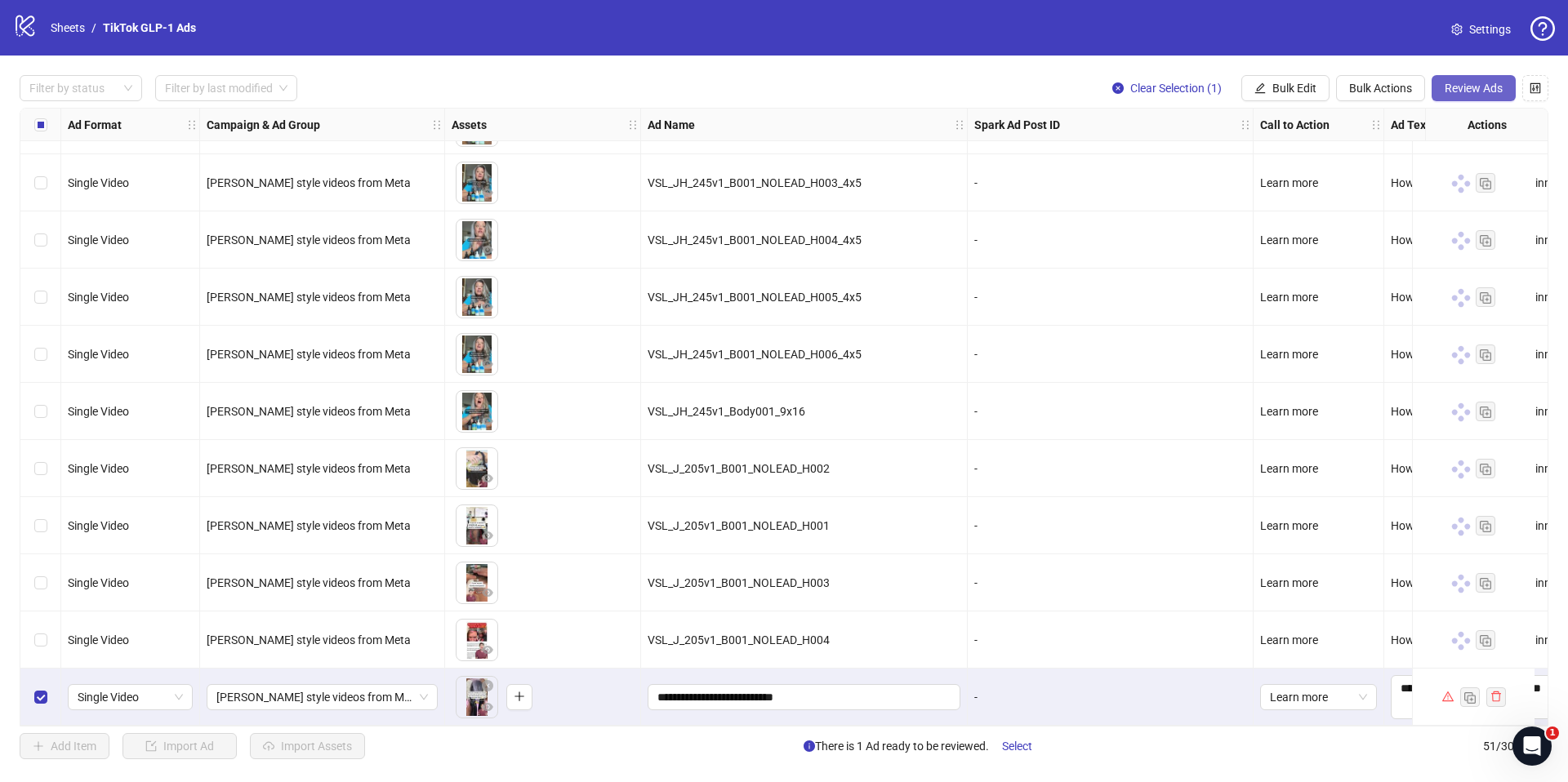
click at [1456, 90] on span "Review Ads" at bounding box center [1474, 87] width 58 height 13
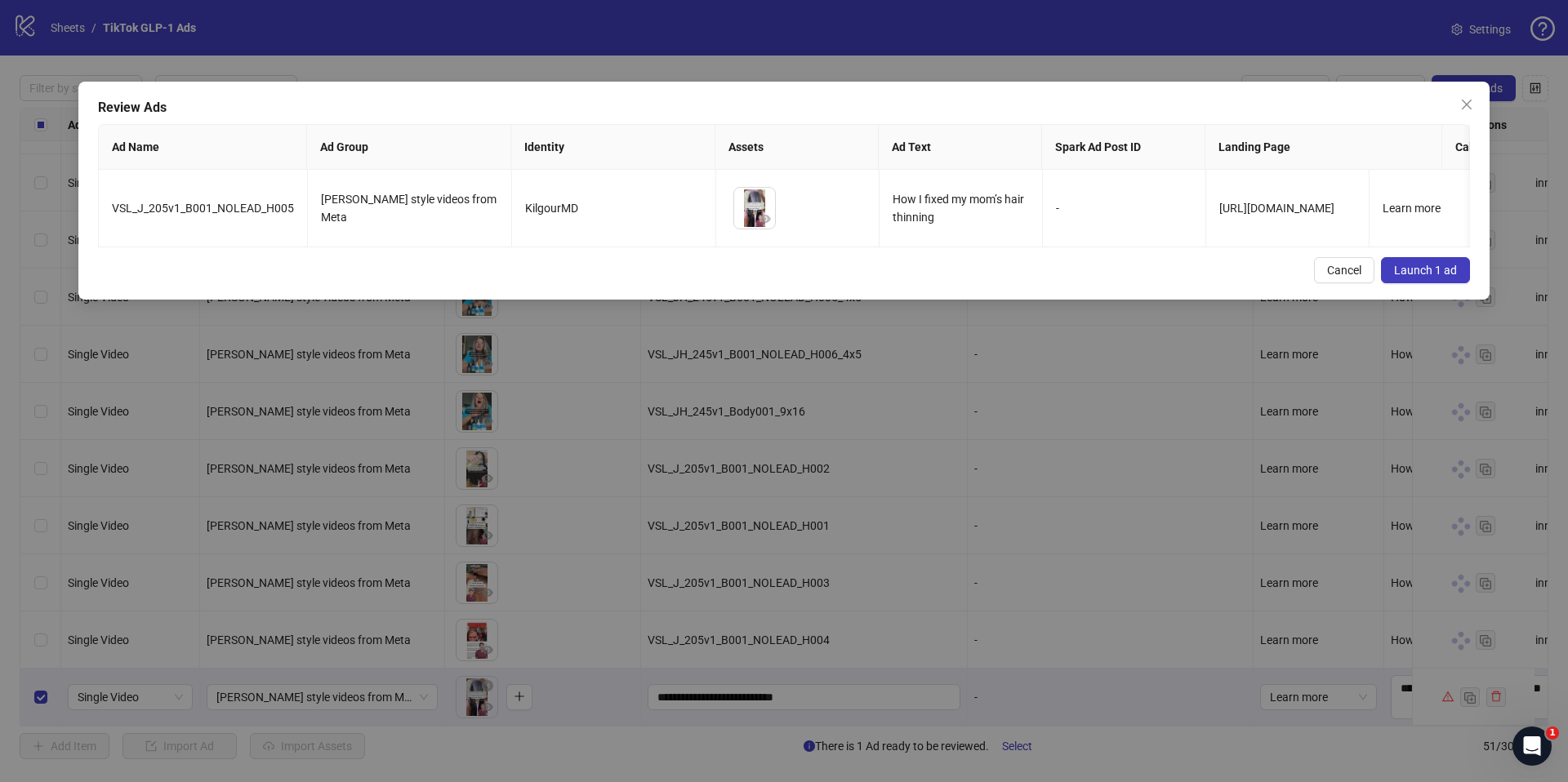
click at [1441, 276] on span "Launch 1 ad" at bounding box center [1425, 269] width 63 height 13
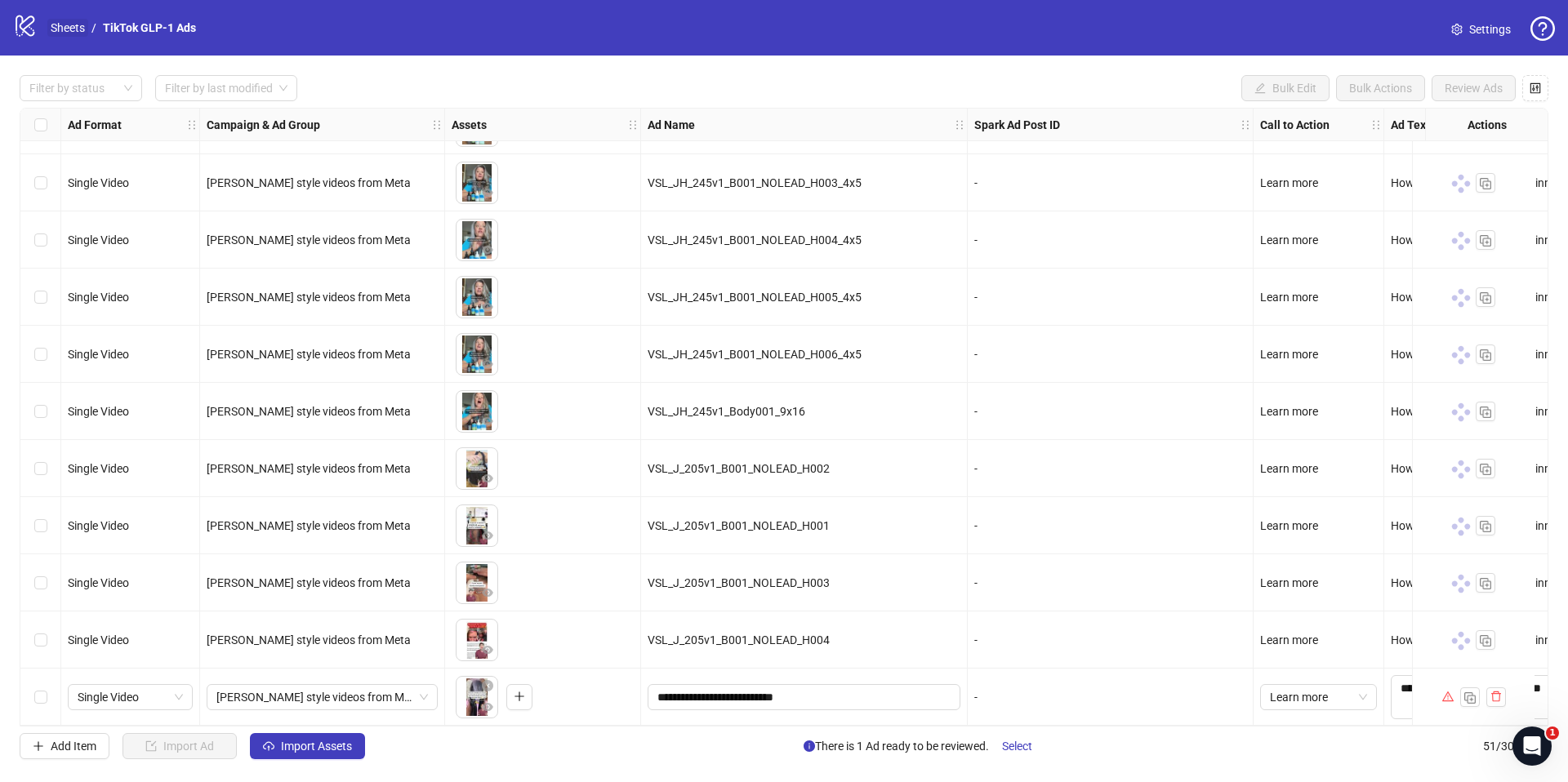
click at [80, 30] on link "Sheets" at bounding box center [68, 27] width 41 height 17
